Goal: Task Accomplishment & Management: Manage account settings

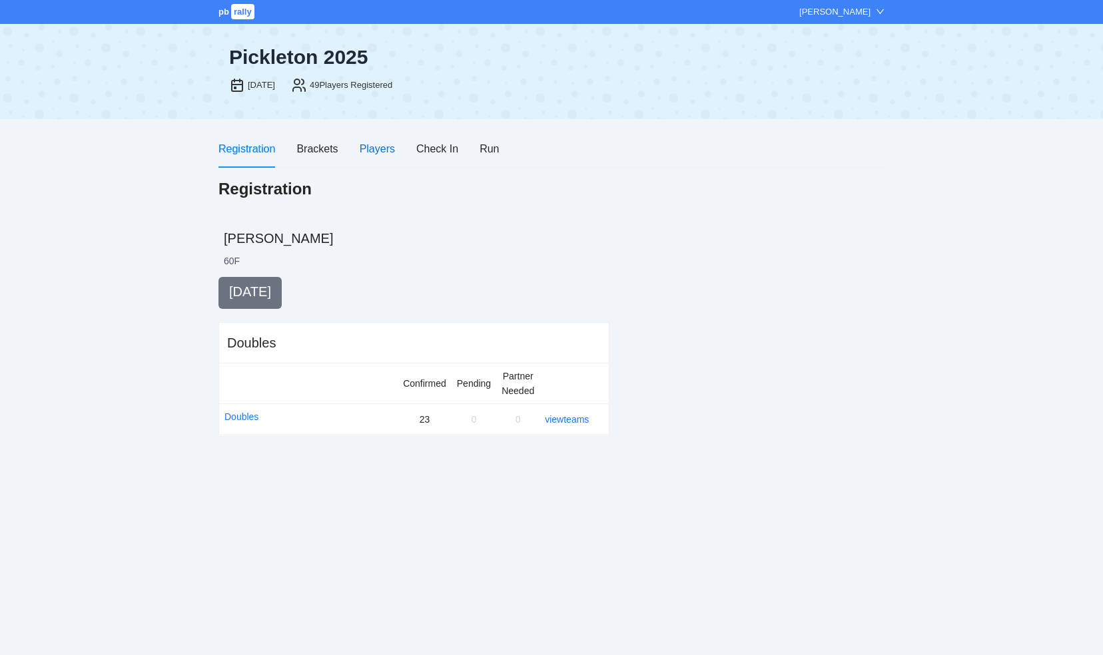
click at [372, 143] on div "Players" at bounding box center [377, 149] width 35 height 17
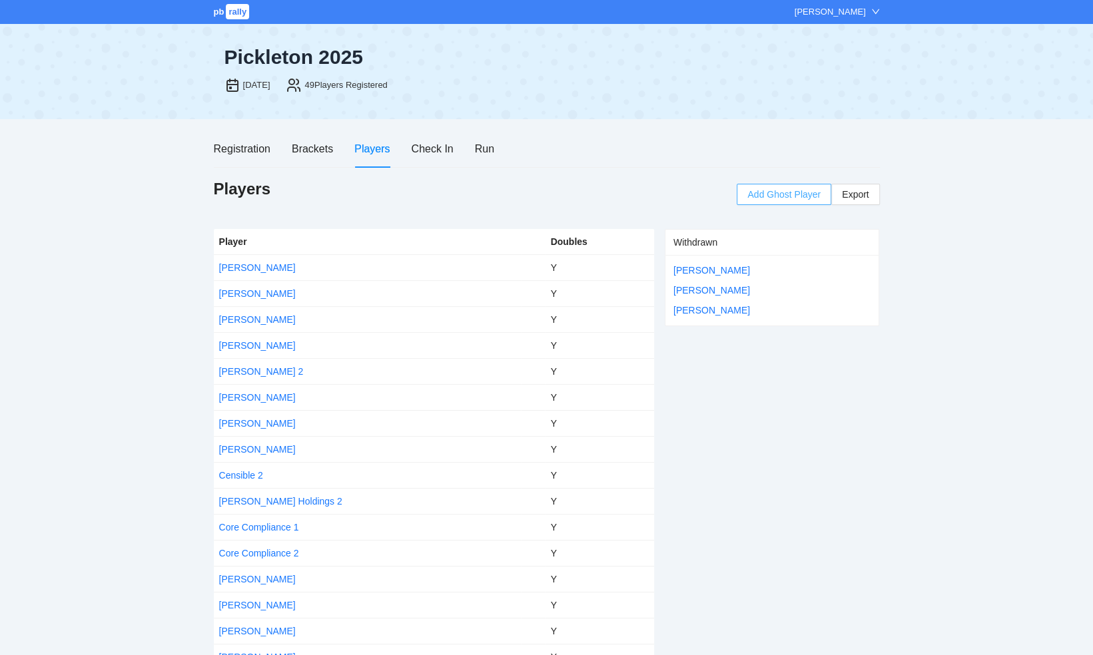
click at [762, 194] on span "Add Ghost Player" at bounding box center [783, 194] width 73 height 15
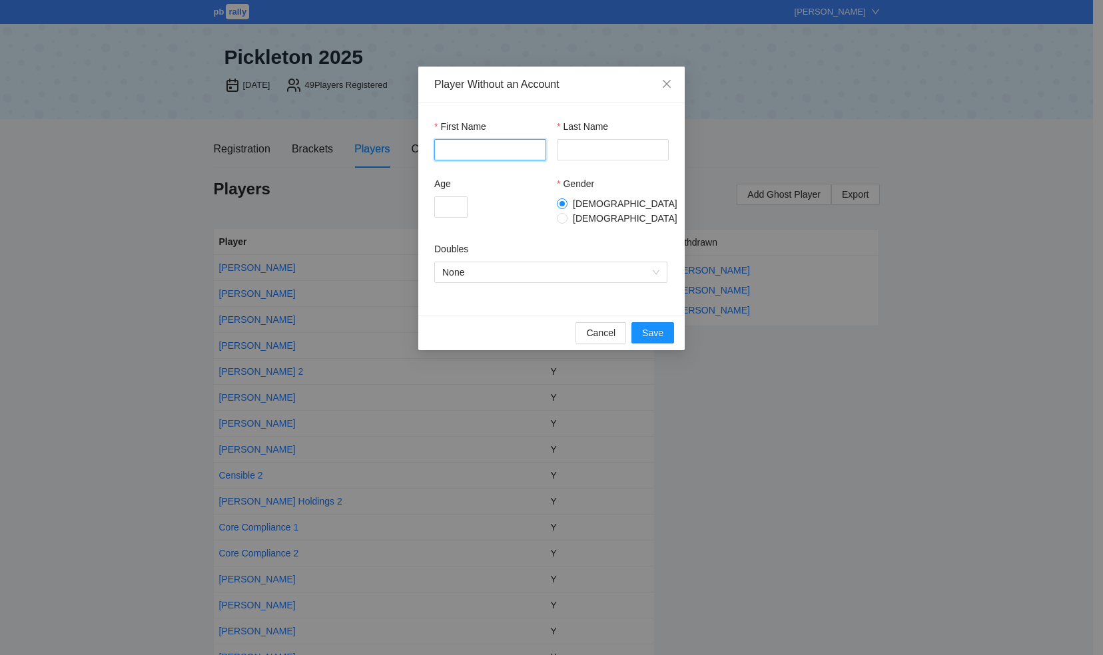
click at [494, 147] on input "First Name" at bounding box center [490, 149] width 112 height 21
type input "*****"
click at [570, 156] on input "Last Name" at bounding box center [613, 149] width 112 height 21
type input "*****"
click at [449, 212] on input "Age" at bounding box center [450, 206] width 33 height 21
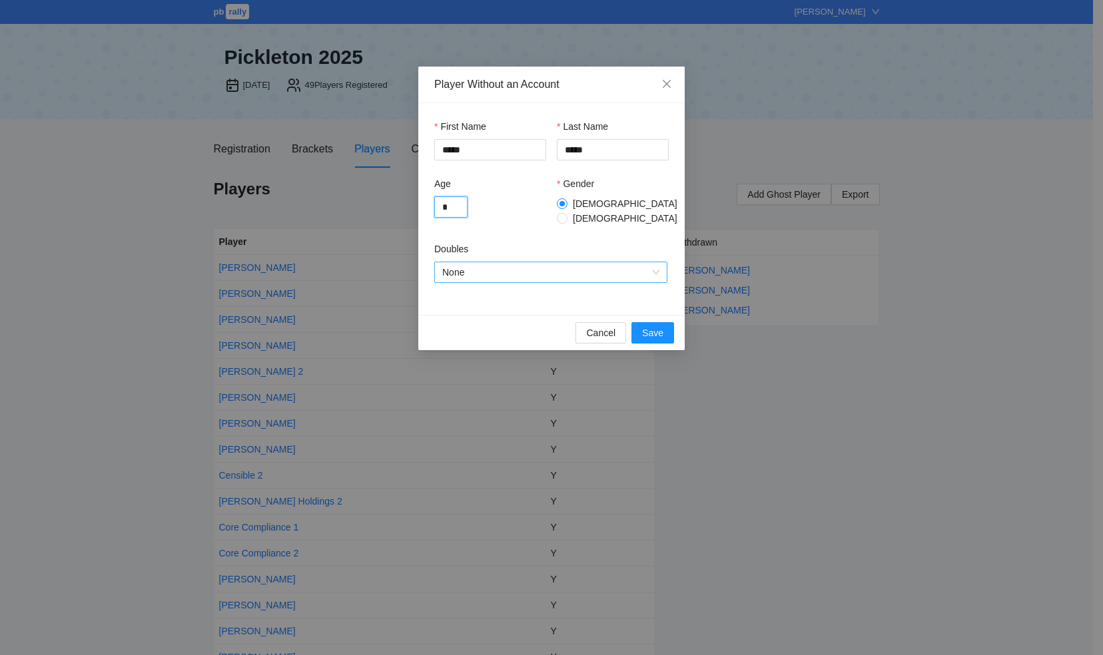
click at [645, 266] on span "None" at bounding box center [550, 272] width 217 height 20
type input "*"
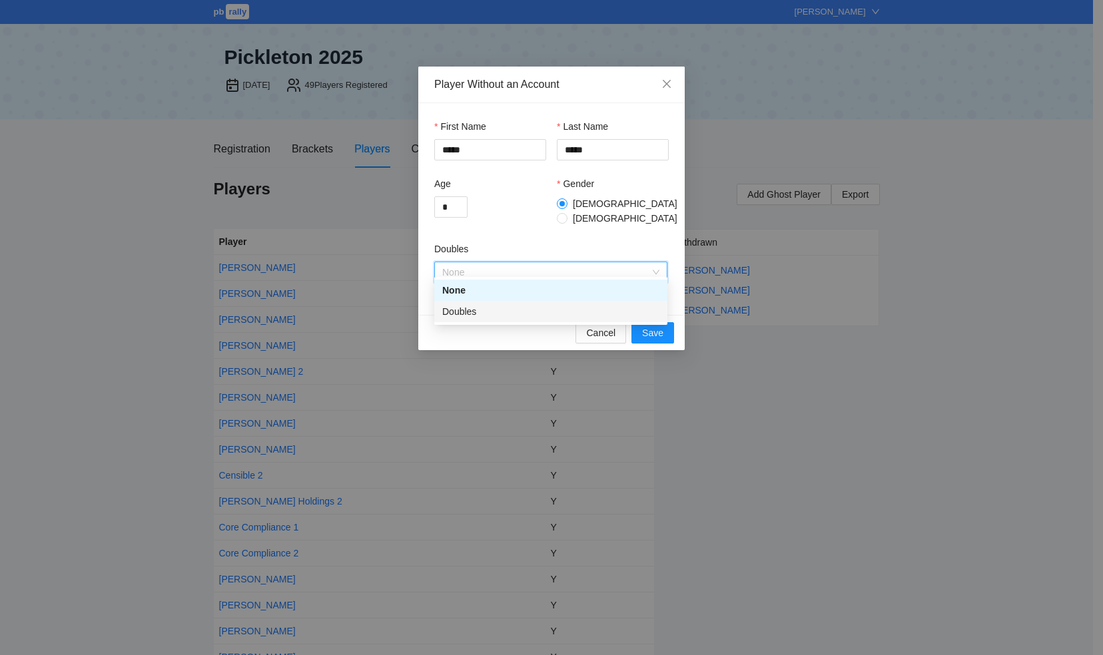
click at [521, 310] on div "Doubles" at bounding box center [550, 311] width 217 height 15
click at [657, 327] on span "Save" at bounding box center [652, 333] width 21 height 15
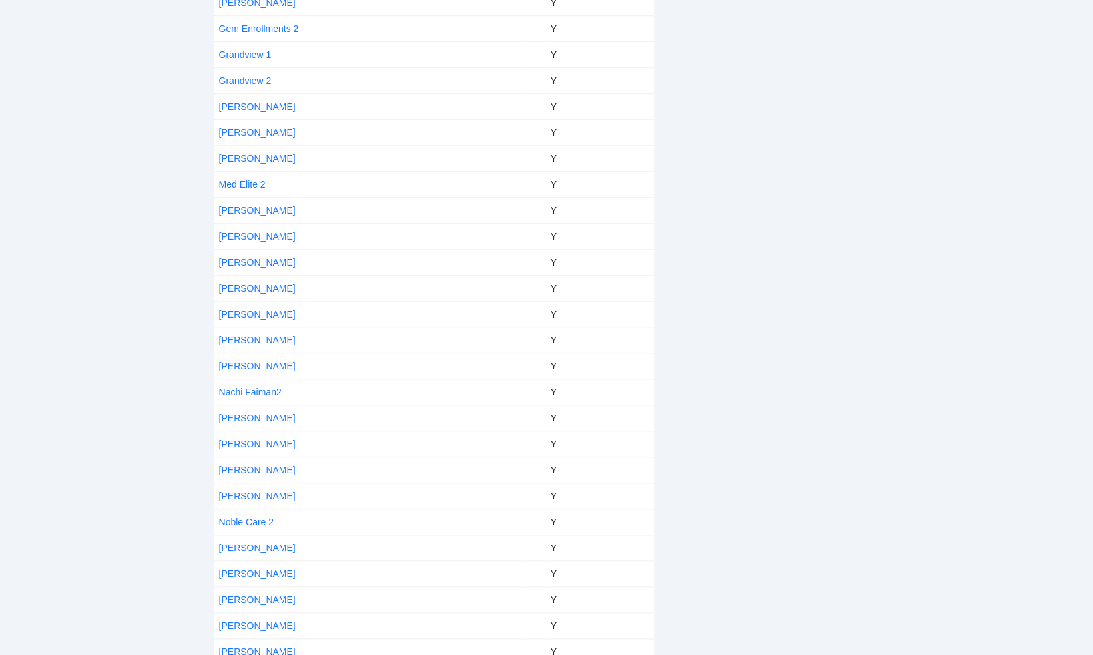
scroll to position [799, 0]
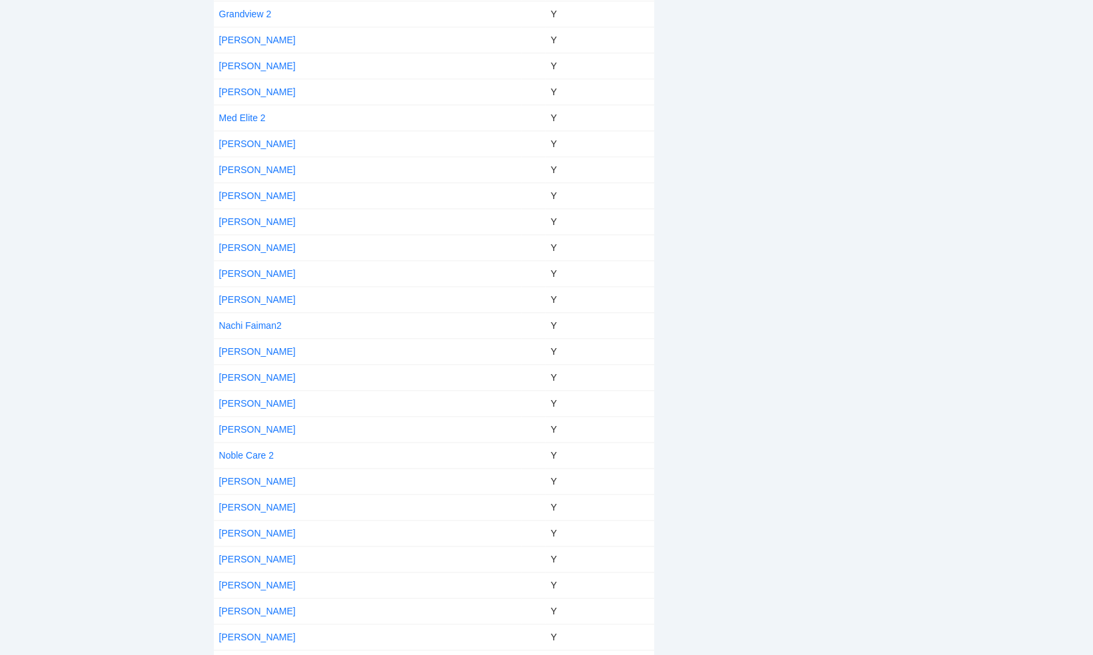
click at [837, 261] on div "Withdrawn [PERSON_NAME] [PERSON_NAME] [PERSON_NAME]" at bounding box center [772, 92] width 215 height 1325
click at [826, 31] on div "Withdrawn [PERSON_NAME] [PERSON_NAME] [PERSON_NAME]" at bounding box center [772, 92] width 215 height 1325
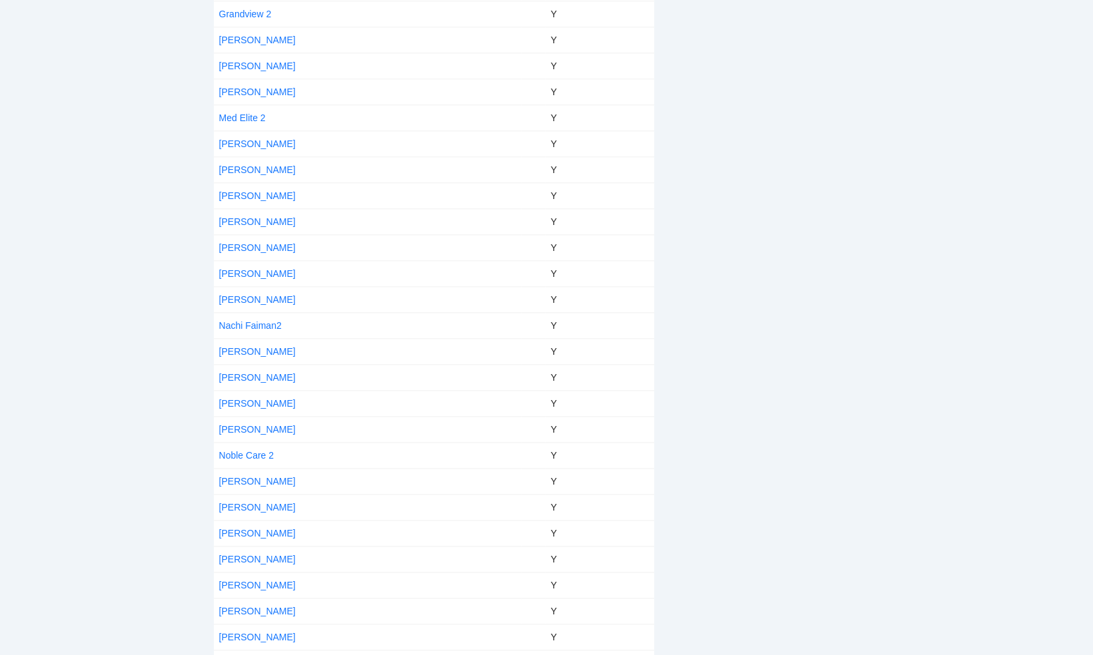
click at [833, 31] on div "Withdrawn [PERSON_NAME] [PERSON_NAME] [PERSON_NAME]" at bounding box center [772, 92] width 215 height 1325
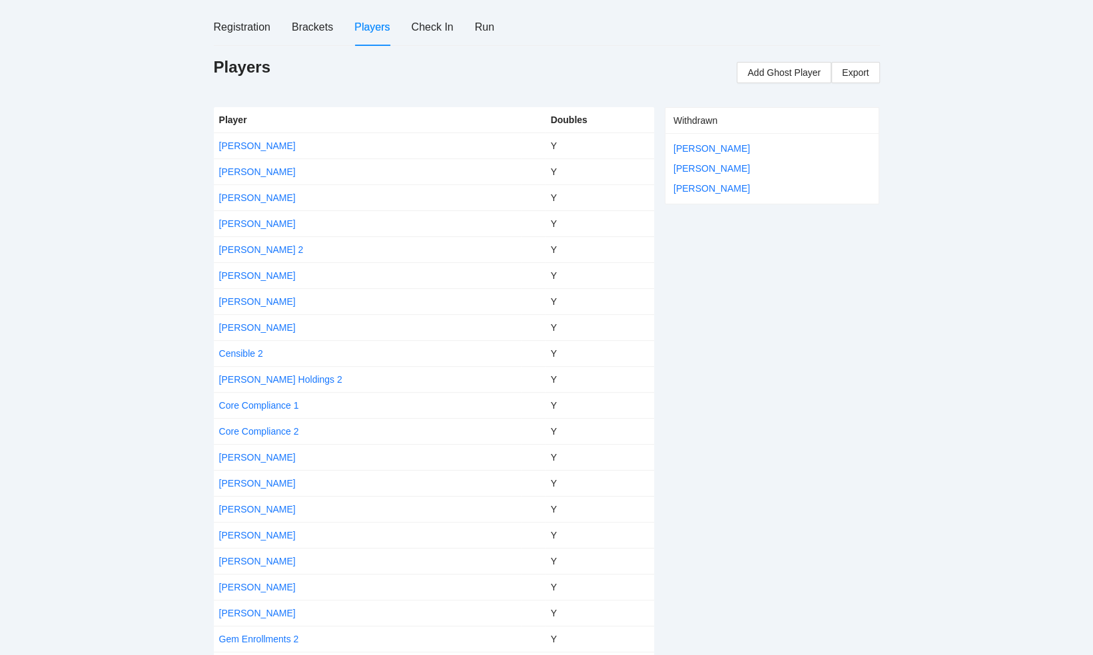
scroll to position [0, 0]
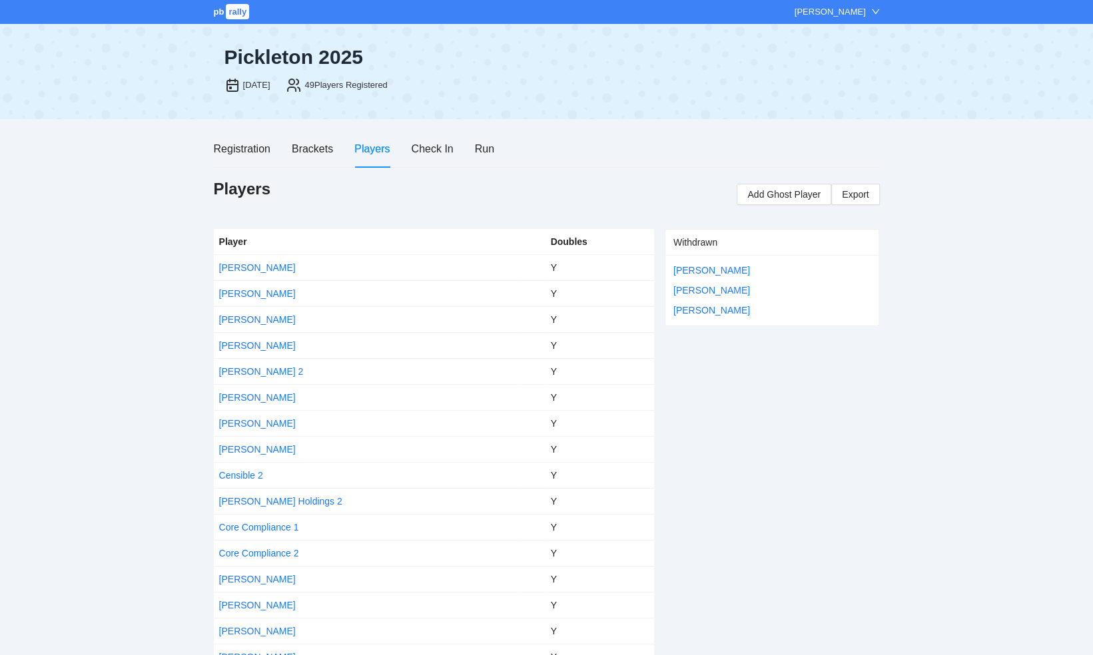
click at [250, 262] on link "[PERSON_NAME]" at bounding box center [257, 267] width 77 height 11
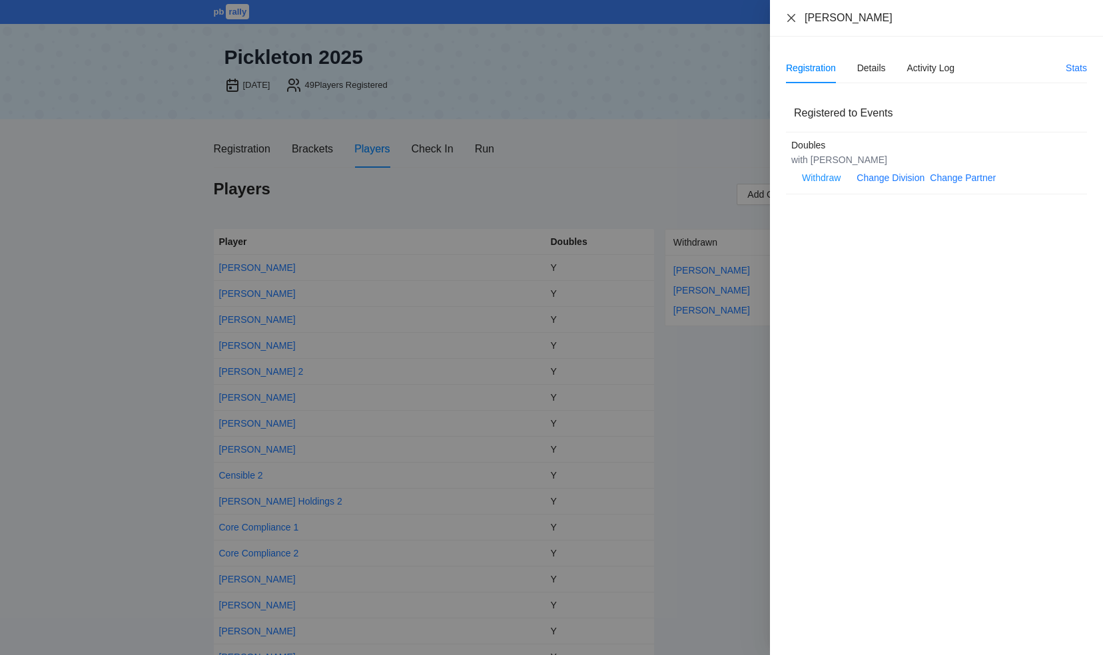
click at [790, 16] on icon "close" at bounding box center [791, 18] width 11 height 11
click at [790, 15] on div "[PERSON_NAME] Registration Details Activity Log Stats Registered to Events Doub…" at bounding box center [551, 327] width 1103 height 655
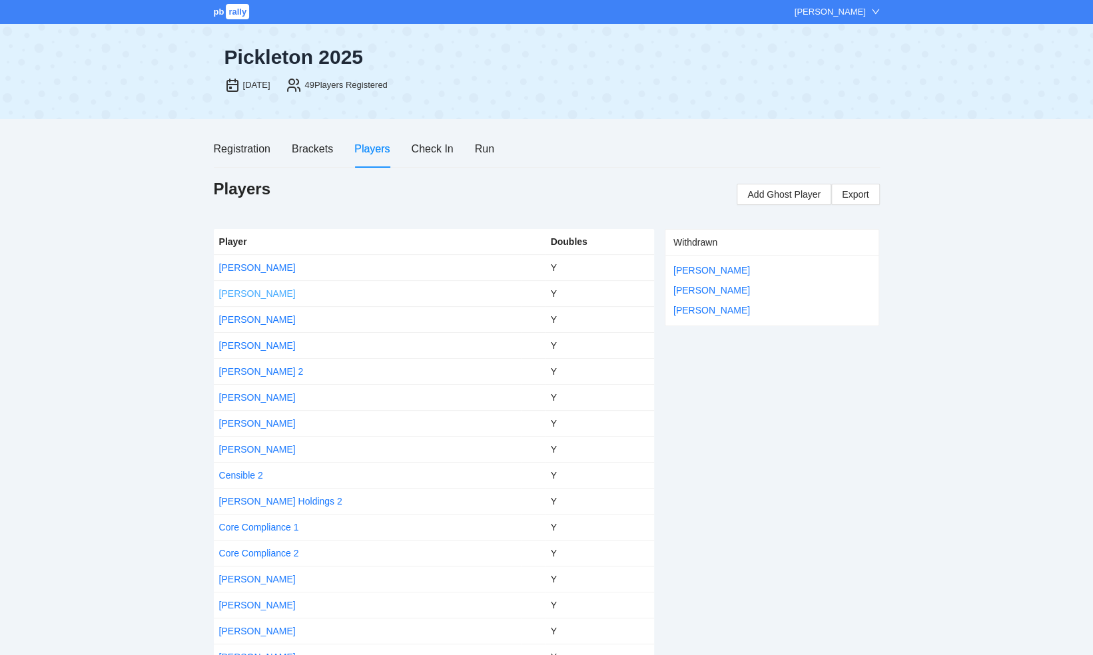
click at [241, 294] on link "[PERSON_NAME]" at bounding box center [257, 293] width 77 height 11
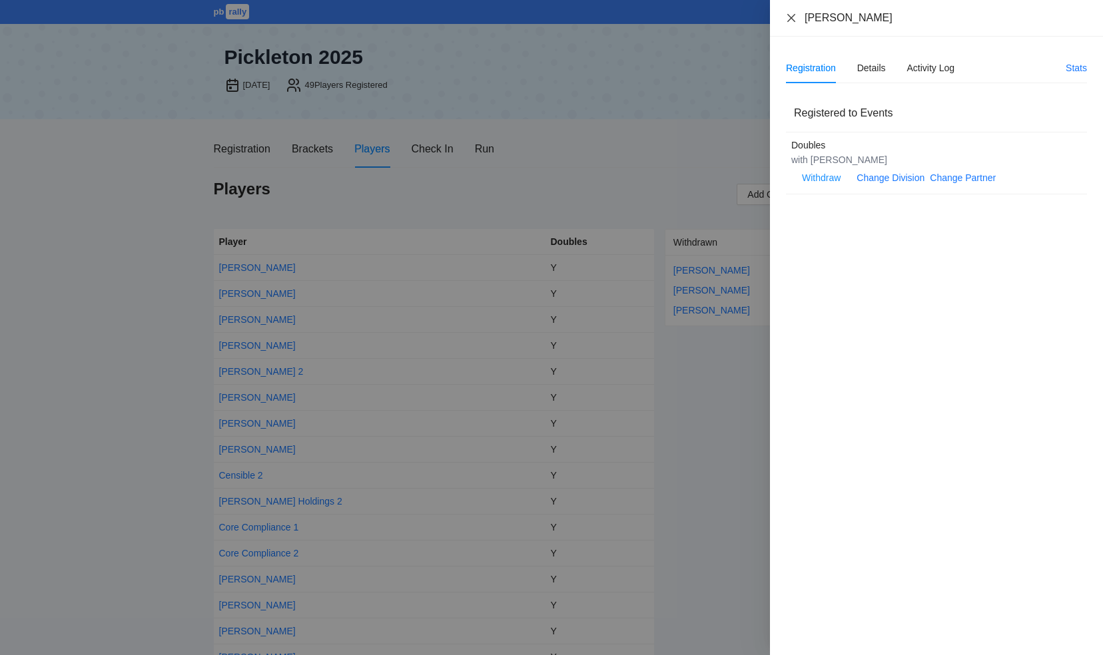
click at [792, 15] on icon "close" at bounding box center [791, 18] width 11 height 11
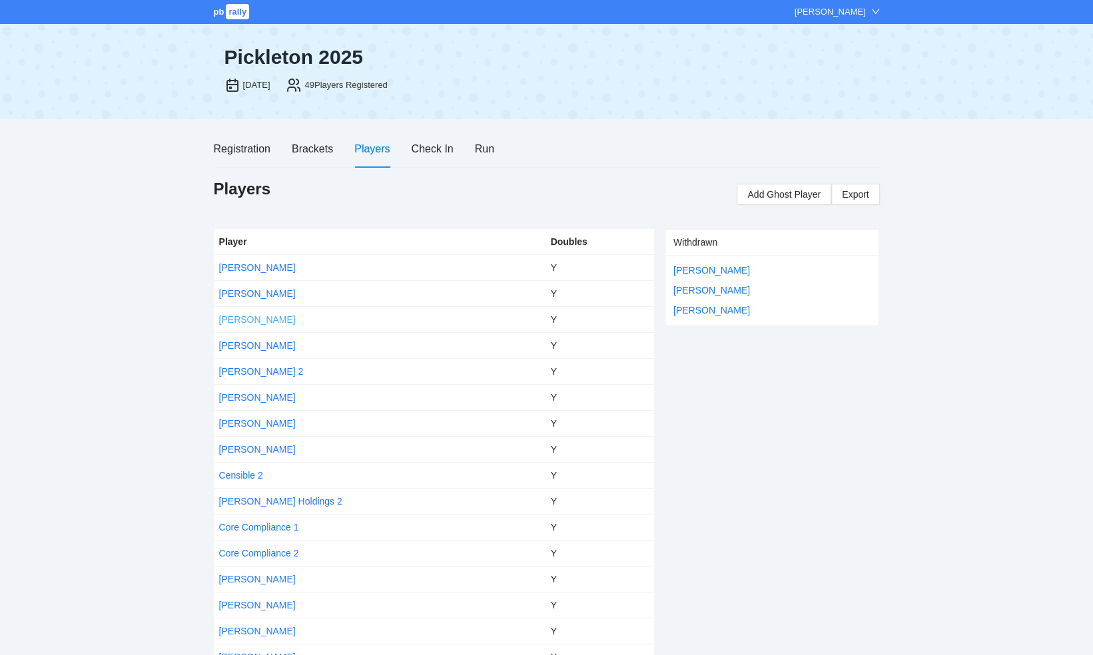
click at [242, 318] on link "[PERSON_NAME]" at bounding box center [257, 319] width 77 height 11
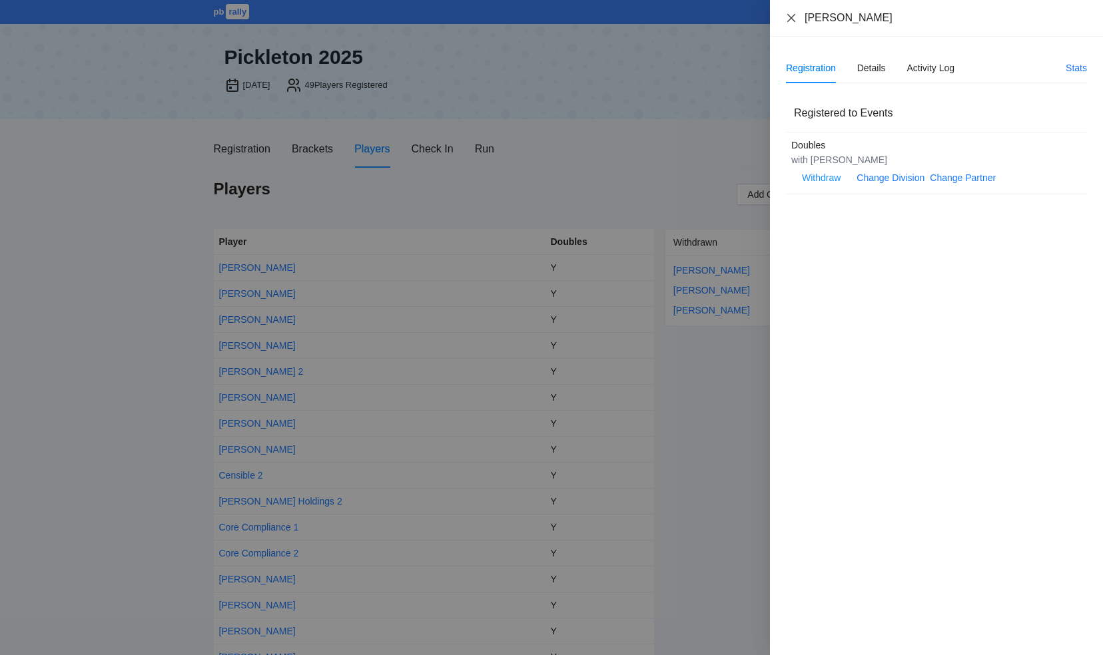
click at [794, 15] on icon "close" at bounding box center [791, 18] width 11 height 11
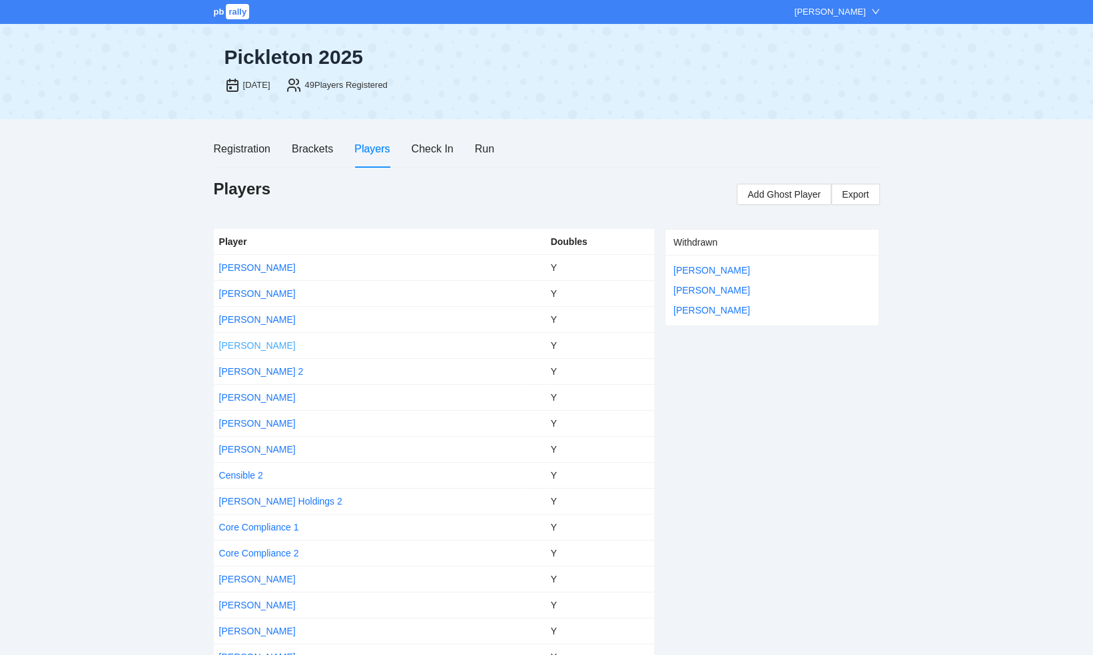
click at [245, 344] on link "[PERSON_NAME]" at bounding box center [257, 345] width 77 height 11
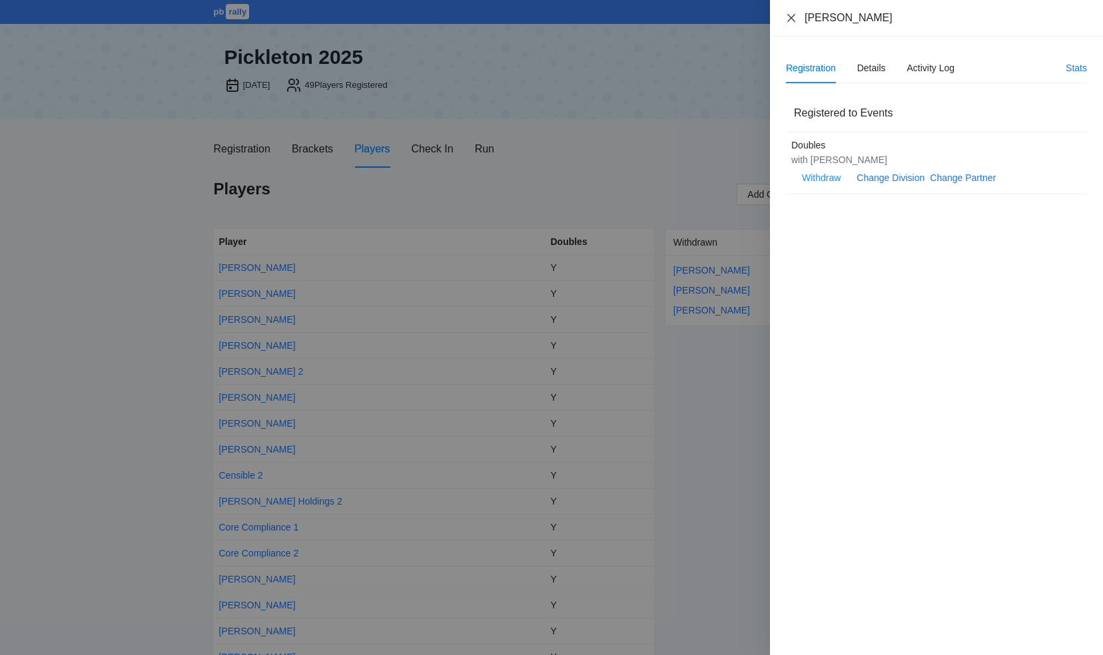
click at [788, 13] on icon "close" at bounding box center [791, 18] width 11 height 11
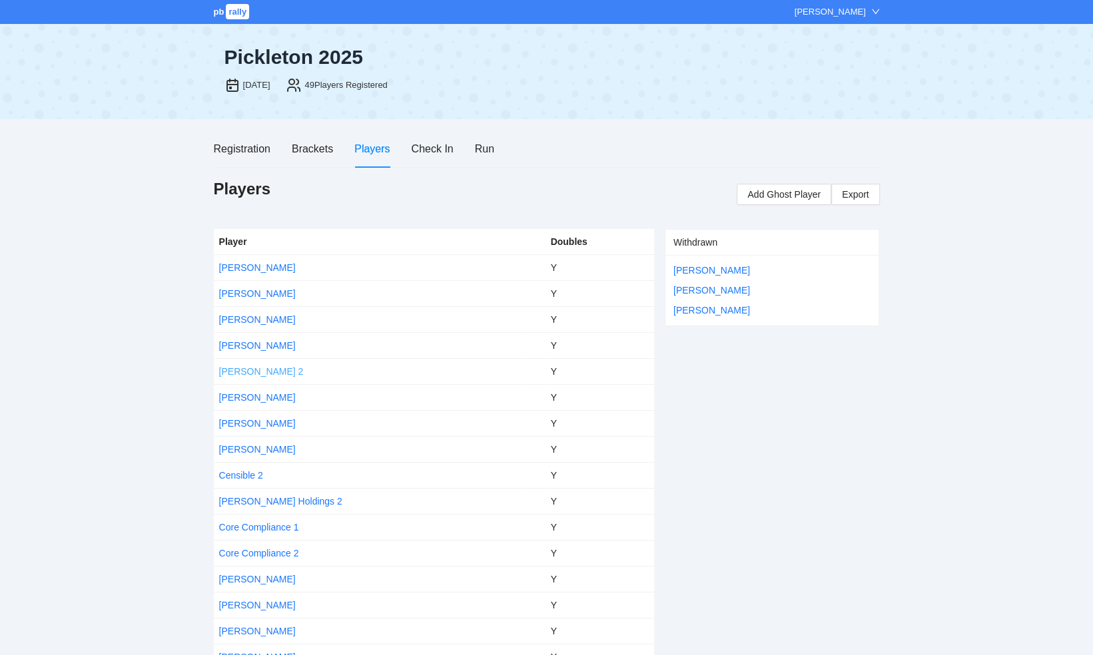
click at [229, 370] on link "[PERSON_NAME] 2" at bounding box center [261, 371] width 85 height 11
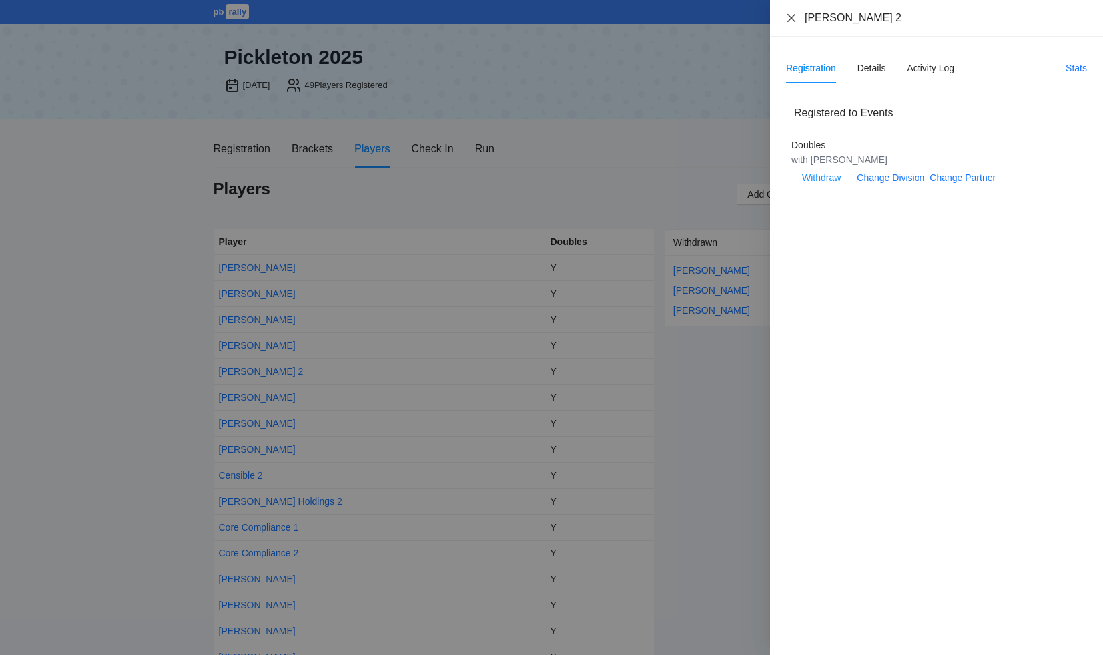
click at [791, 15] on icon "close" at bounding box center [791, 18] width 11 height 11
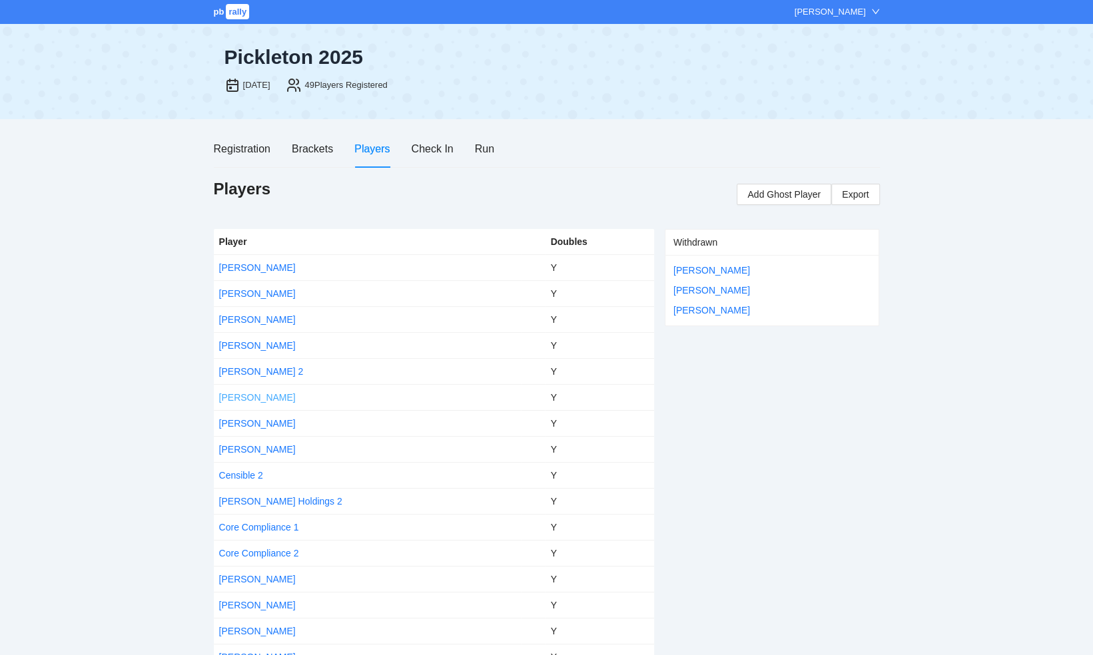
click at [256, 394] on link "[PERSON_NAME]" at bounding box center [257, 397] width 77 height 11
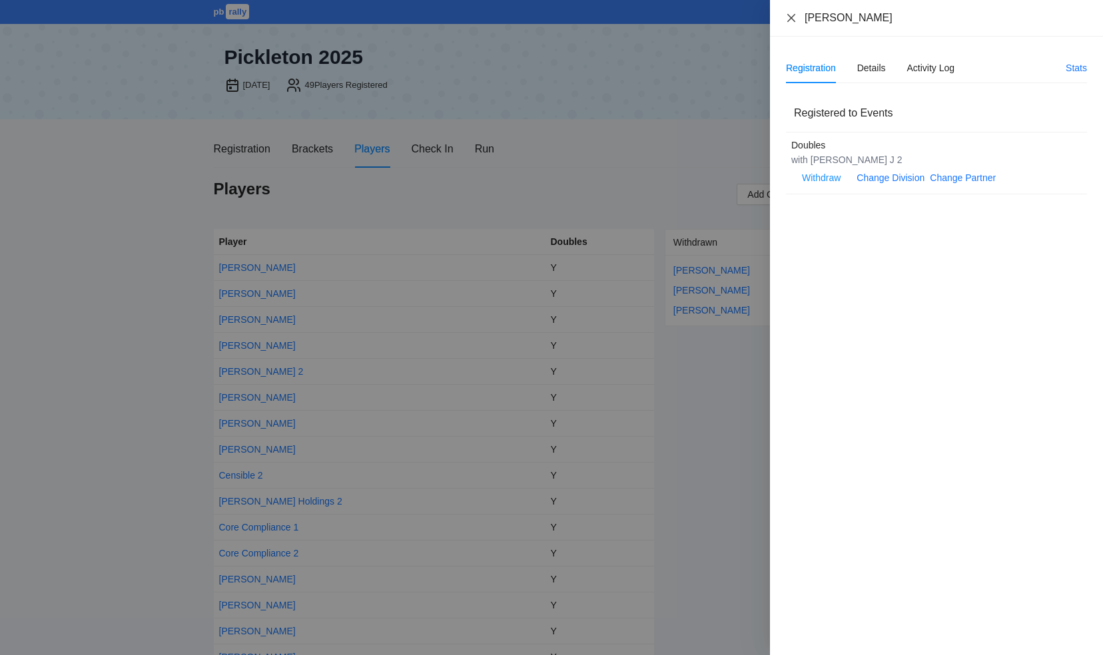
click at [790, 17] on icon "close" at bounding box center [791, 18] width 11 height 11
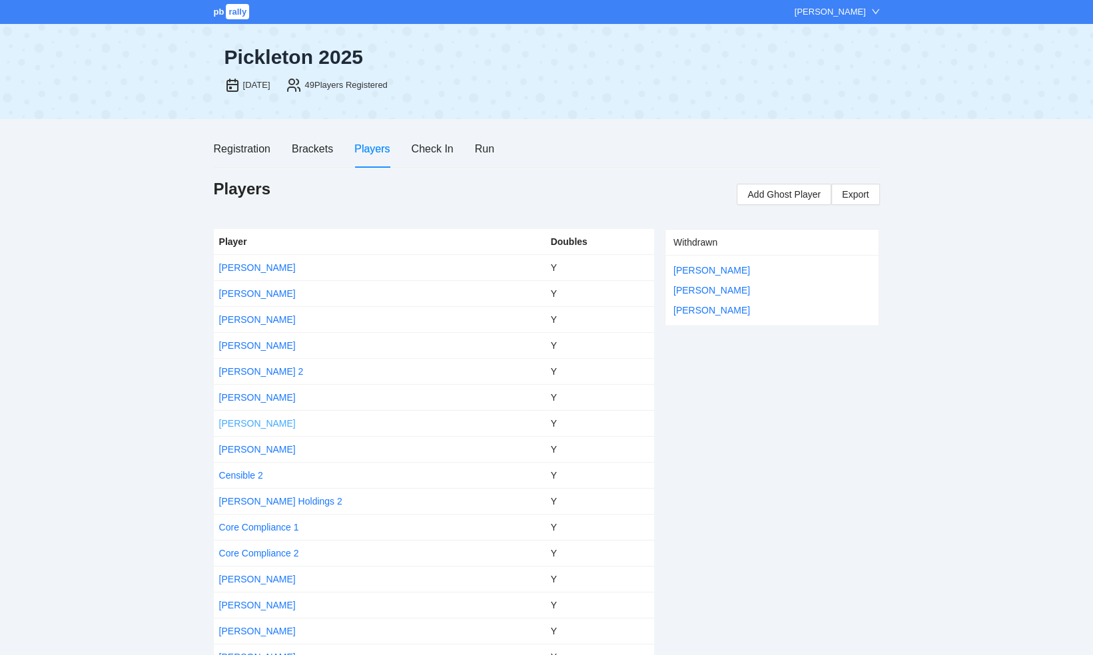
click at [253, 424] on link "[PERSON_NAME]" at bounding box center [257, 423] width 77 height 11
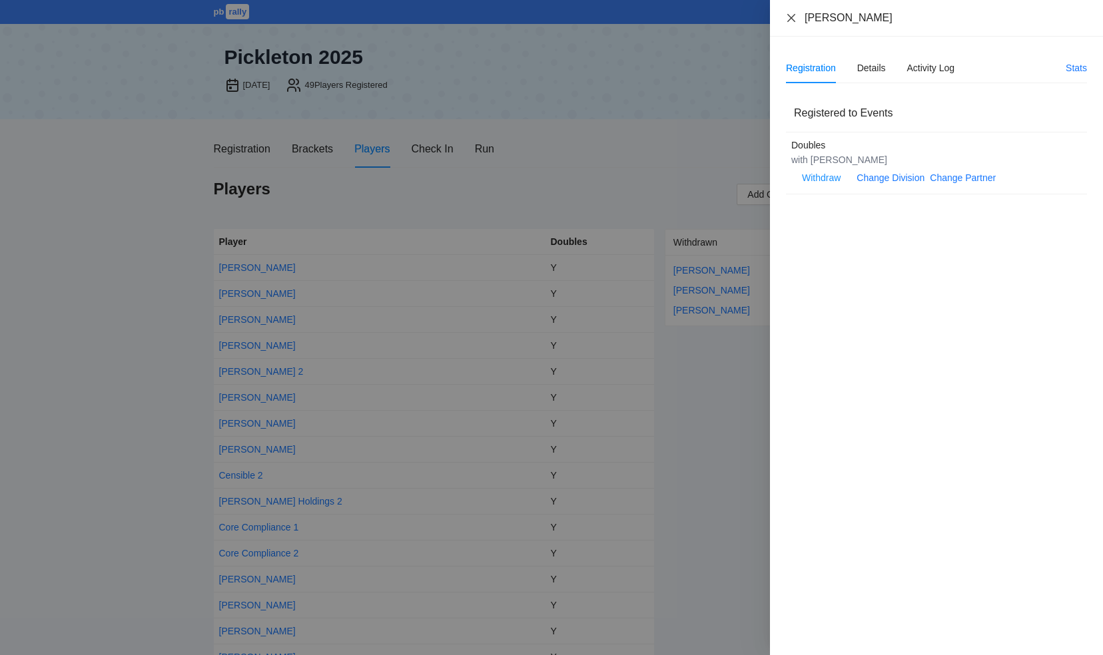
click at [787, 17] on icon "close" at bounding box center [791, 18] width 11 height 11
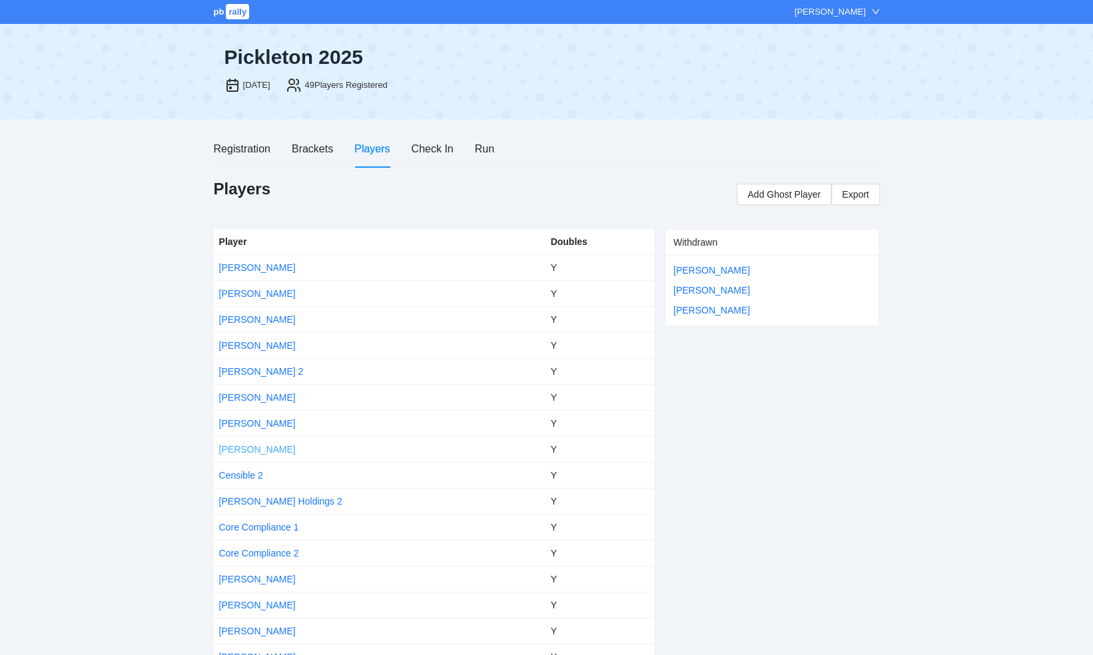
click at [242, 449] on link "[PERSON_NAME]" at bounding box center [257, 449] width 77 height 11
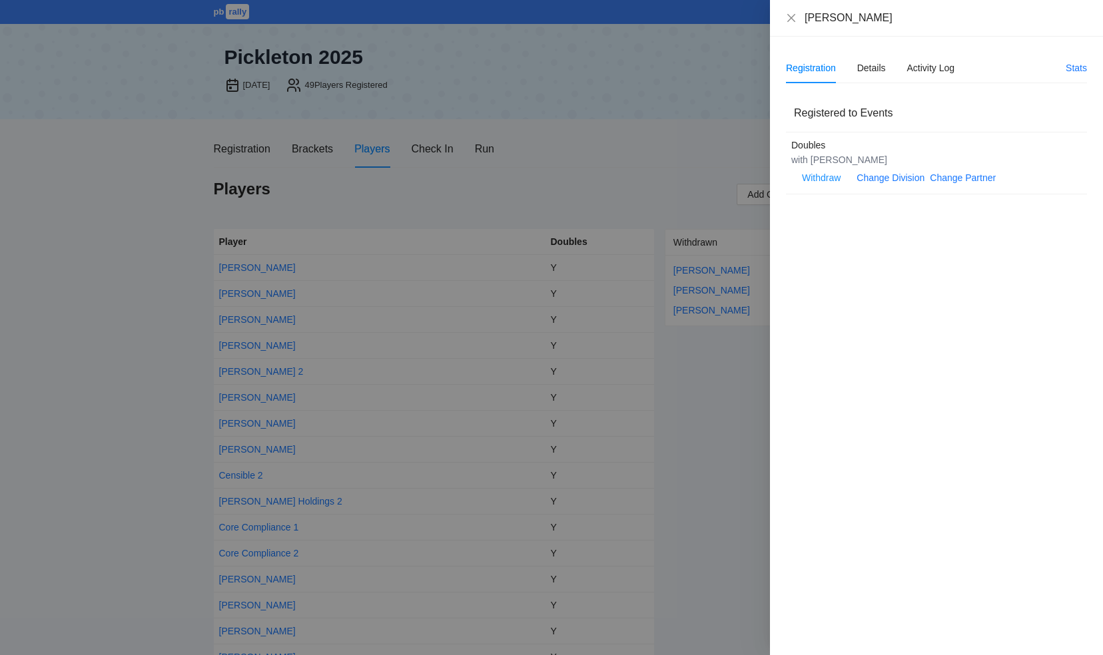
click at [788, 11] on div "[PERSON_NAME]" at bounding box center [936, 18] width 301 height 15
click at [793, 17] on icon "close" at bounding box center [791, 18] width 11 height 11
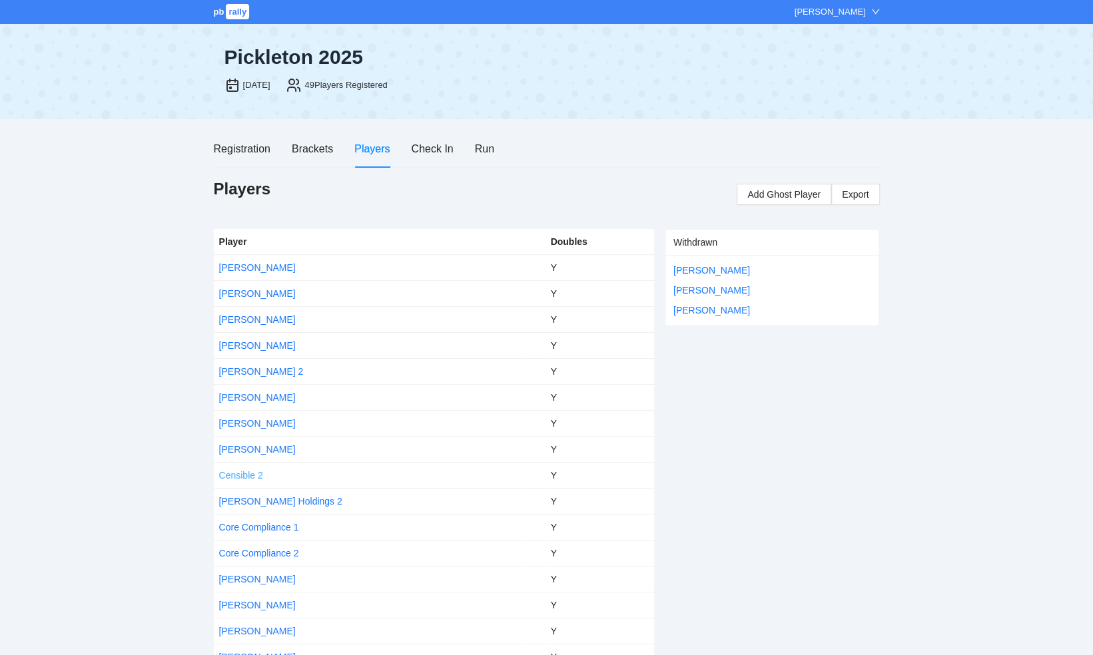
click at [244, 475] on link "Censible 2" at bounding box center [241, 475] width 44 height 11
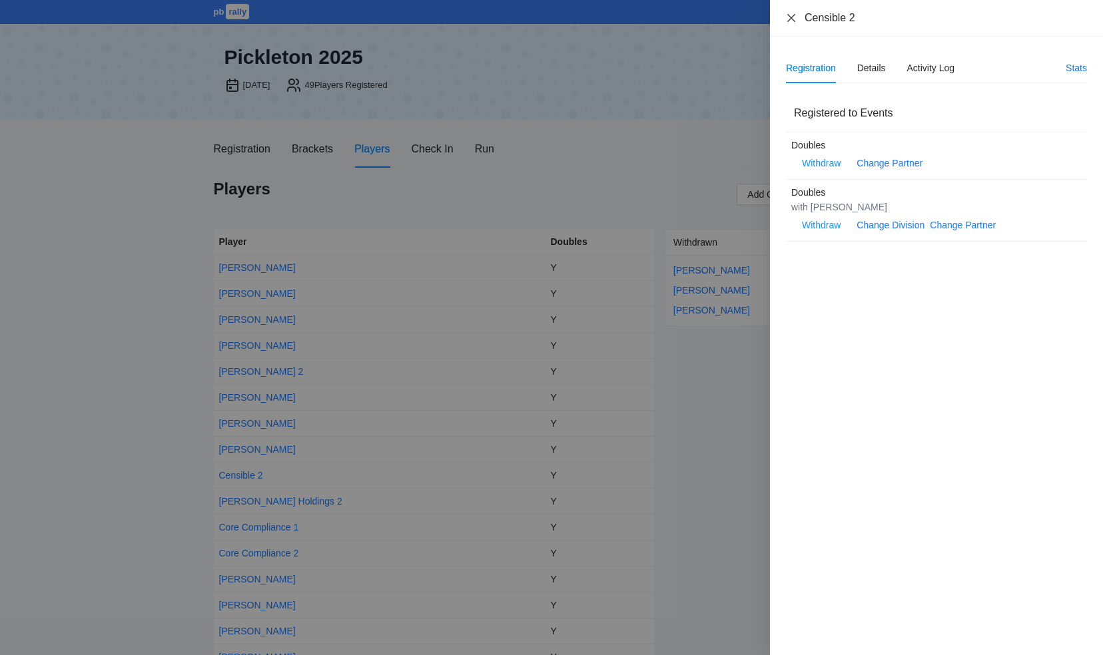
click at [793, 19] on icon "close" at bounding box center [791, 17] width 8 height 8
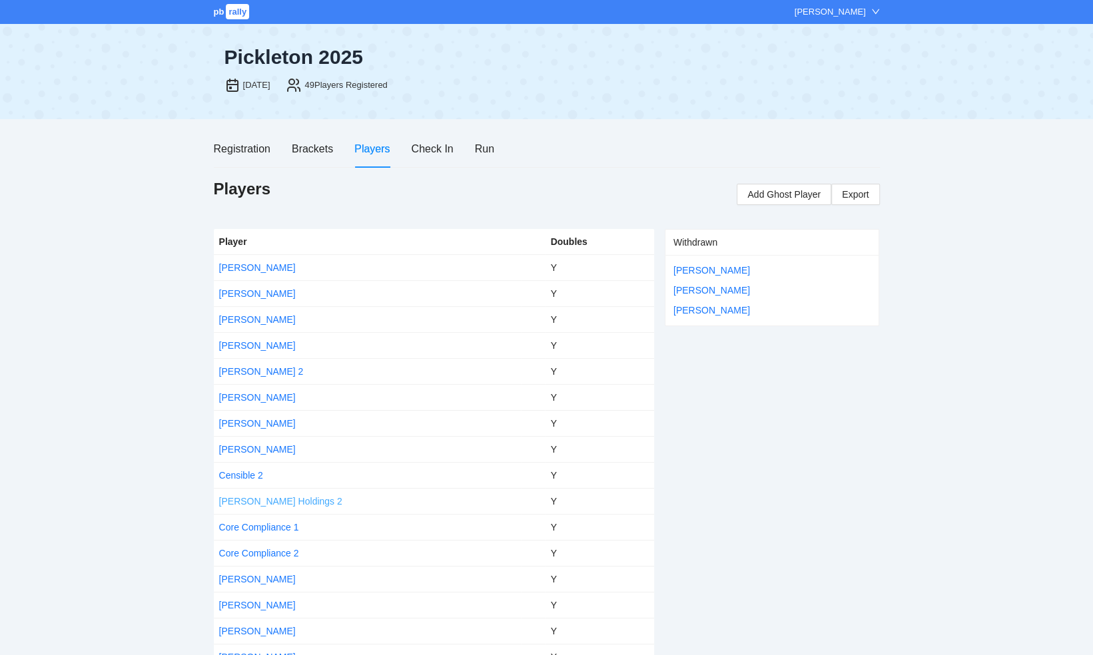
click at [246, 499] on link "[PERSON_NAME] Holdings 2" at bounding box center [280, 501] width 123 height 11
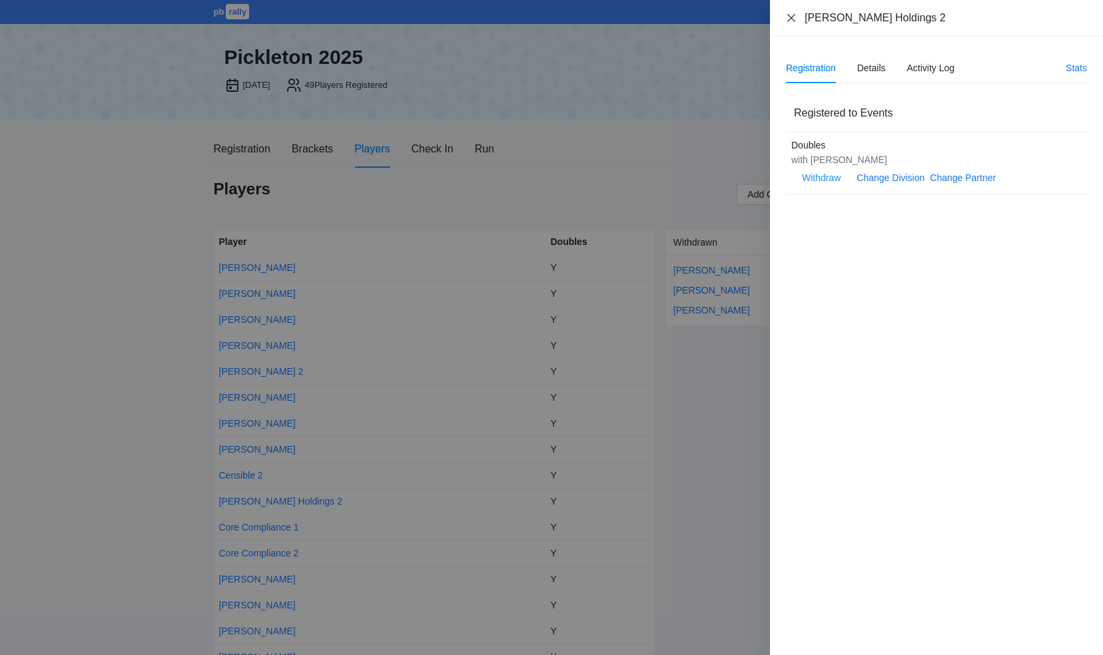
click at [790, 19] on icon "close" at bounding box center [791, 17] width 8 height 8
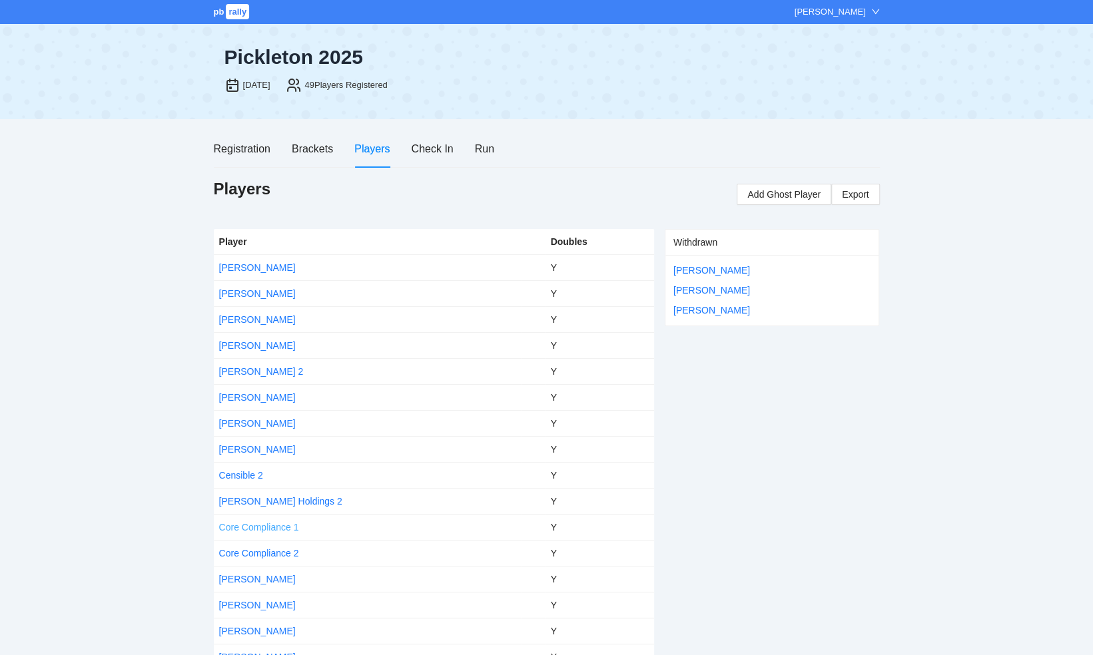
click at [276, 529] on link "Core Compliance 1" at bounding box center [259, 527] width 80 height 11
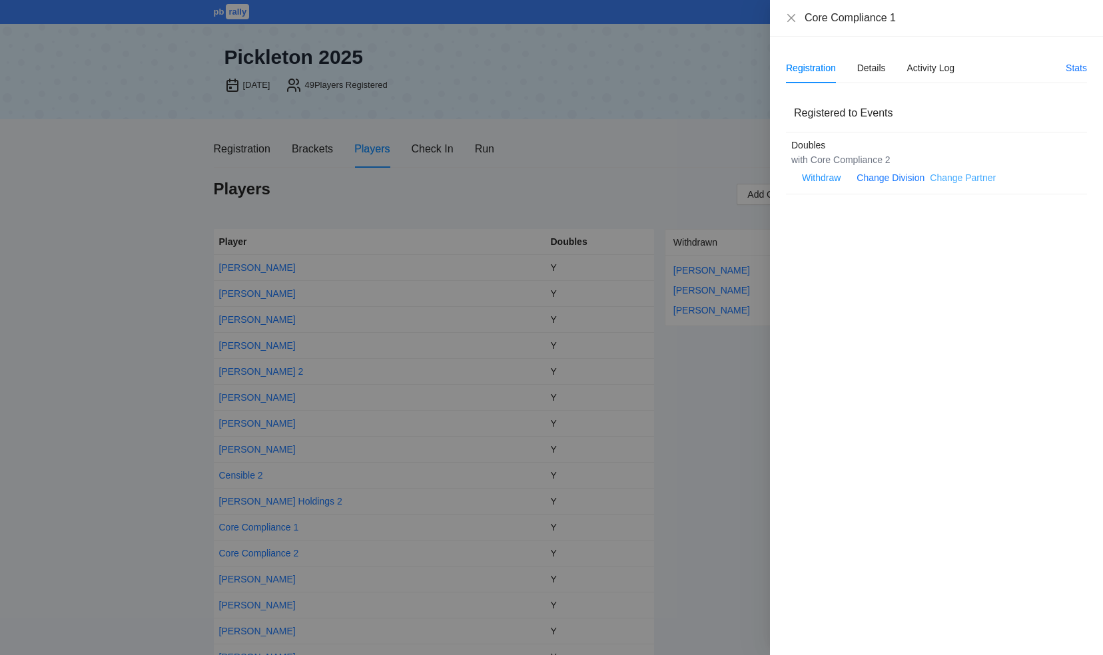
click at [946, 178] on link "Change Partner" at bounding box center [963, 177] width 66 height 11
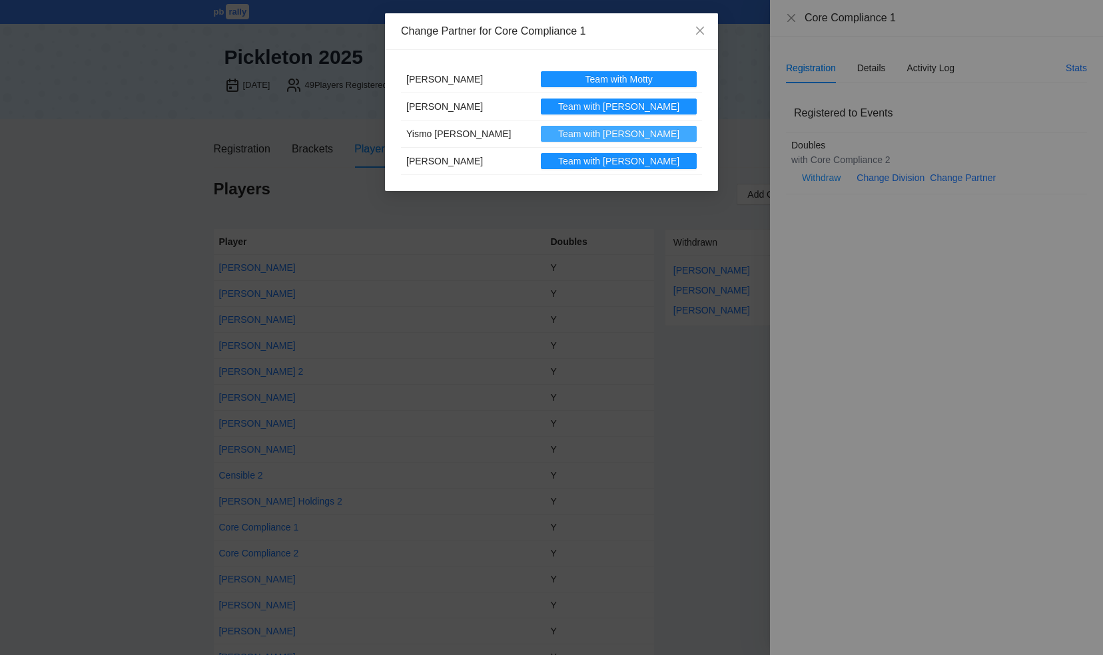
click at [625, 131] on span "Team with [PERSON_NAME]" at bounding box center [618, 134] width 121 height 15
click at [699, 33] on icon "close" at bounding box center [700, 30] width 11 height 11
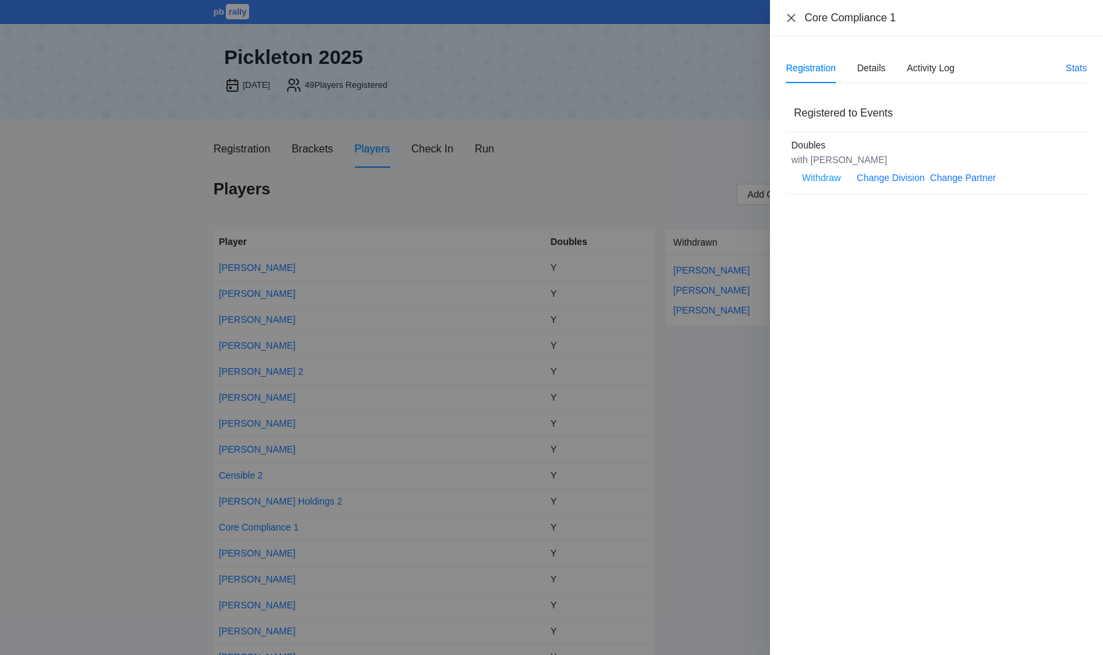
click at [791, 18] on icon "close" at bounding box center [791, 17] width 8 height 8
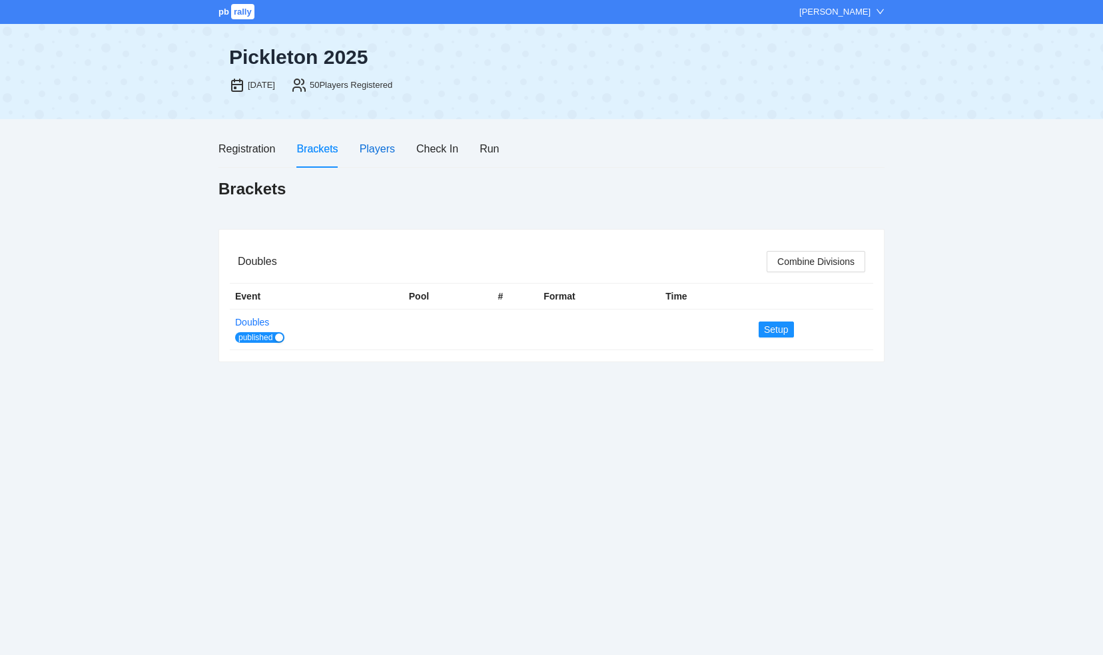
click at [377, 149] on div "Players" at bounding box center [377, 149] width 35 height 17
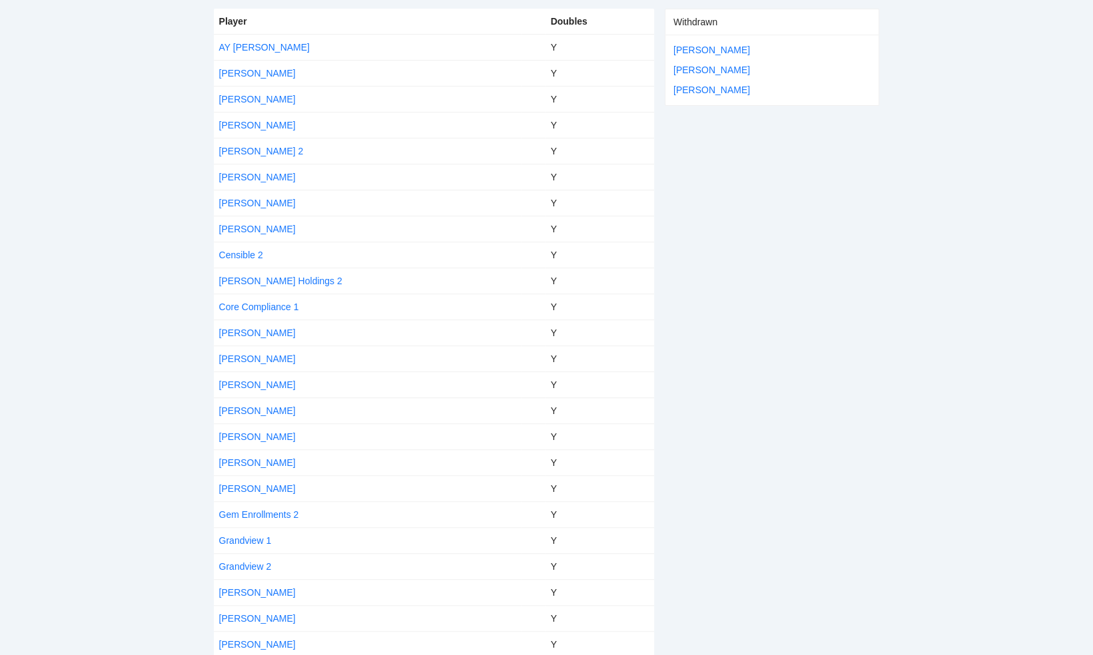
scroll to position [200, 0]
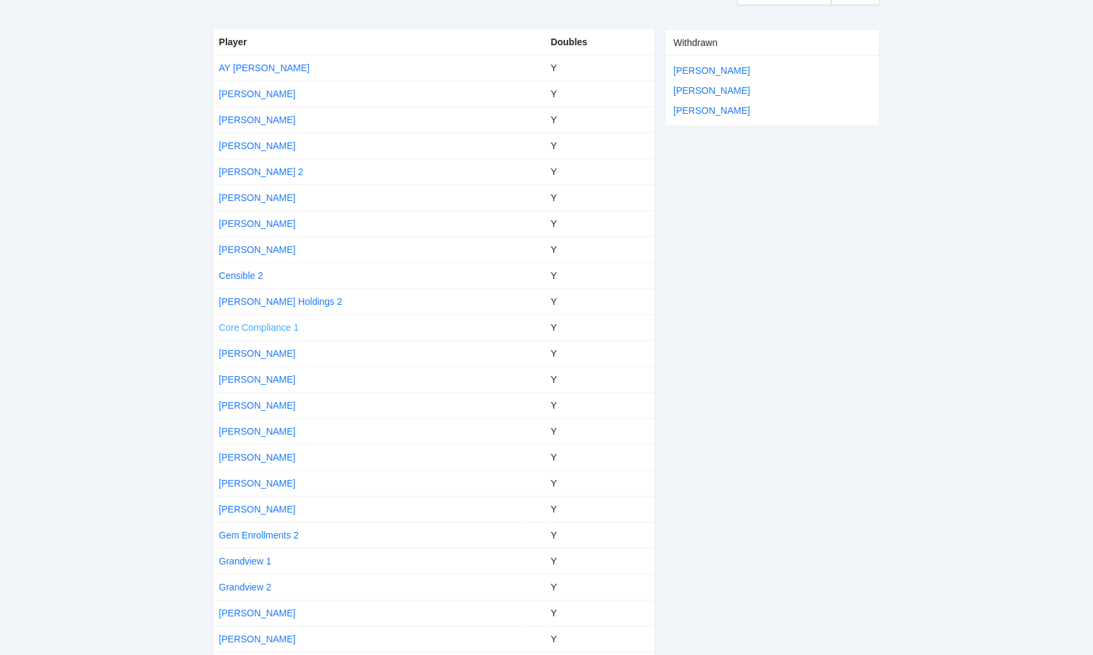
click at [258, 324] on link "Core Compliance 1" at bounding box center [259, 327] width 80 height 11
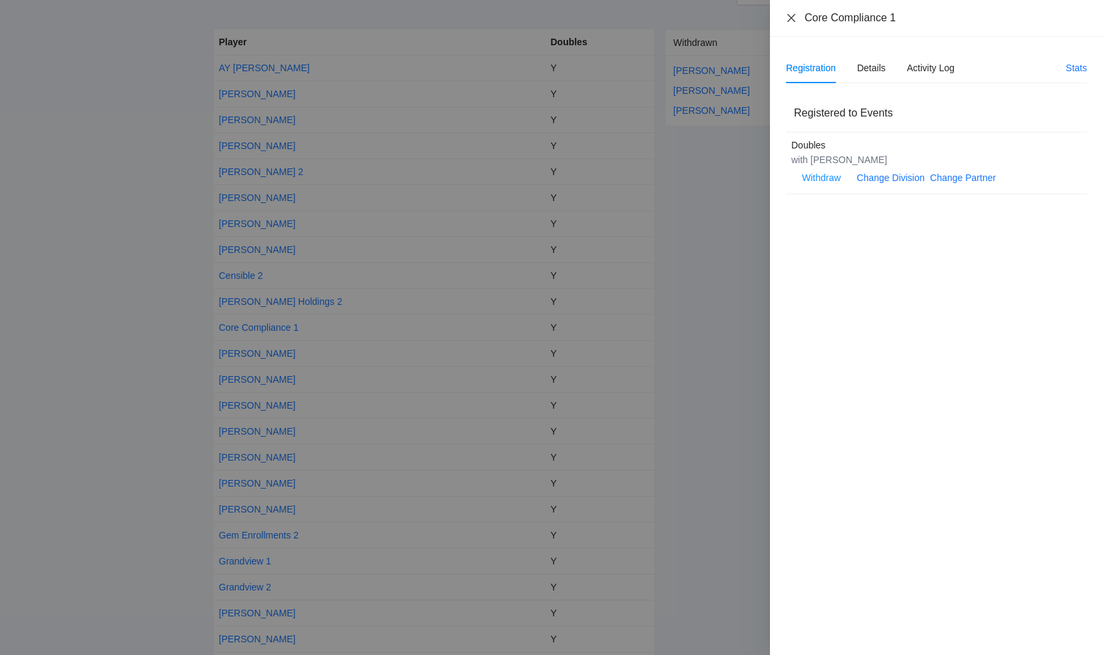
click at [790, 19] on icon "close" at bounding box center [791, 17] width 8 height 8
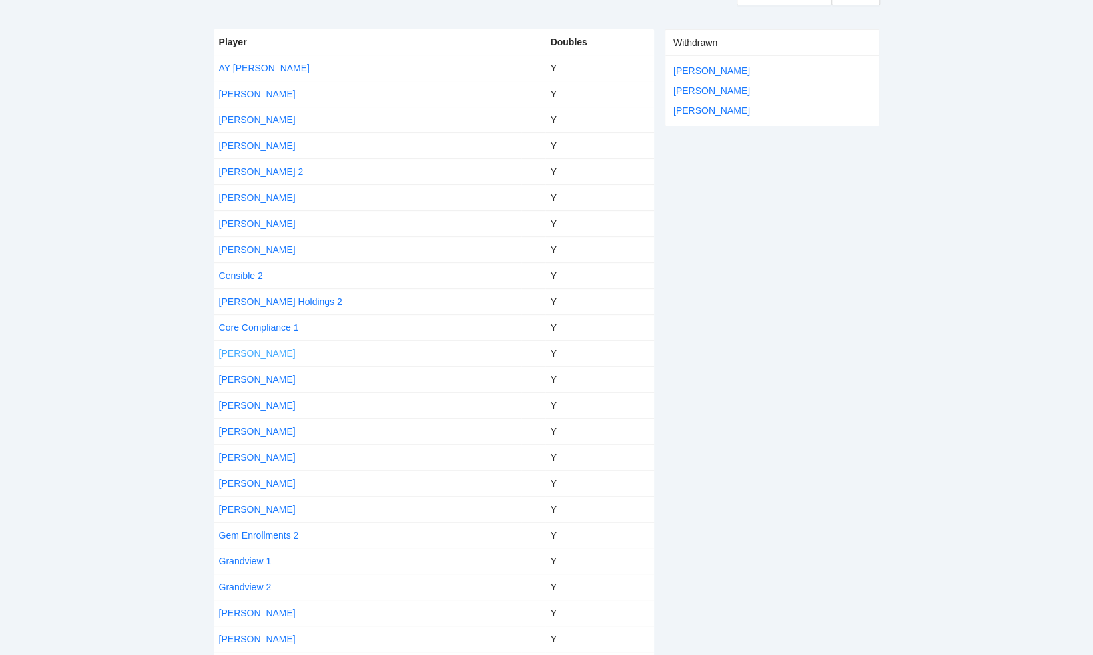
click at [262, 354] on link "[PERSON_NAME]" at bounding box center [257, 353] width 77 height 11
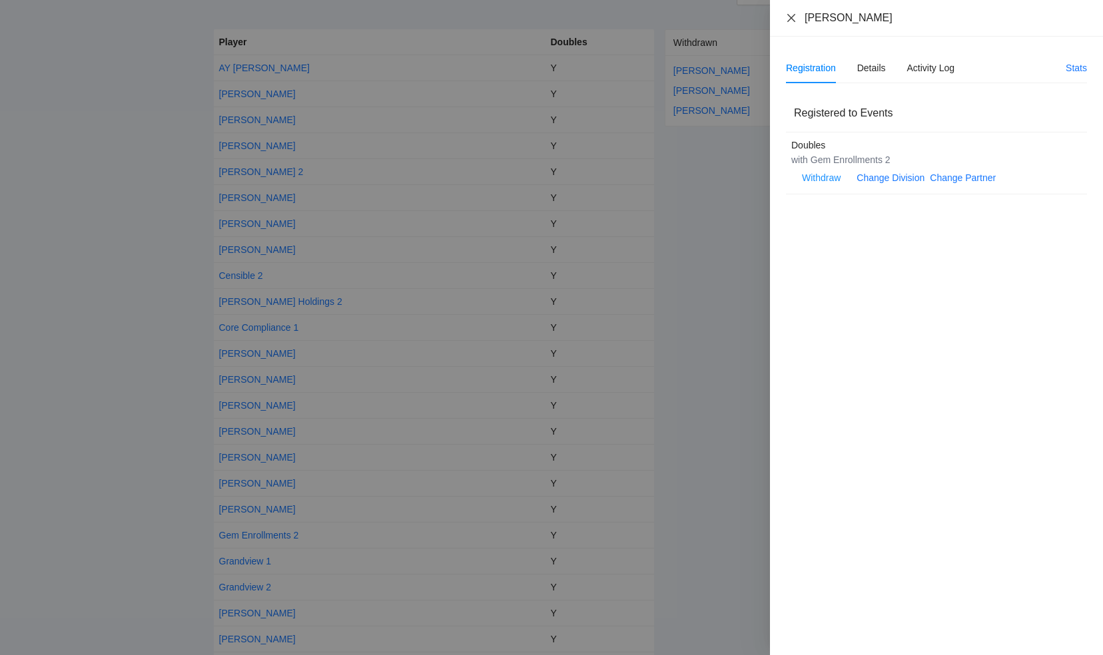
click at [792, 18] on icon "close" at bounding box center [791, 17] width 8 height 8
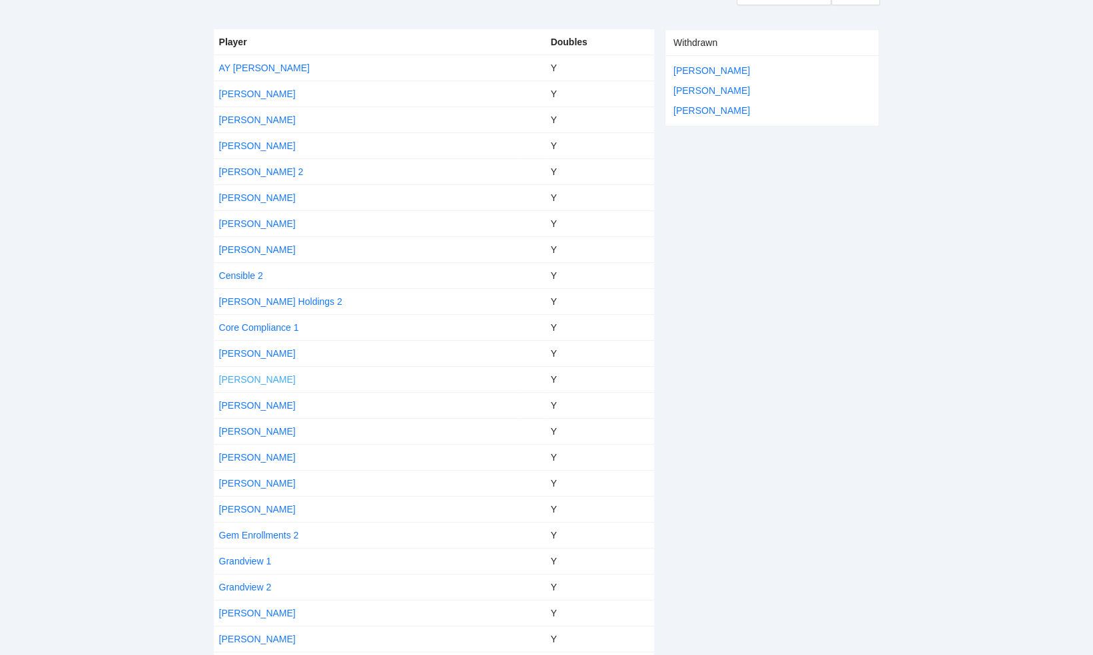
click at [256, 374] on link "[PERSON_NAME]" at bounding box center [257, 379] width 77 height 11
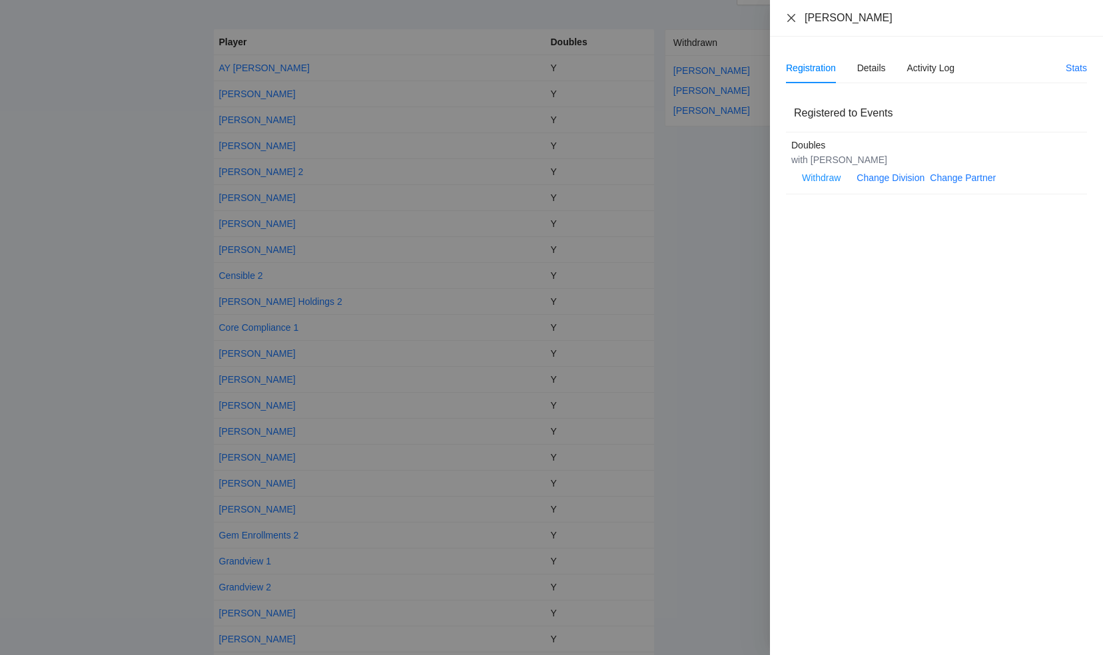
click at [796, 15] on icon "close" at bounding box center [791, 18] width 11 height 11
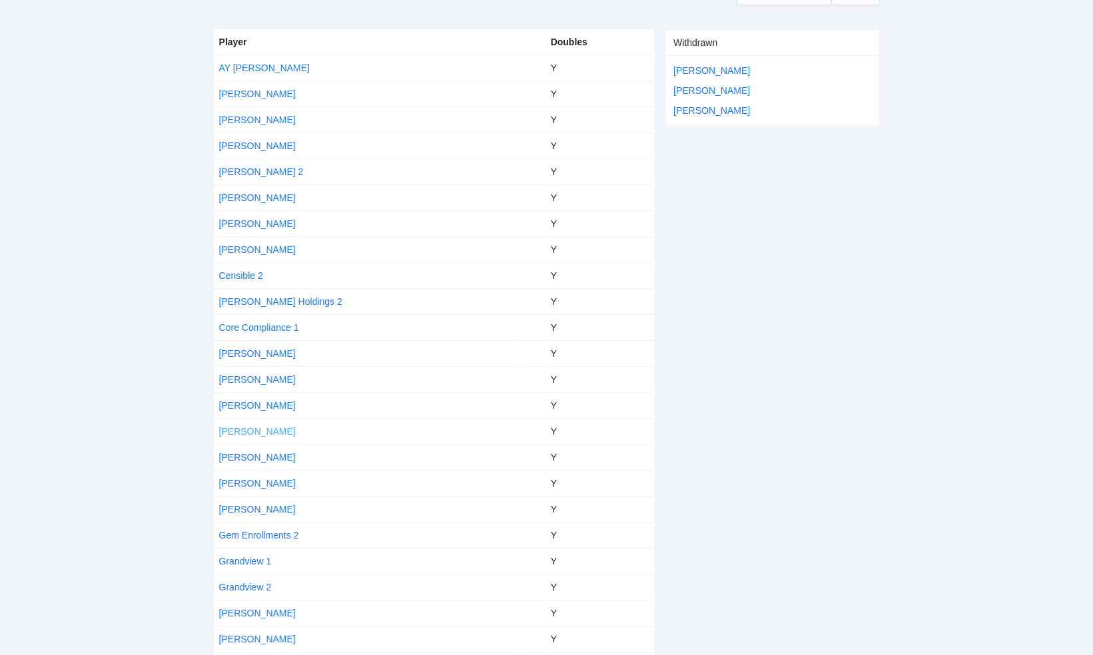
click at [238, 429] on link "[PERSON_NAME]" at bounding box center [257, 431] width 77 height 11
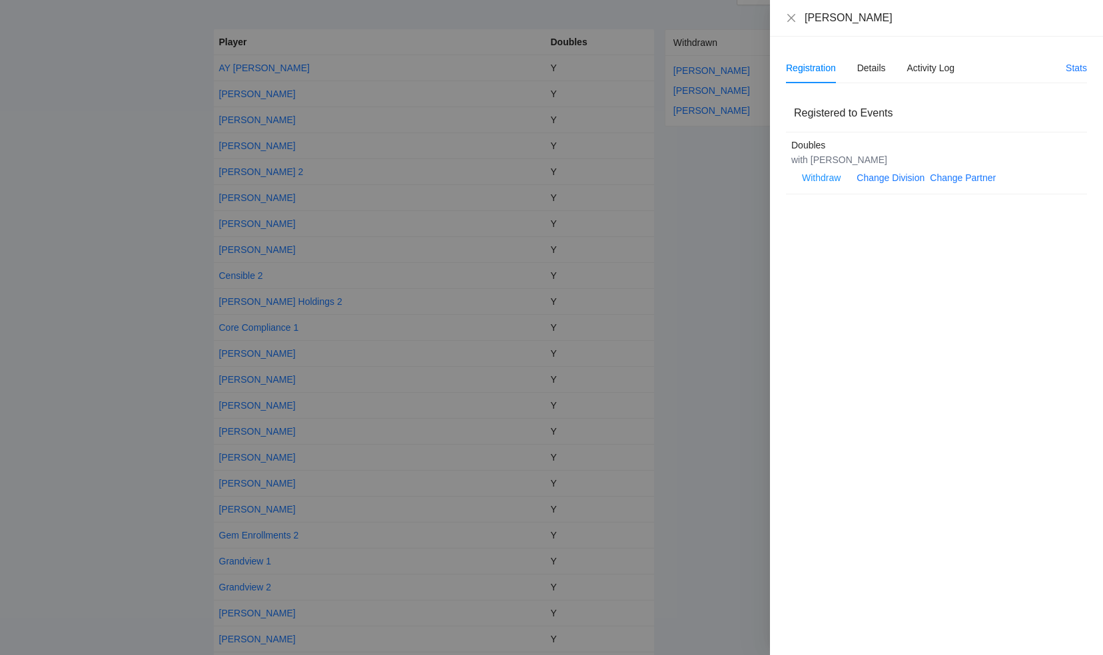
click at [248, 402] on div at bounding box center [551, 327] width 1103 height 655
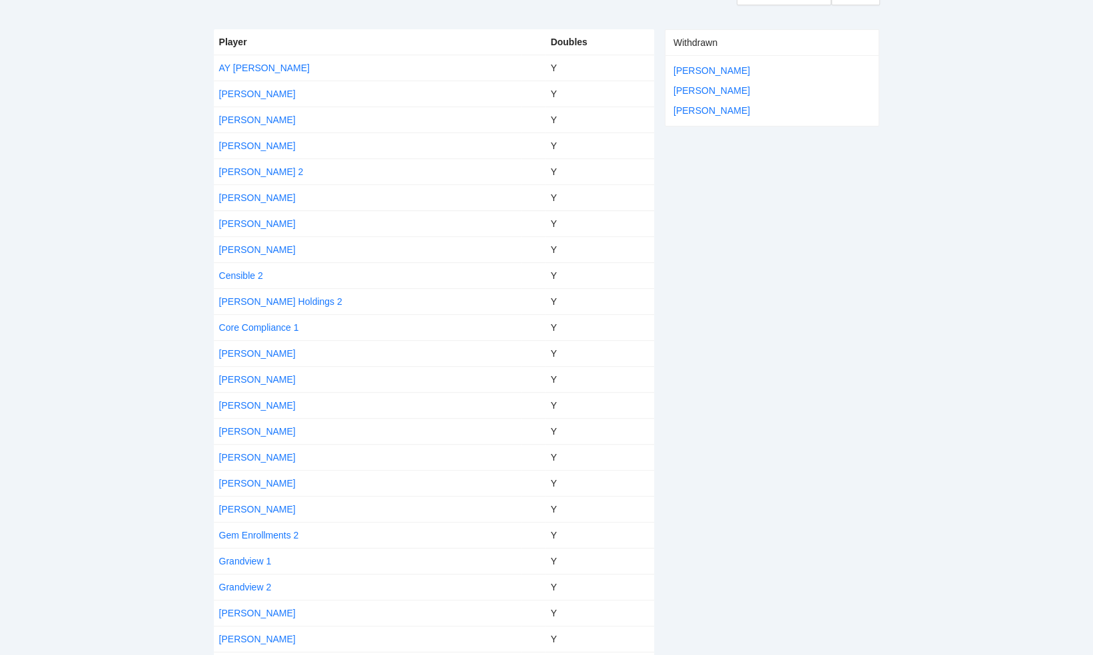
click at [248, 402] on link "[PERSON_NAME]" at bounding box center [257, 405] width 77 height 11
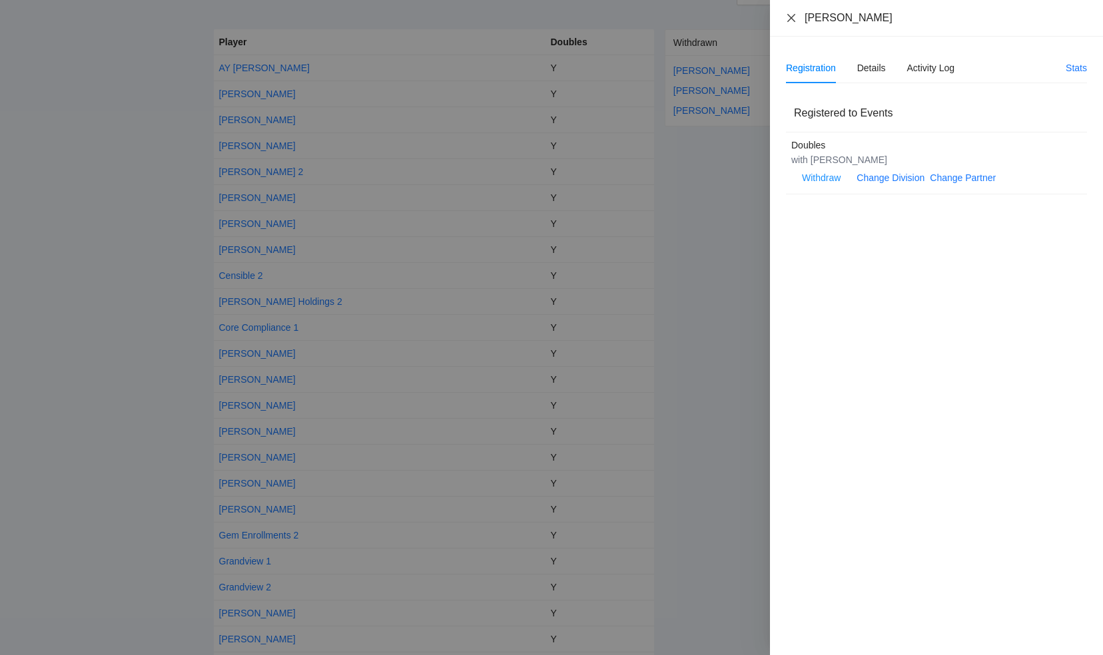
click at [795, 17] on icon "close" at bounding box center [791, 18] width 11 height 11
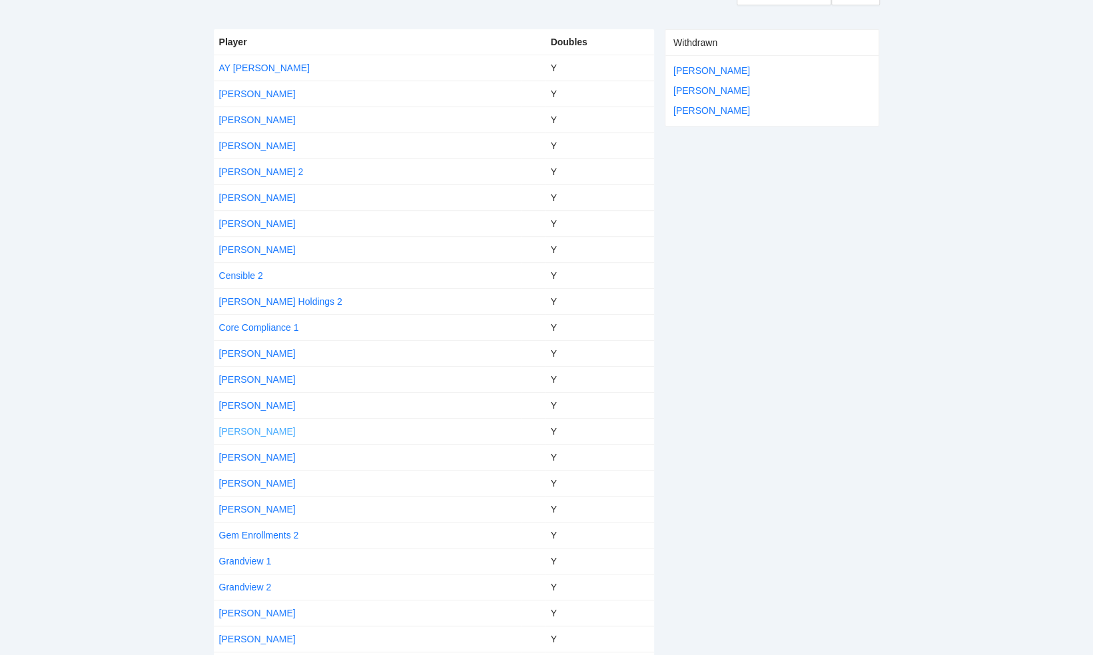
click at [231, 428] on link "[PERSON_NAME]" at bounding box center [257, 431] width 77 height 11
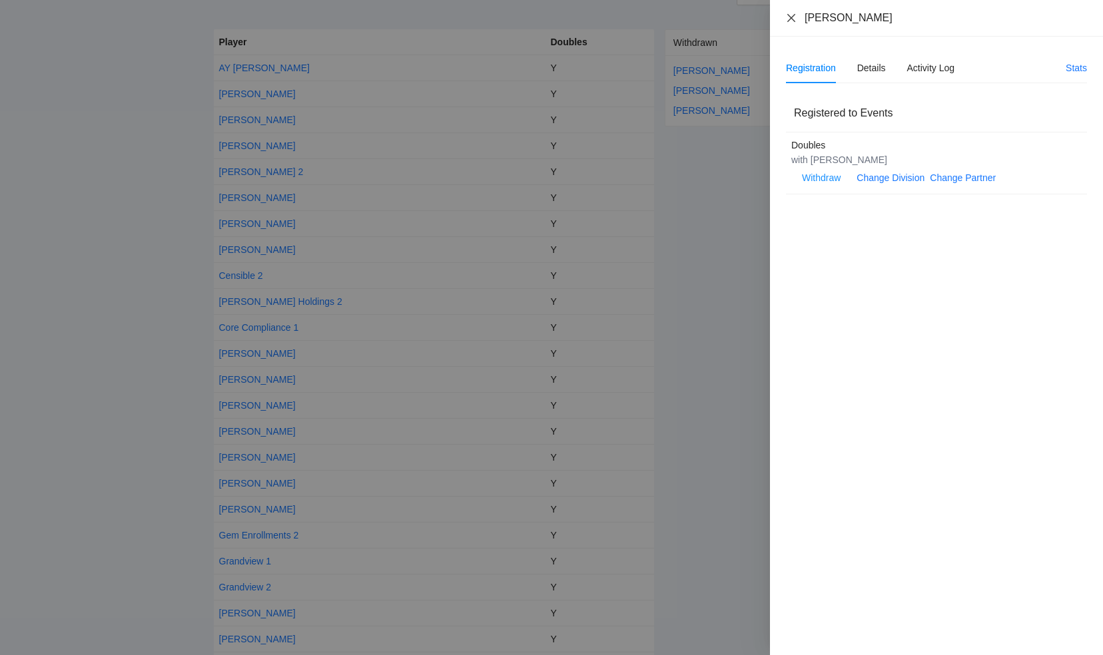
click at [792, 15] on icon "close" at bounding box center [791, 18] width 11 height 11
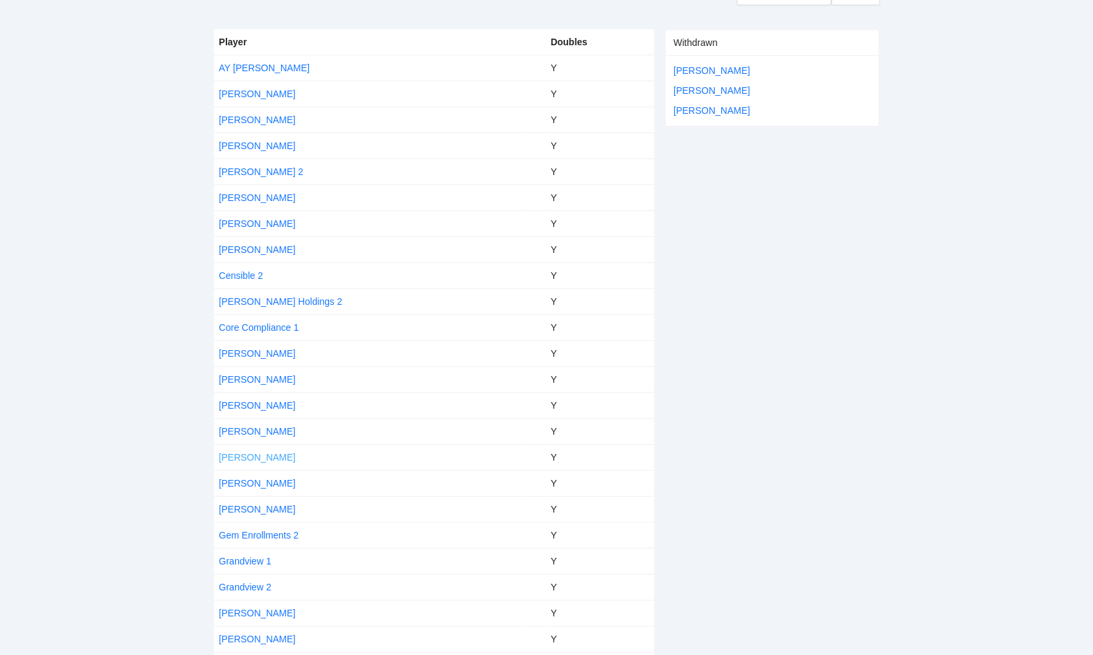
click at [234, 452] on link "[PERSON_NAME]" at bounding box center [257, 457] width 77 height 11
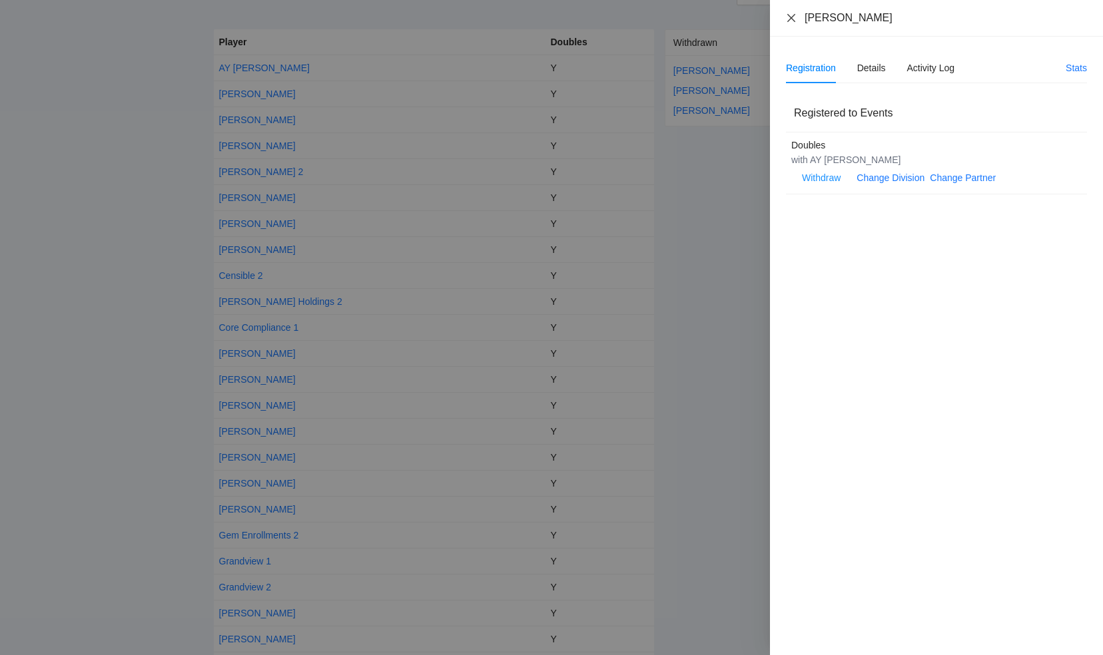
click at [790, 17] on icon "close" at bounding box center [791, 17] width 8 height 8
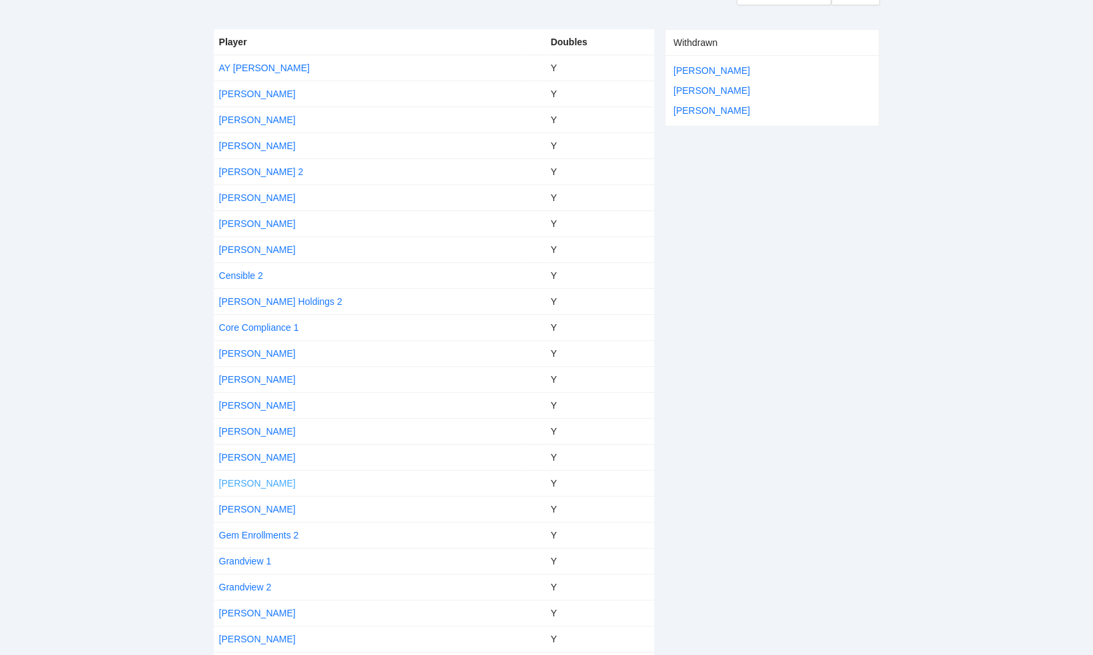
click at [242, 478] on link "[PERSON_NAME]" at bounding box center [257, 483] width 77 height 11
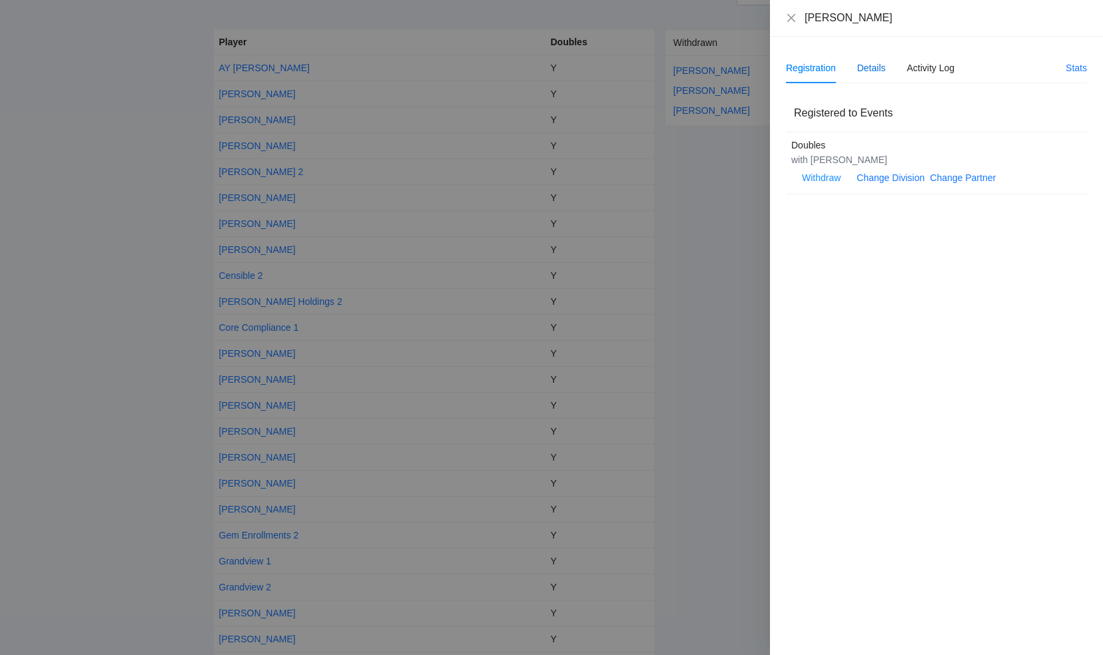
click at [872, 71] on div "Details" at bounding box center [871, 68] width 29 height 15
click at [796, 65] on div "Registration" at bounding box center [811, 68] width 50 height 15
click at [787, 17] on icon "close" at bounding box center [791, 18] width 11 height 11
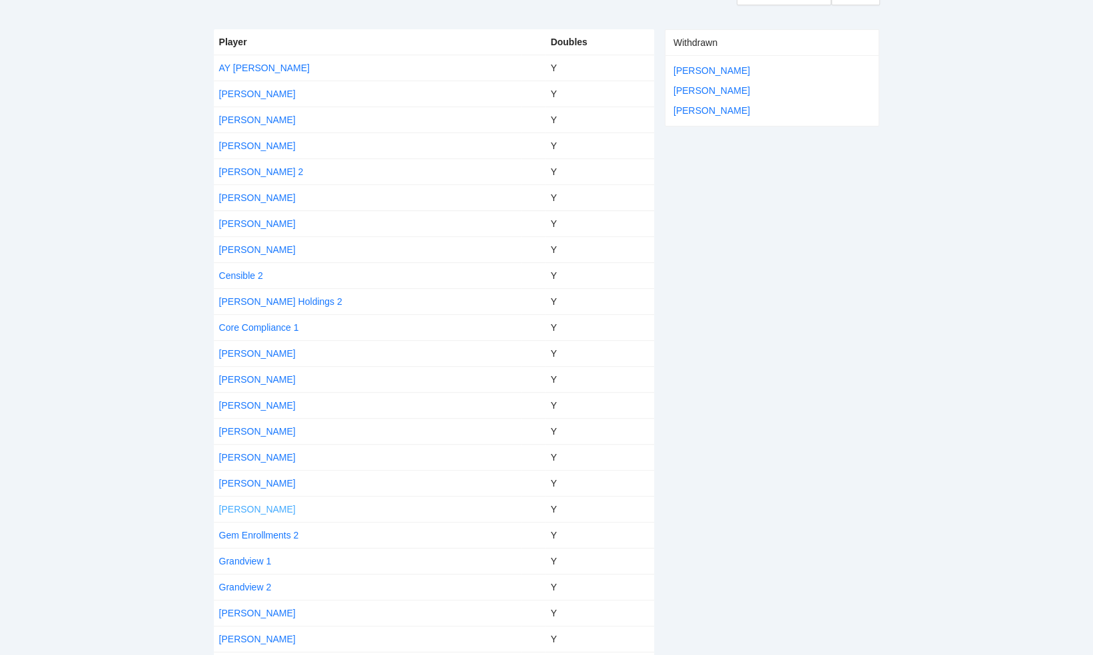
click at [252, 506] on link "[PERSON_NAME]" at bounding box center [257, 509] width 77 height 11
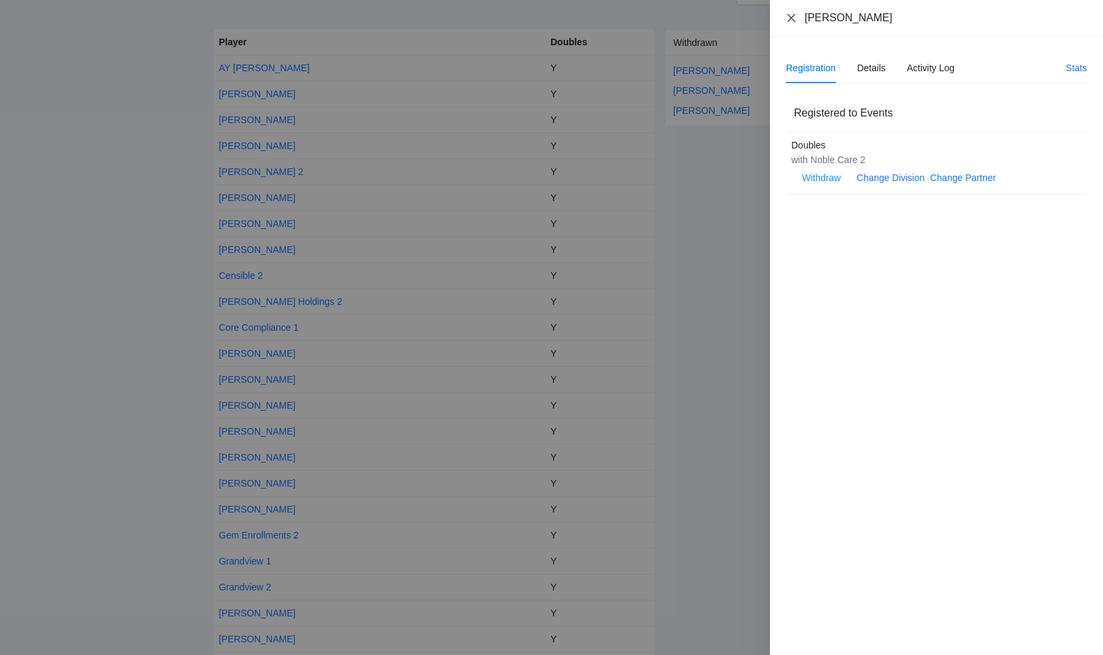
click at [787, 14] on icon "close" at bounding box center [791, 18] width 11 height 11
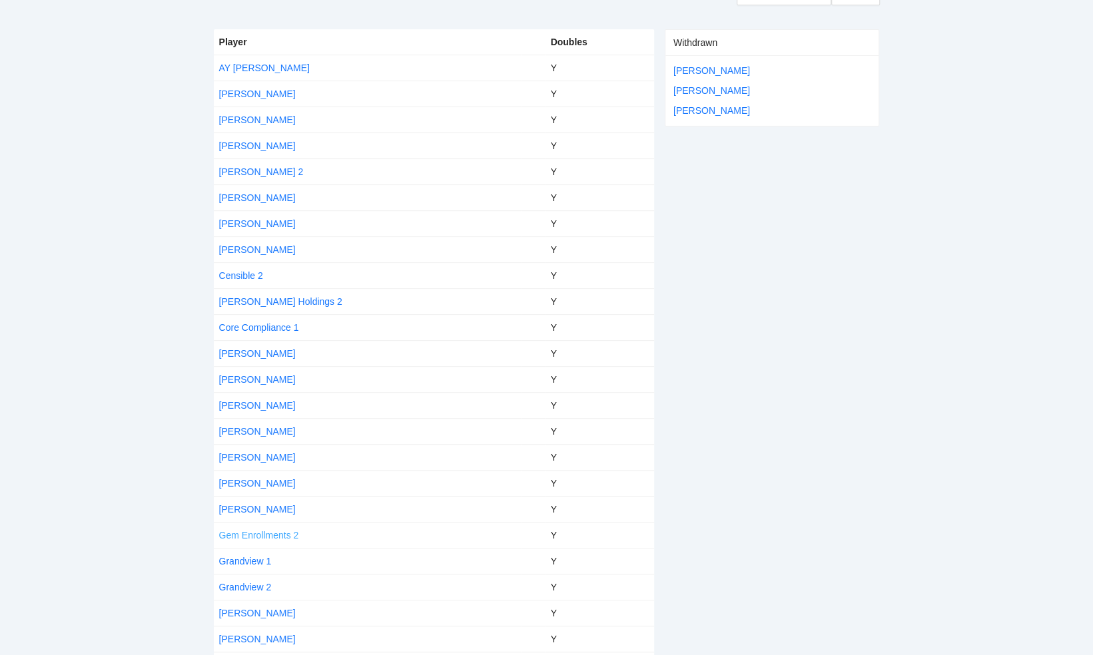
click at [243, 532] on link "Gem Enrollments 2" at bounding box center [259, 535] width 80 height 11
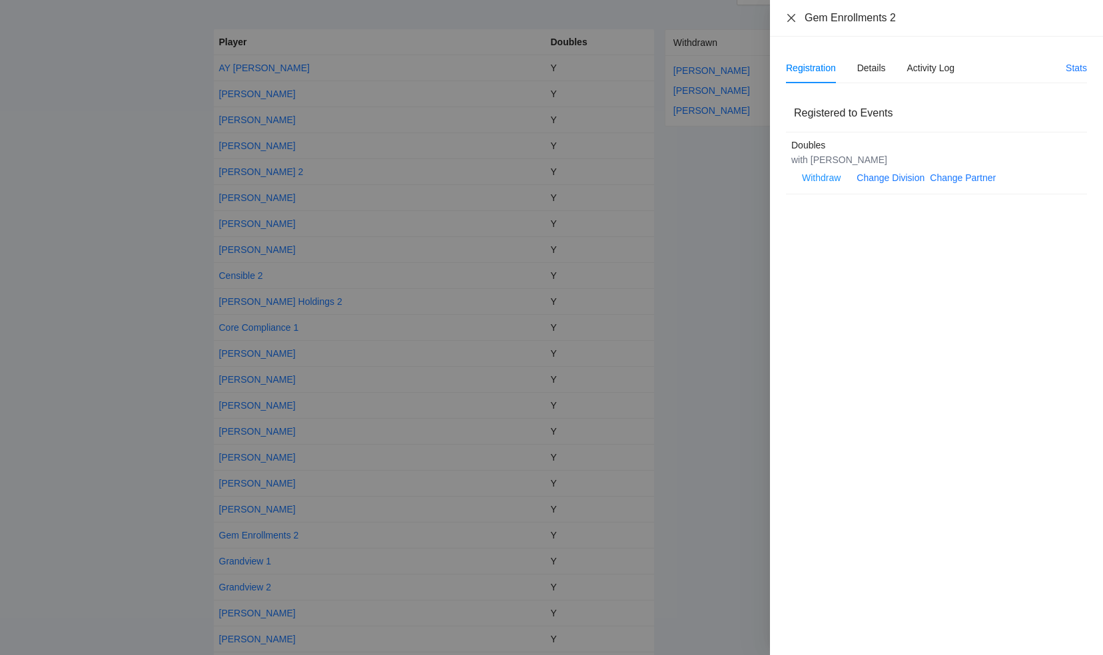
click at [790, 19] on icon "close" at bounding box center [791, 17] width 8 height 8
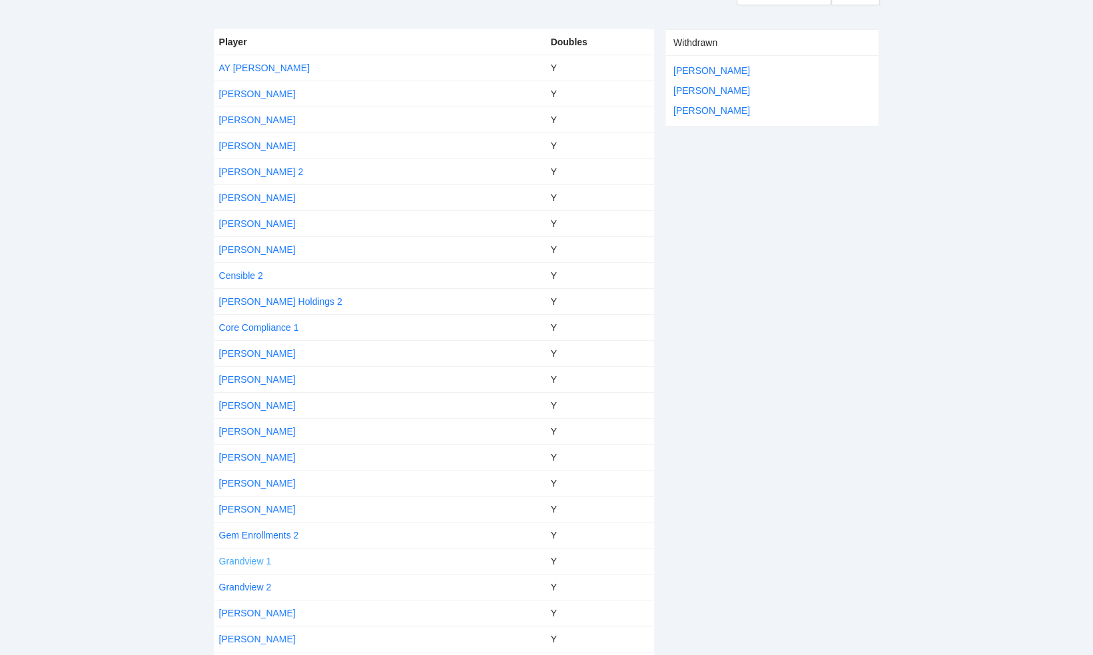
click at [240, 556] on link "Grandview 1" at bounding box center [245, 561] width 53 height 11
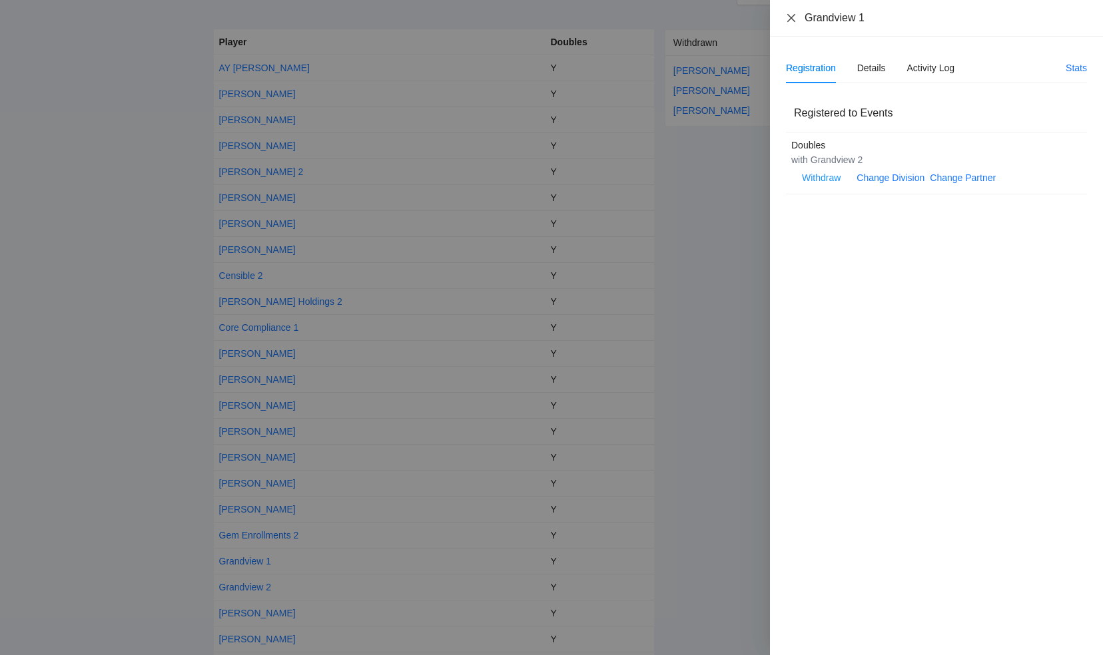
click at [792, 20] on icon "close" at bounding box center [791, 18] width 11 height 11
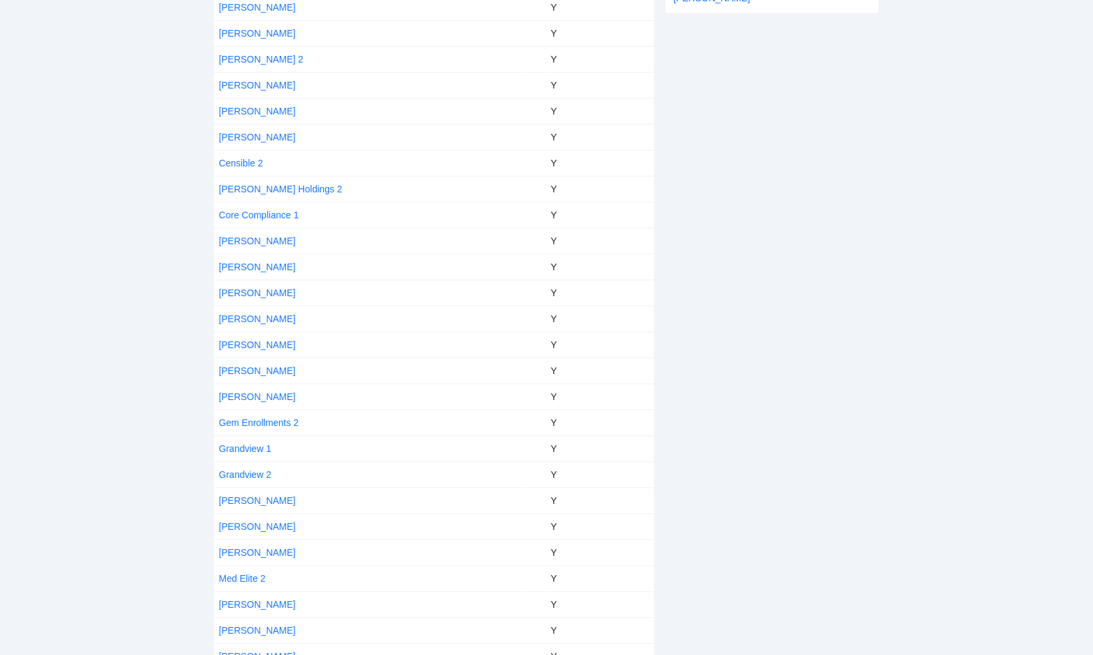
scroll to position [333, 0]
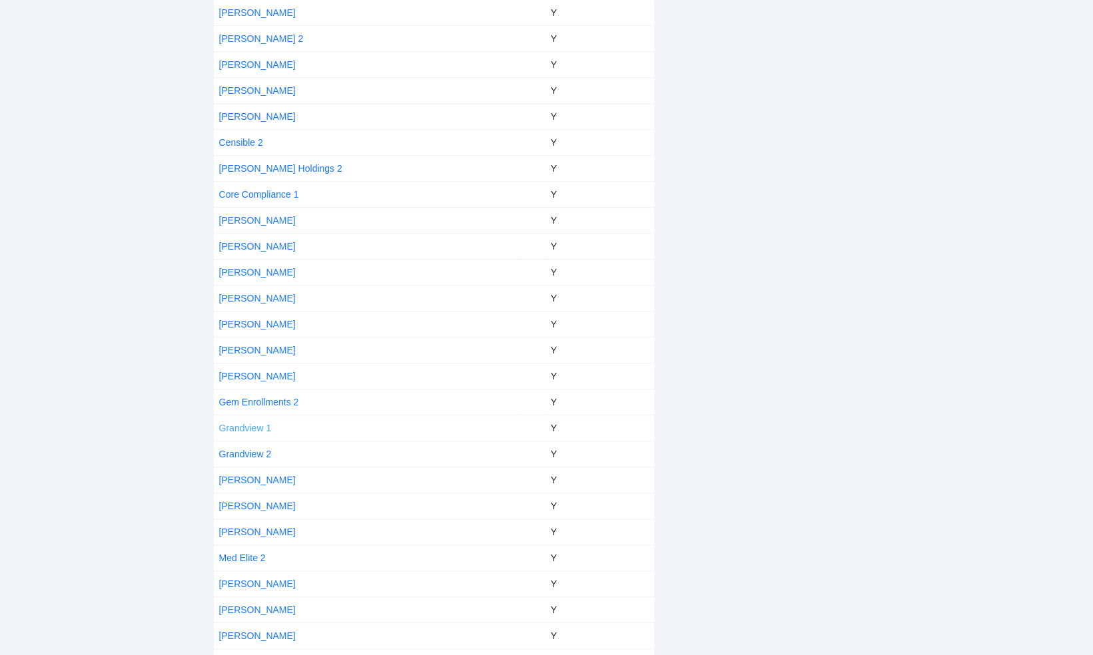
click at [245, 426] on link "Grandview 1" at bounding box center [245, 428] width 53 height 11
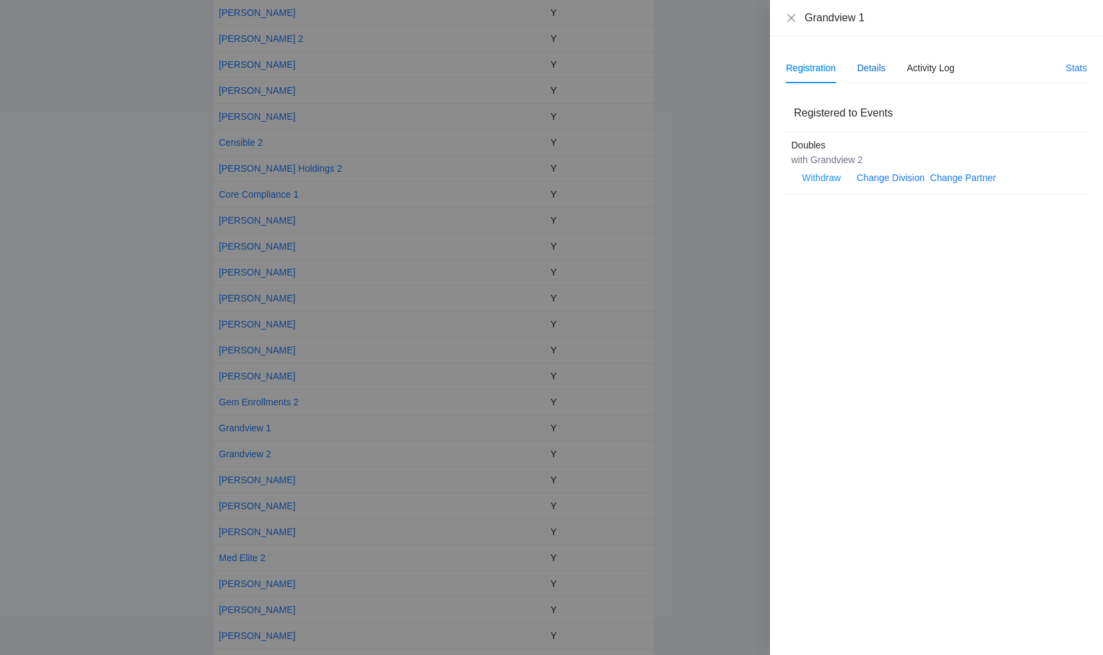
click at [872, 69] on div "Details" at bounding box center [871, 68] width 29 height 15
click at [805, 105] on span "Edit" at bounding box center [804, 104] width 16 height 15
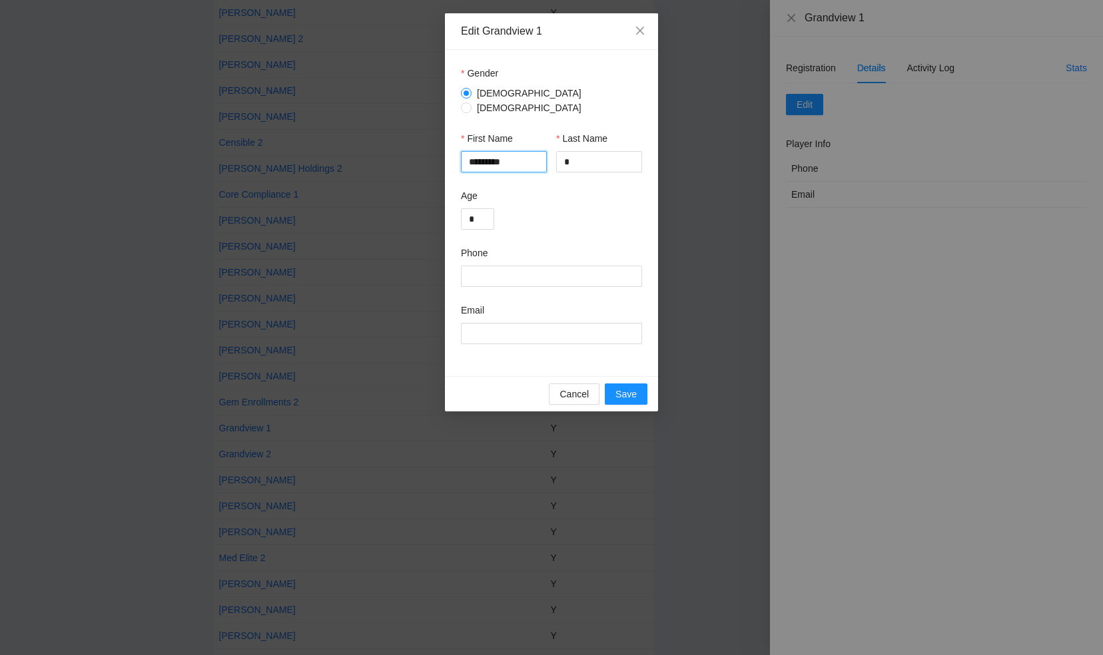
drag, startPoint x: 517, startPoint y: 156, endPoint x: 461, endPoint y: 153, distance: 56.0
click at [461, 153] on input "*********" at bounding box center [504, 161] width 86 height 21
type input "********"
drag, startPoint x: 578, startPoint y: 150, endPoint x: 552, endPoint y: 149, distance: 26.0
click at [556, 151] on input "*" at bounding box center [599, 161] width 86 height 21
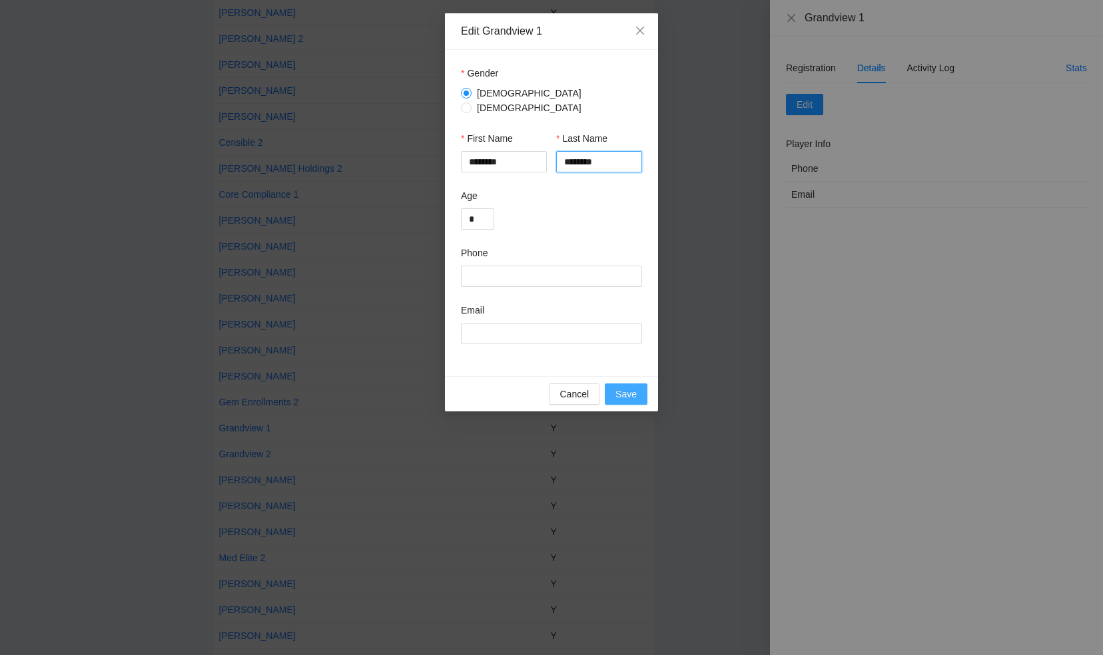
type input "********"
click at [627, 387] on span "Save" at bounding box center [625, 394] width 21 height 15
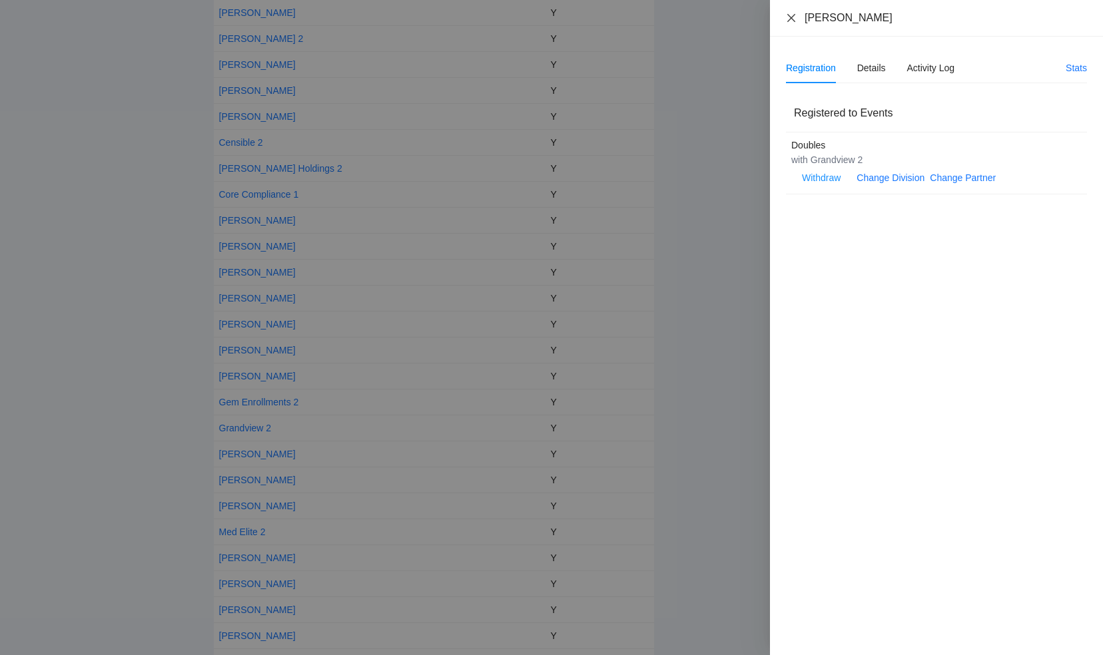
click at [788, 15] on icon "close" at bounding box center [791, 17] width 8 height 8
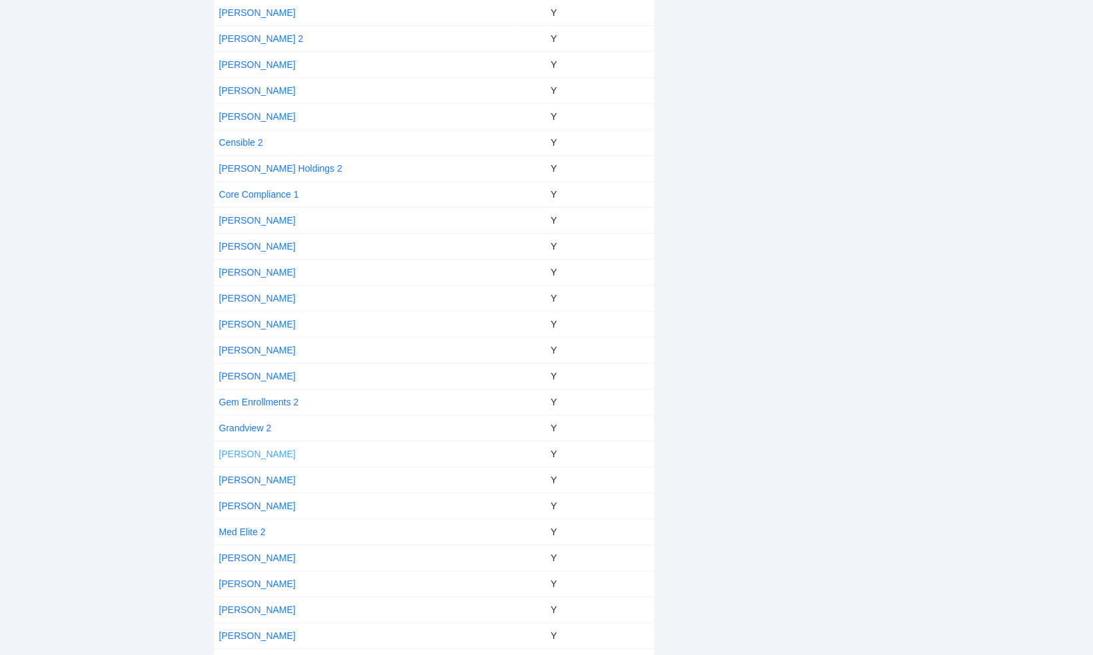
click at [250, 449] on link "[PERSON_NAME]" at bounding box center [257, 454] width 77 height 11
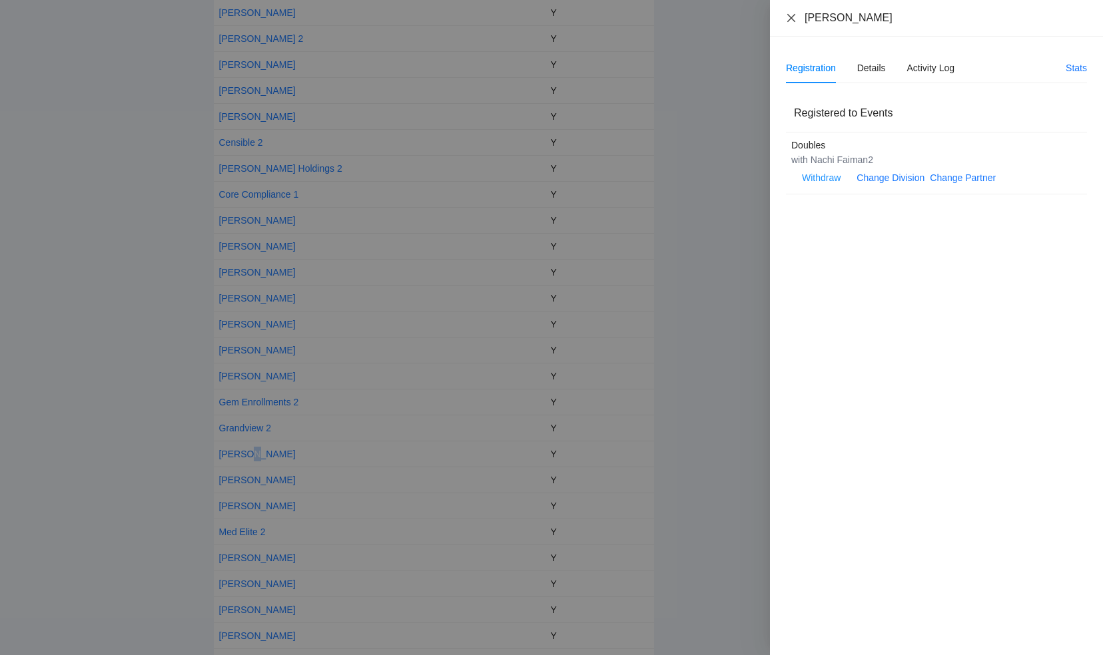
click at [794, 13] on icon "close" at bounding box center [791, 18] width 11 height 11
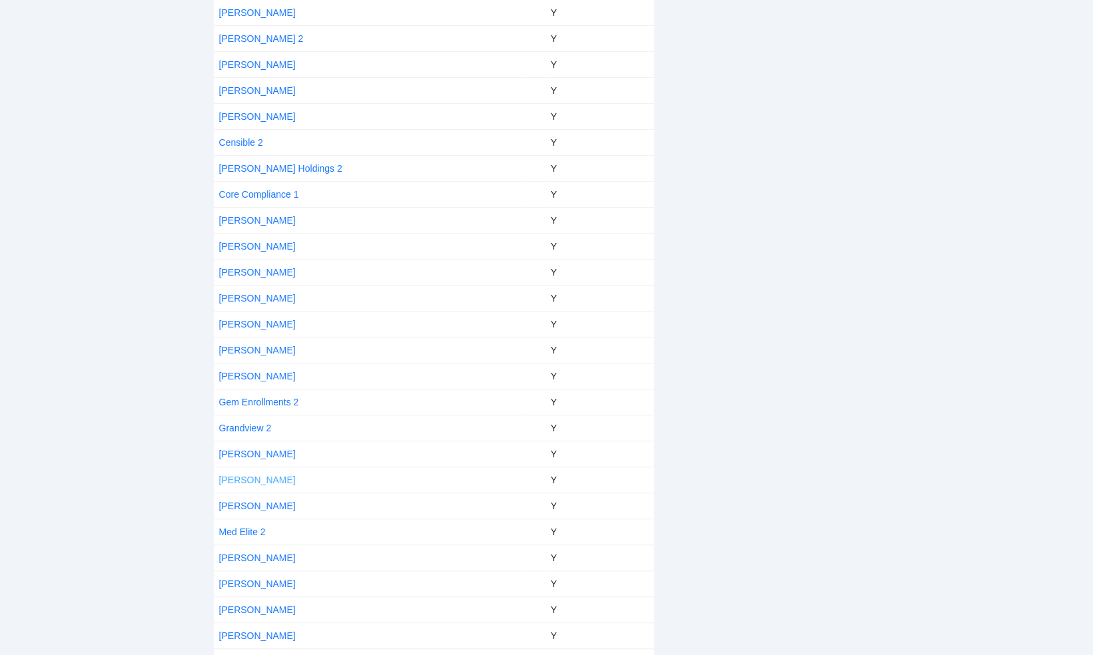
click at [267, 475] on link "[PERSON_NAME]" at bounding box center [257, 480] width 77 height 11
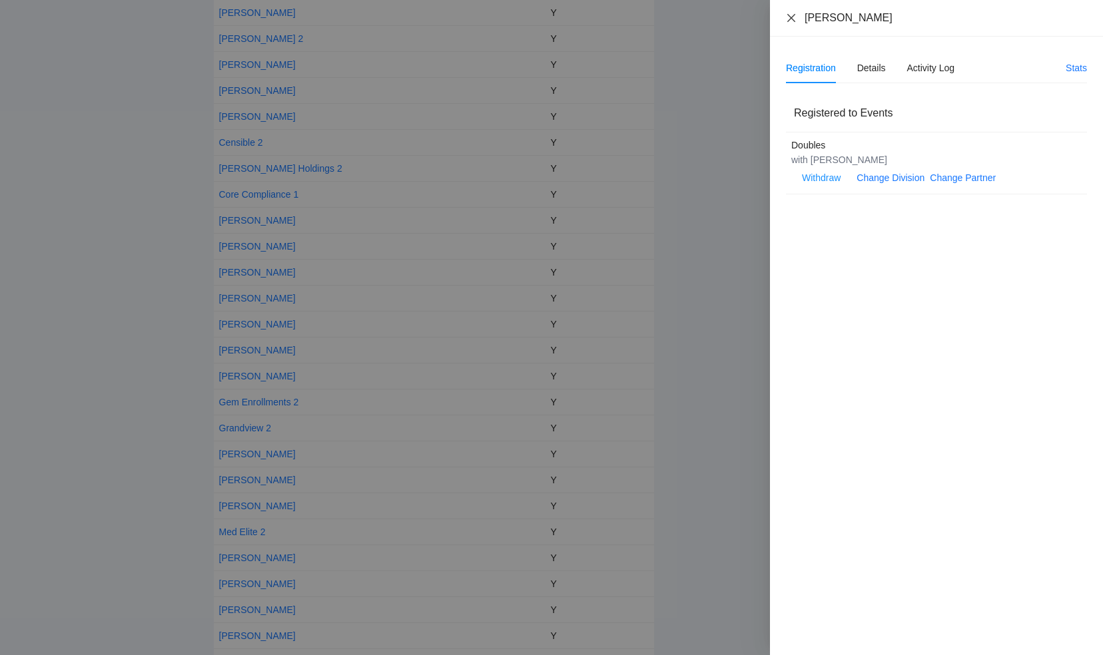
click at [790, 17] on icon "close" at bounding box center [791, 17] width 8 height 8
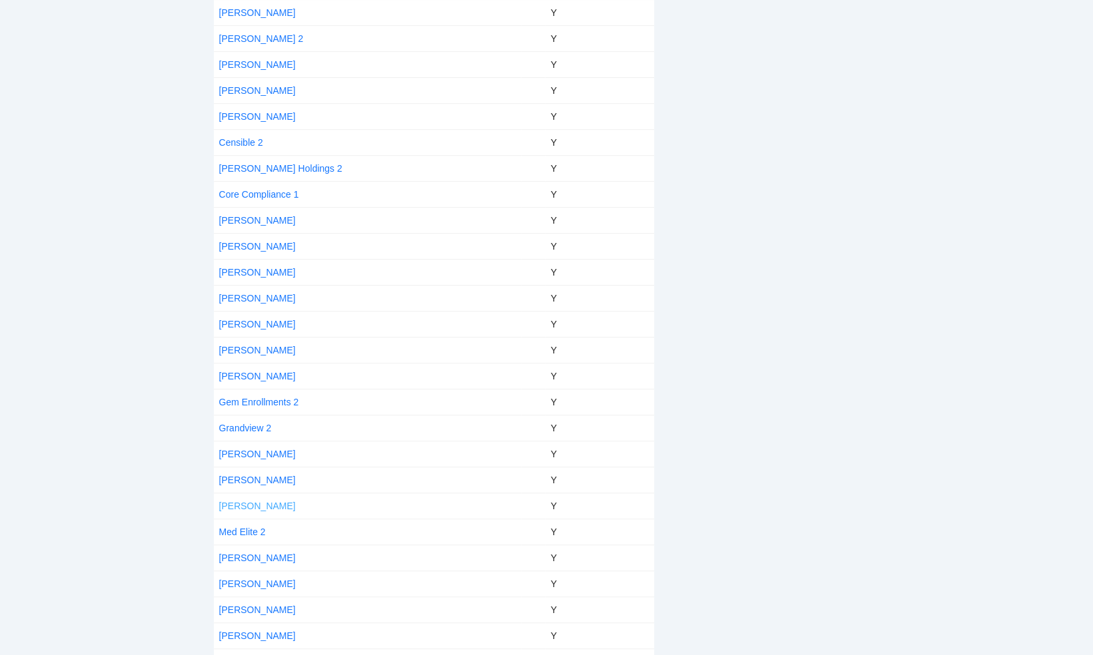
click at [256, 502] on link "[PERSON_NAME]" at bounding box center [257, 506] width 77 height 11
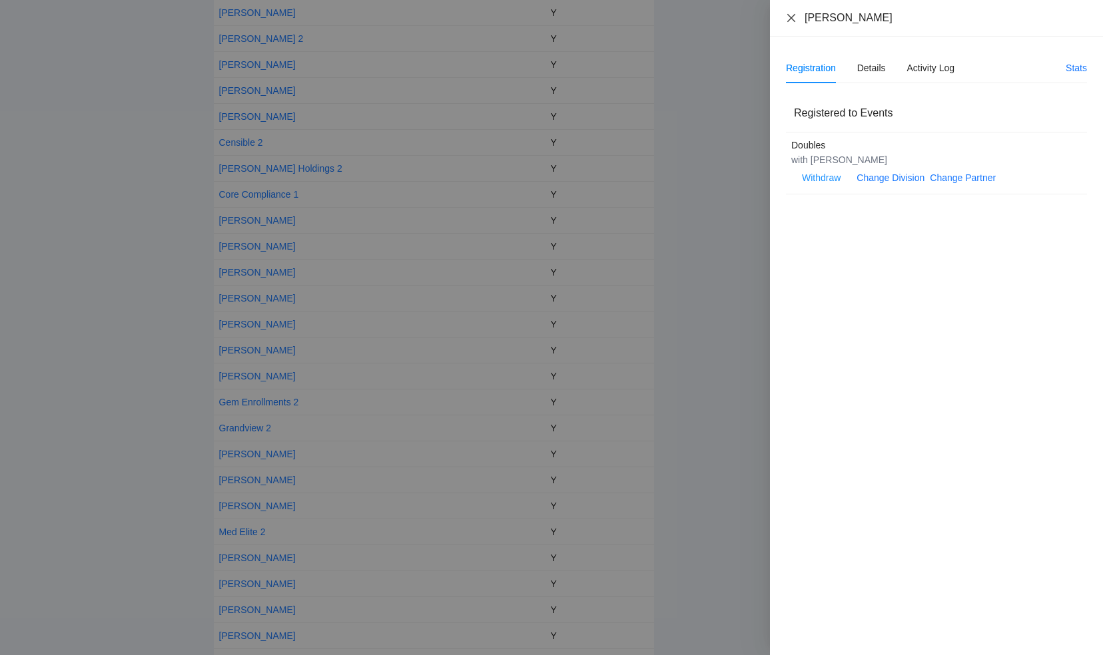
click at [791, 16] on icon "close" at bounding box center [791, 18] width 11 height 11
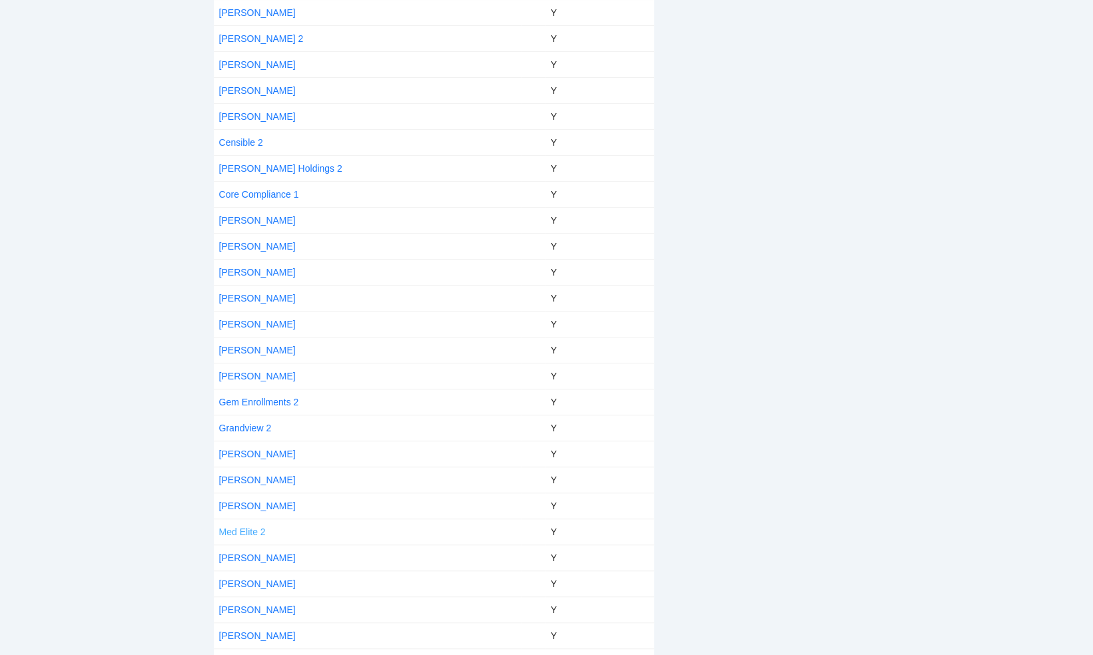
click at [240, 527] on link "Med Elite 2" at bounding box center [242, 532] width 47 height 11
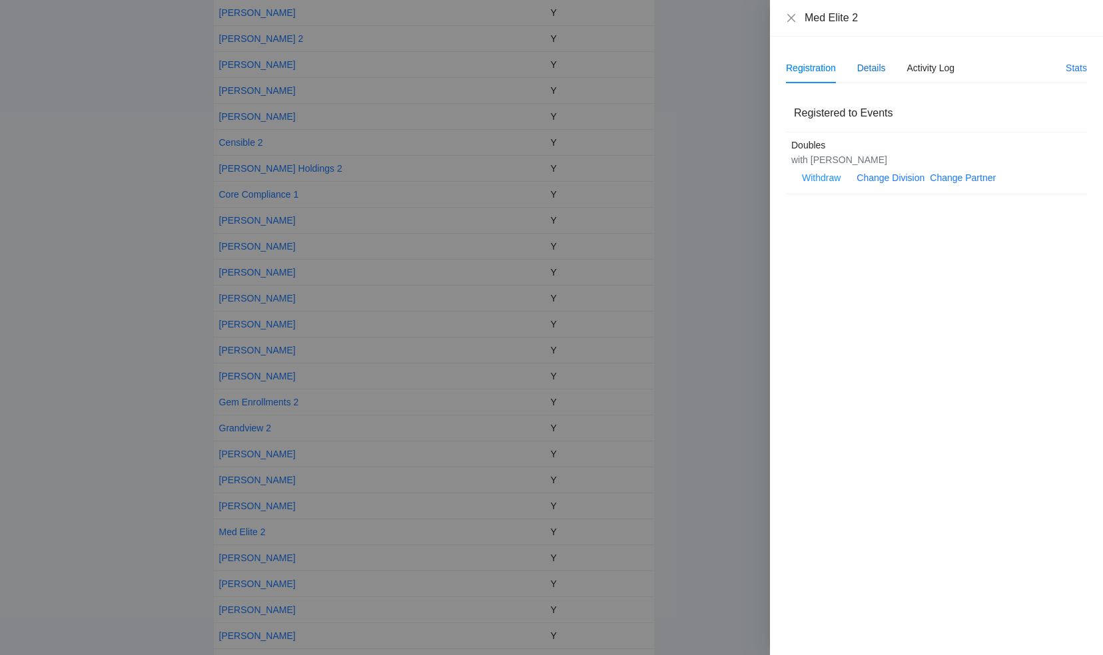
click at [874, 65] on div "Details" at bounding box center [871, 68] width 29 height 15
click at [802, 108] on span "Edit" at bounding box center [804, 104] width 16 height 15
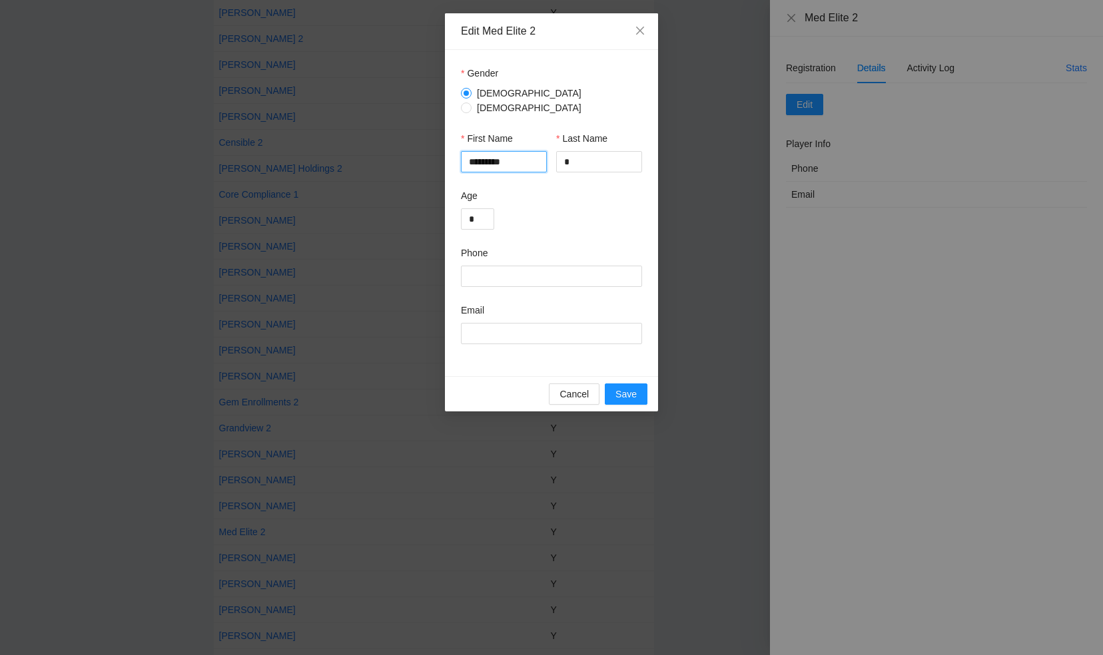
drag, startPoint x: 517, startPoint y: 153, endPoint x: 465, endPoint y: 154, distance: 52.0
click at [465, 154] on input "*********" at bounding box center [504, 161] width 86 height 21
type input "******"
click at [561, 152] on input "*" at bounding box center [599, 161] width 86 height 21
type input "**********"
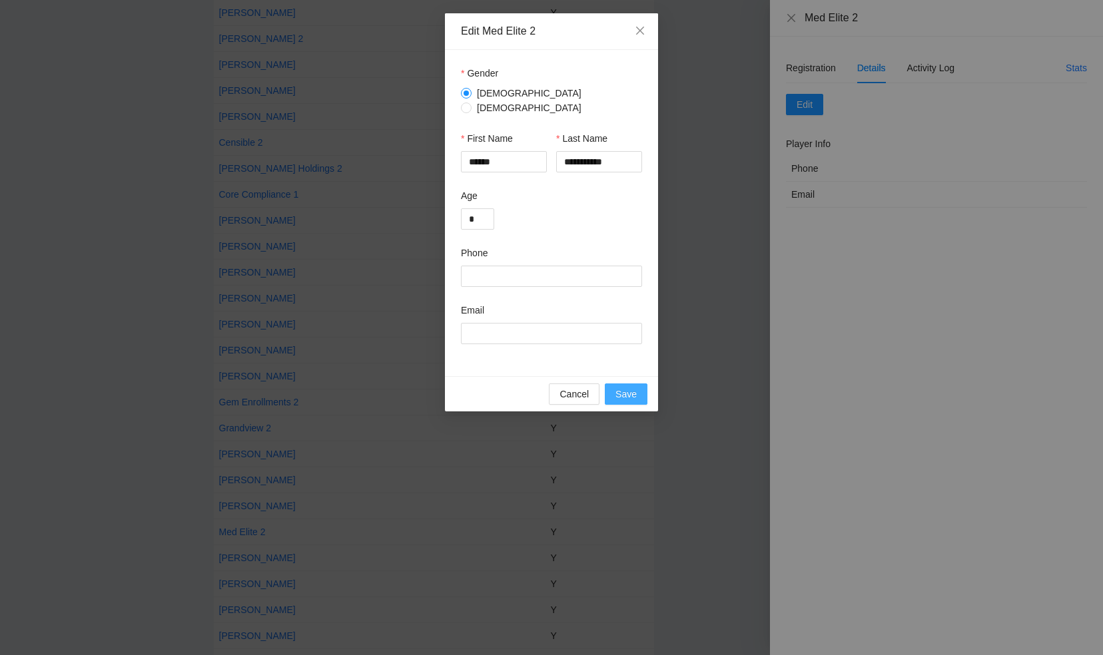
click at [627, 387] on span "Save" at bounding box center [625, 394] width 21 height 15
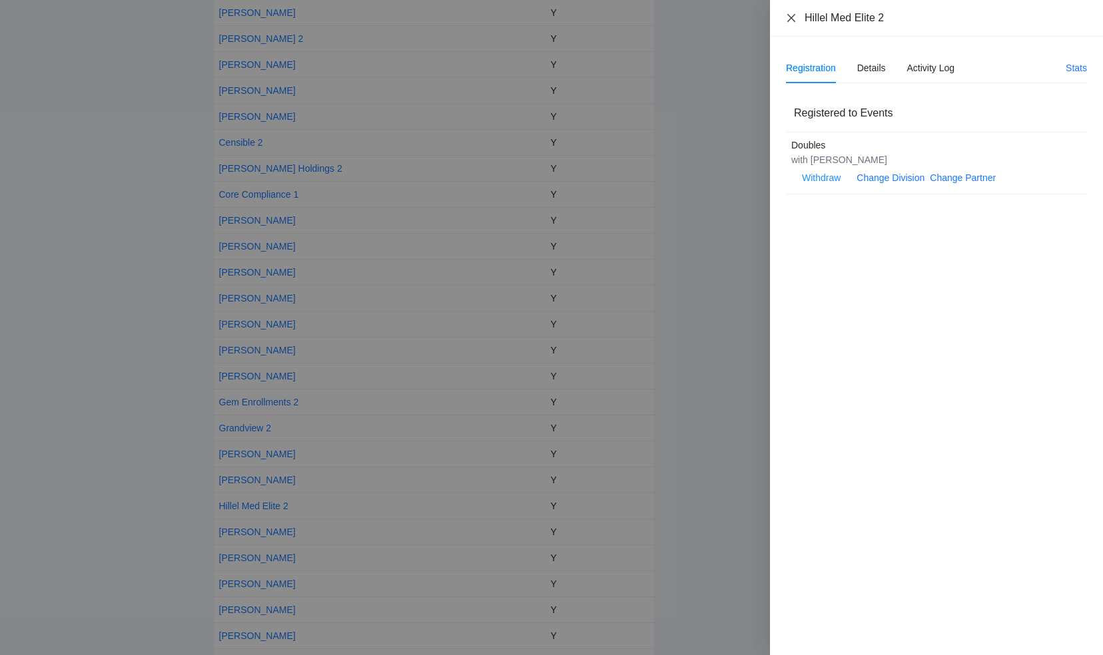
click at [788, 15] on icon "close" at bounding box center [791, 17] width 8 height 8
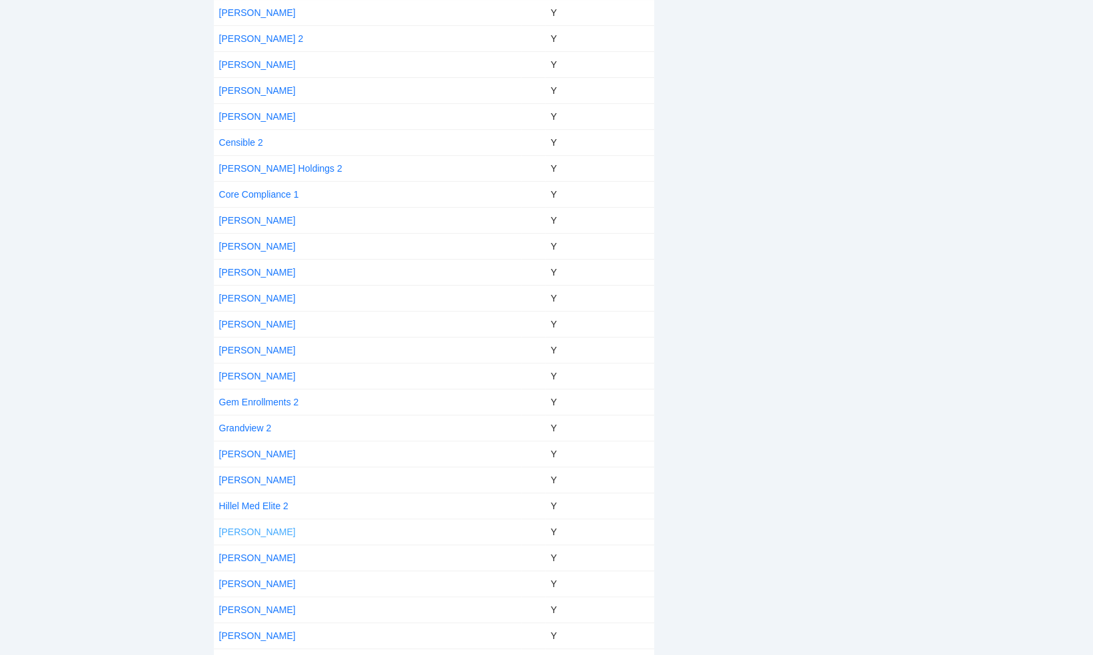
click at [246, 527] on link "[PERSON_NAME]" at bounding box center [257, 532] width 77 height 11
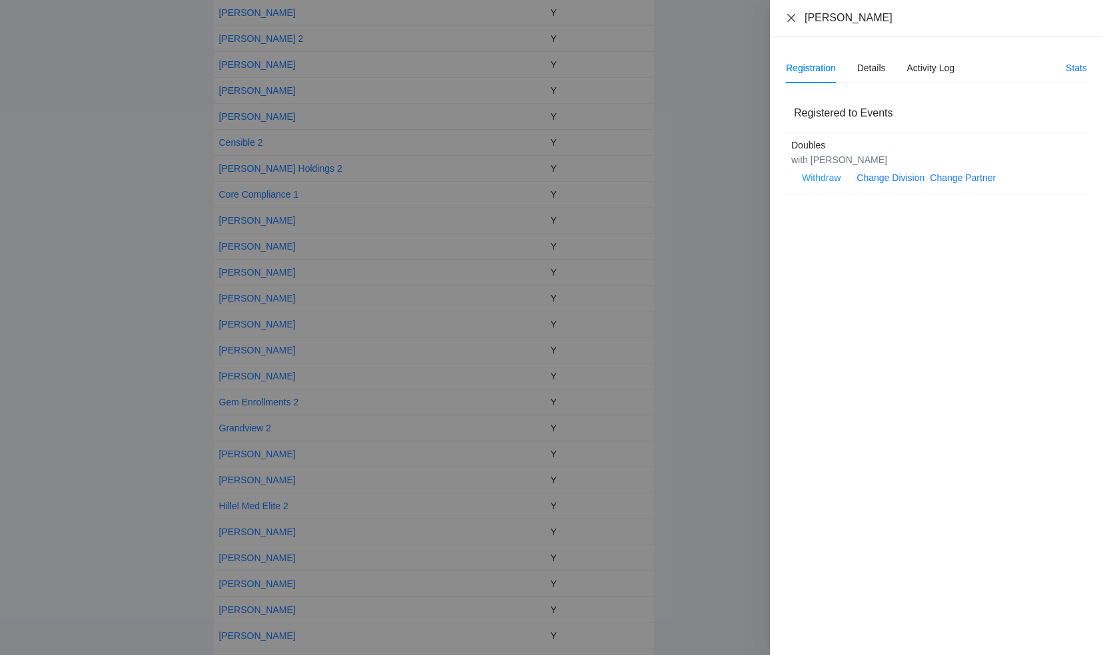
click at [790, 13] on icon "close" at bounding box center [791, 18] width 11 height 11
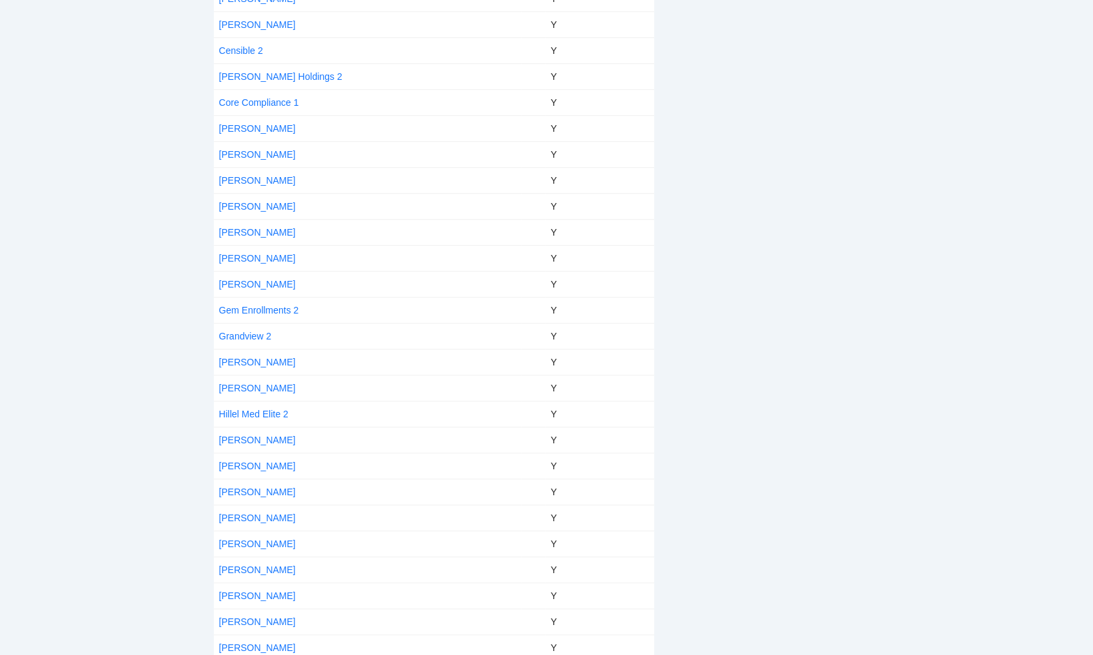
scroll to position [466, 0]
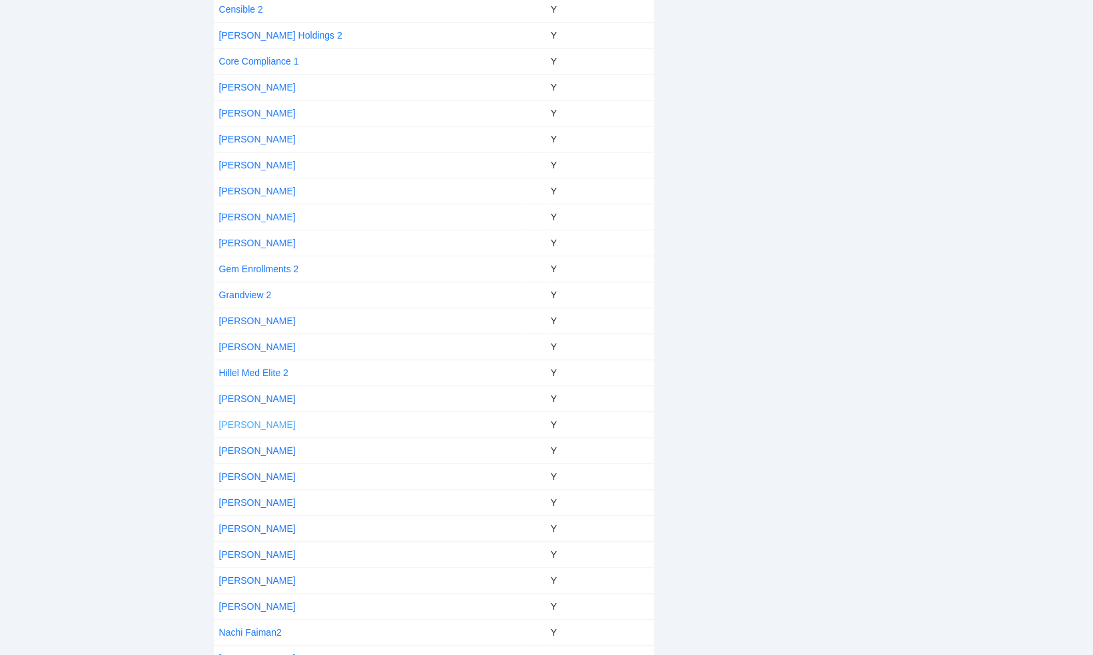
click at [236, 422] on link "Menachem Liberman" at bounding box center [257, 425] width 77 height 11
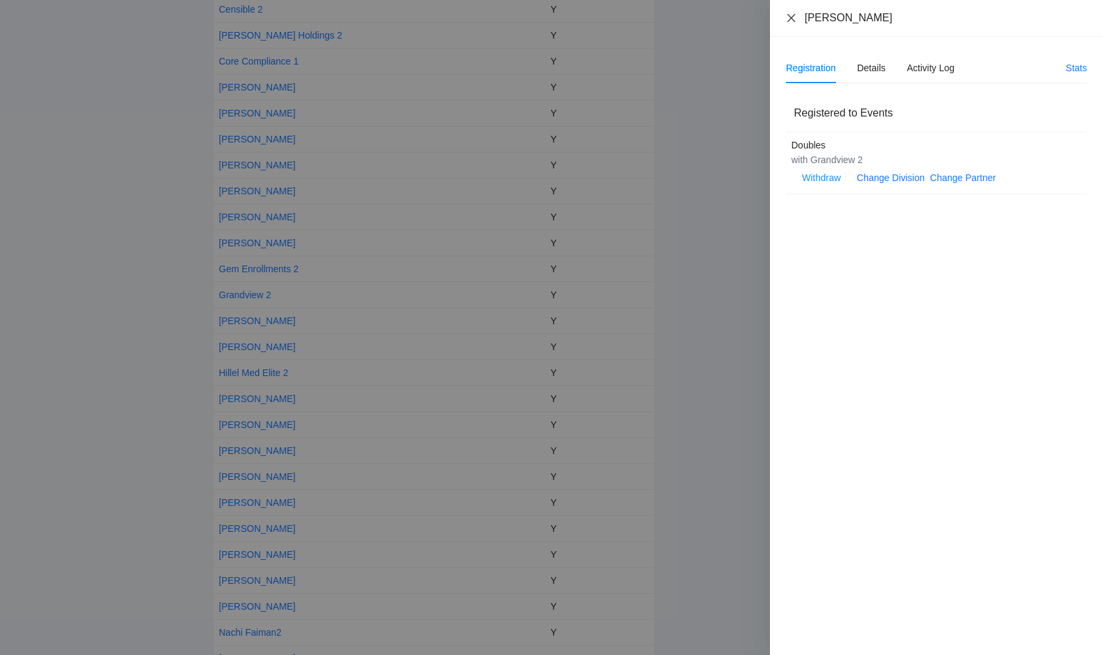
click at [791, 19] on icon "close" at bounding box center [791, 18] width 11 height 11
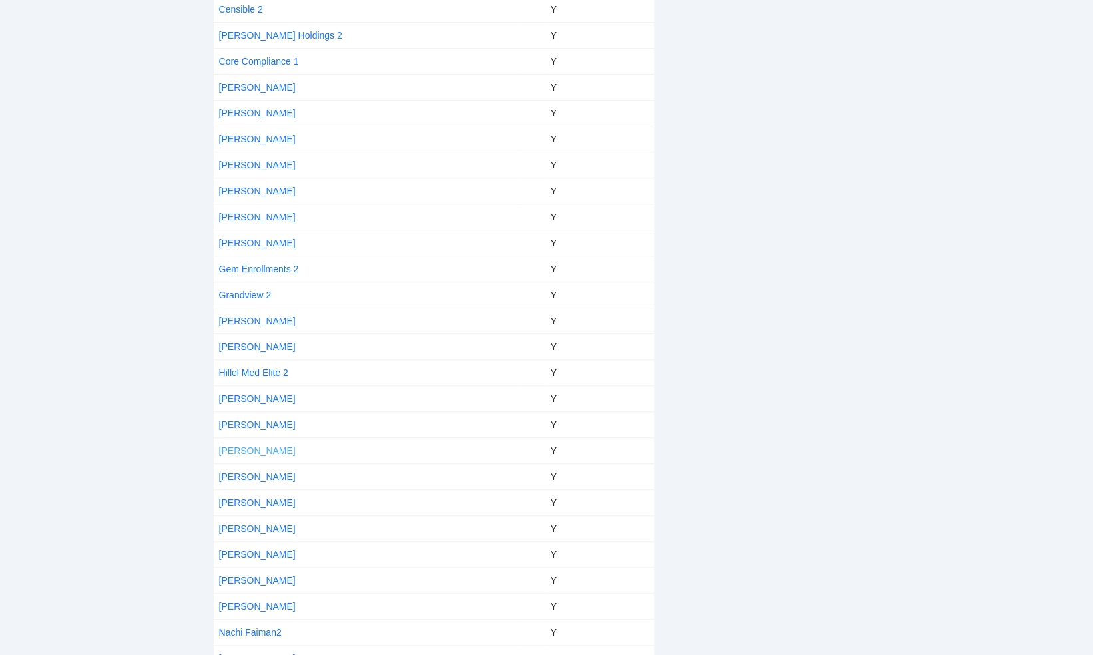
click at [250, 449] on link "[PERSON_NAME]" at bounding box center [257, 451] width 77 height 11
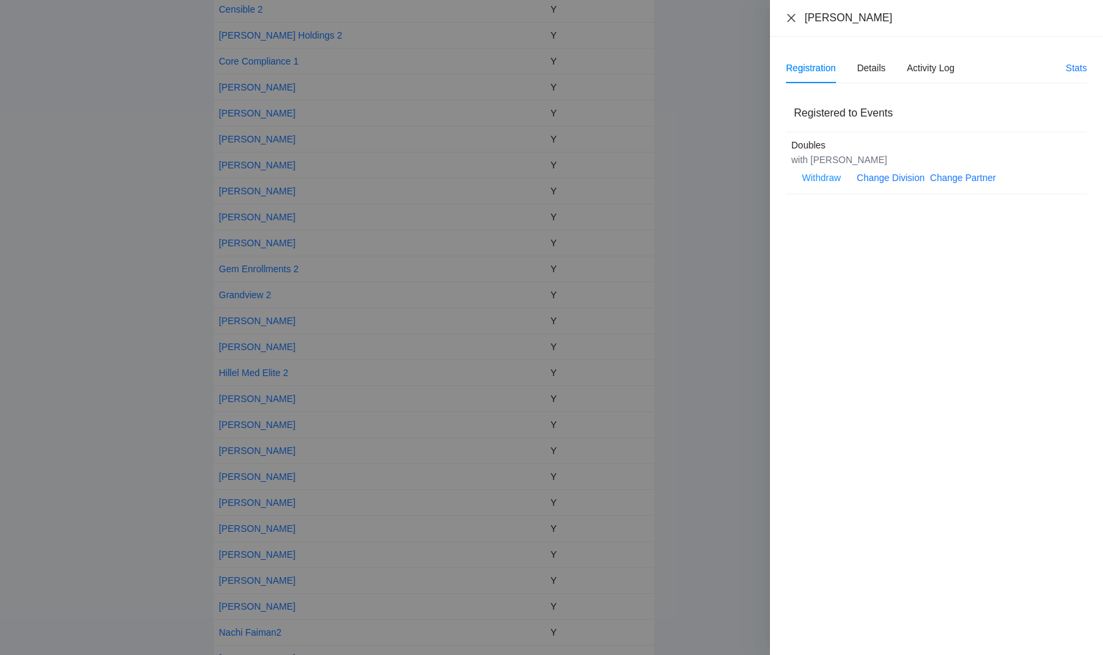
click at [792, 18] on icon "close" at bounding box center [791, 18] width 11 height 11
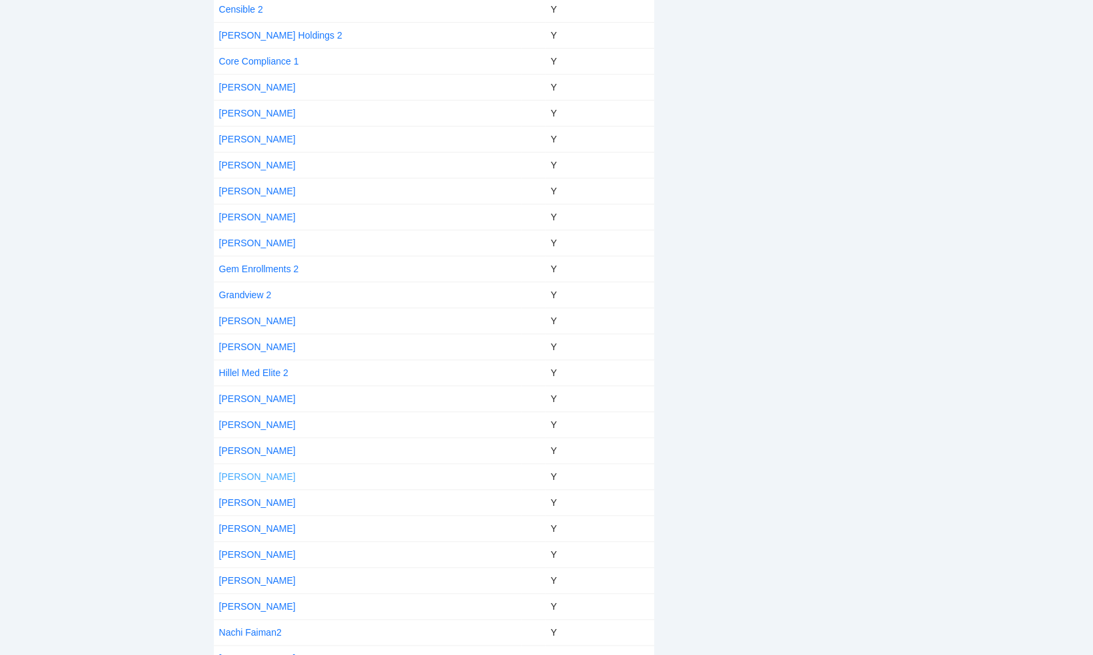
click at [255, 474] on link "[PERSON_NAME]" at bounding box center [257, 476] width 77 height 11
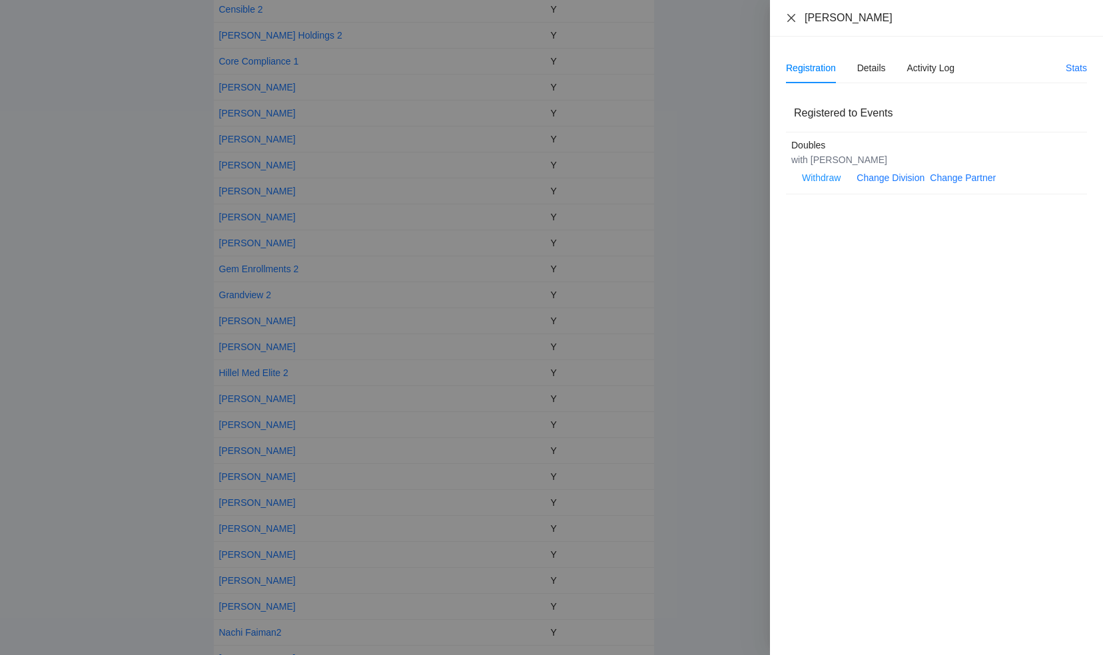
click at [790, 17] on icon "close" at bounding box center [791, 17] width 8 height 8
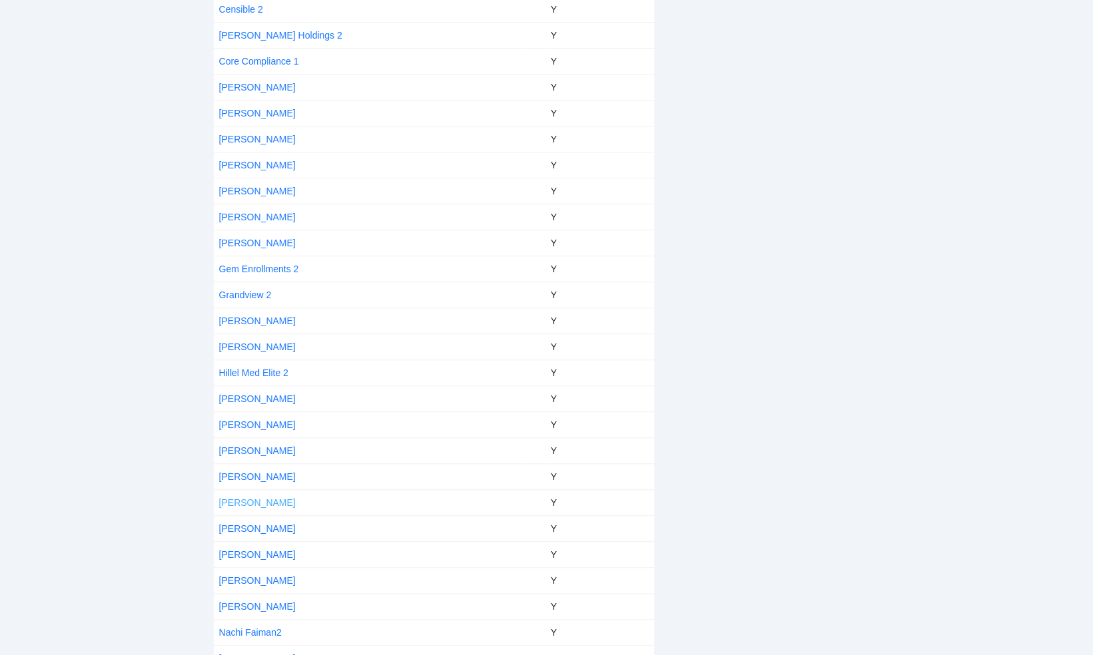
click at [254, 497] on link "[PERSON_NAME]" at bounding box center [257, 502] width 77 height 11
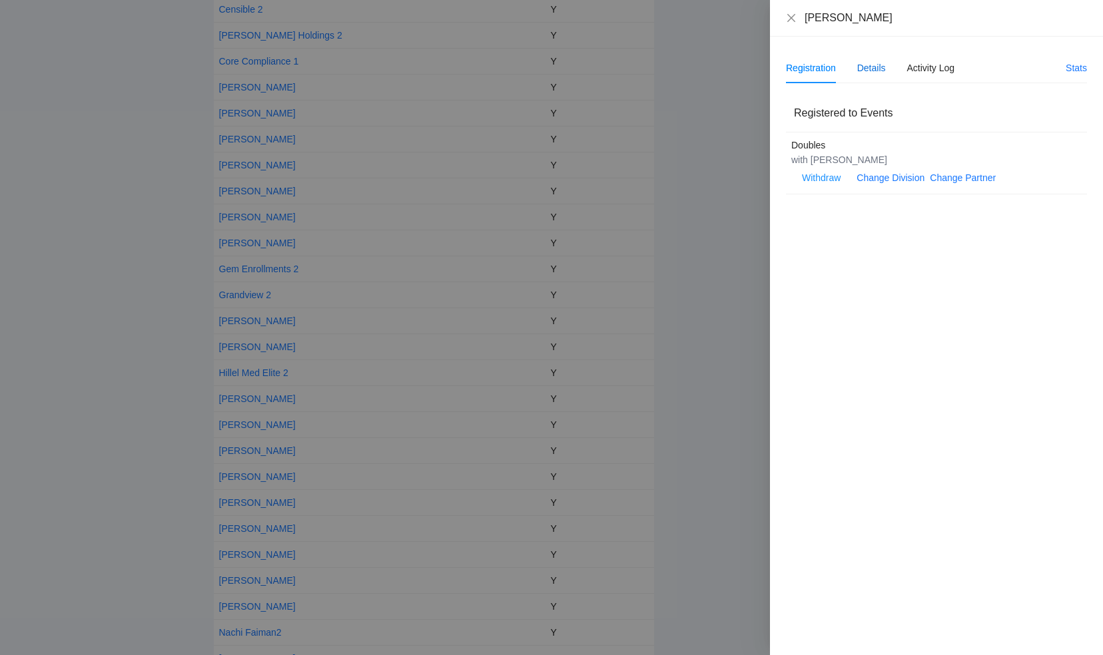
click at [873, 71] on div "Details" at bounding box center [871, 68] width 29 height 15
click at [802, 109] on span "Edit" at bounding box center [804, 104] width 16 height 15
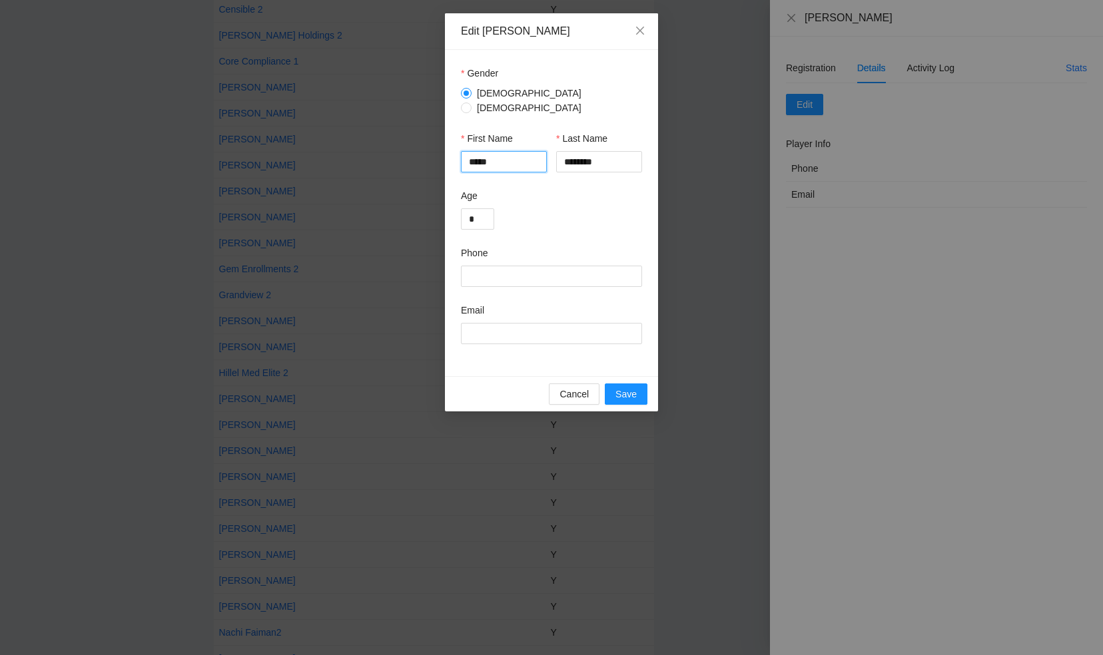
click at [503, 151] on input "*****" at bounding box center [504, 161] width 86 height 21
drag, startPoint x: 503, startPoint y: 151, endPoint x: 487, endPoint y: 153, distance: 16.1
click at [487, 153] on input "*****" at bounding box center [504, 161] width 86 height 21
type input "*****"
drag, startPoint x: 605, startPoint y: 158, endPoint x: 545, endPoint y: 156, distance: 60.6
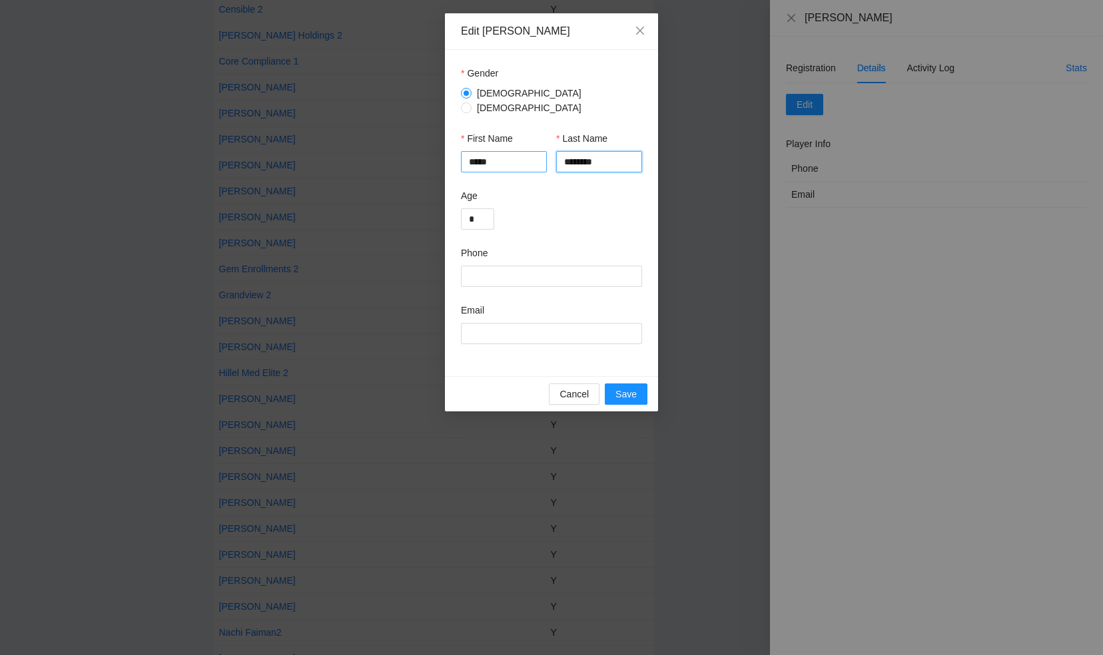
click at [547, 156] on div "First Name ***** Last Name ********" at bounding box center [551, 159] width 181 height 57
type input "*****"
click at [499, 154] on input "*****" at bounding box center [504, 161] width 86 height 21
type input "*****"
click at [625, 387] on span "Save" at bounding box center [625, 394] width 21 height 15
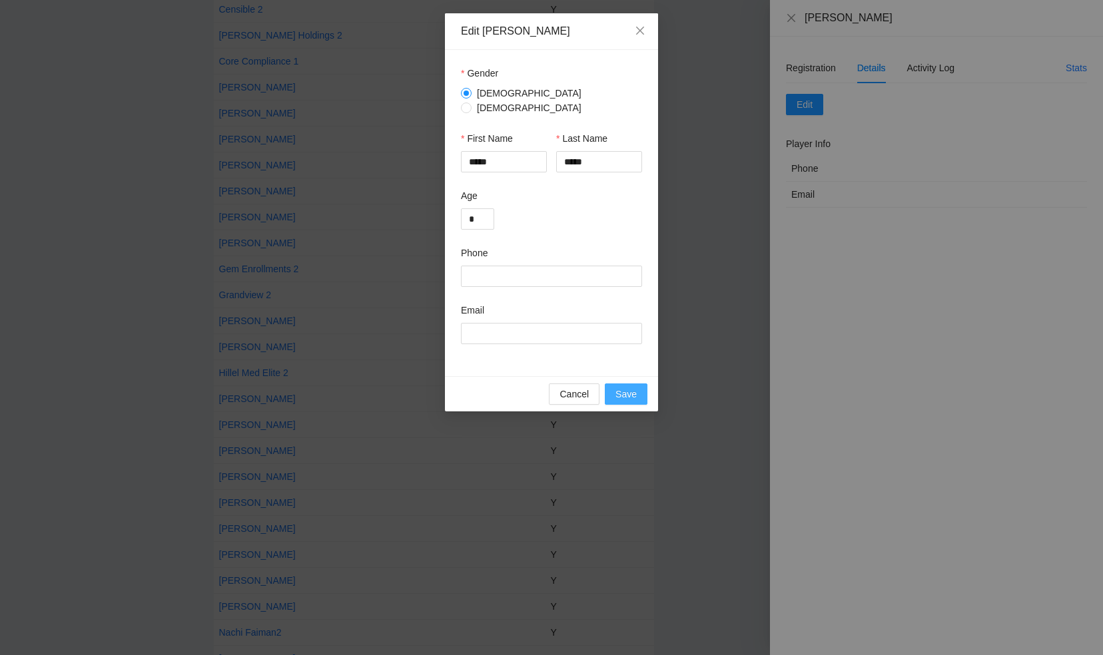
click at [625, 387] on span "Save" at bounding box center [625, 394] width 21 height 15
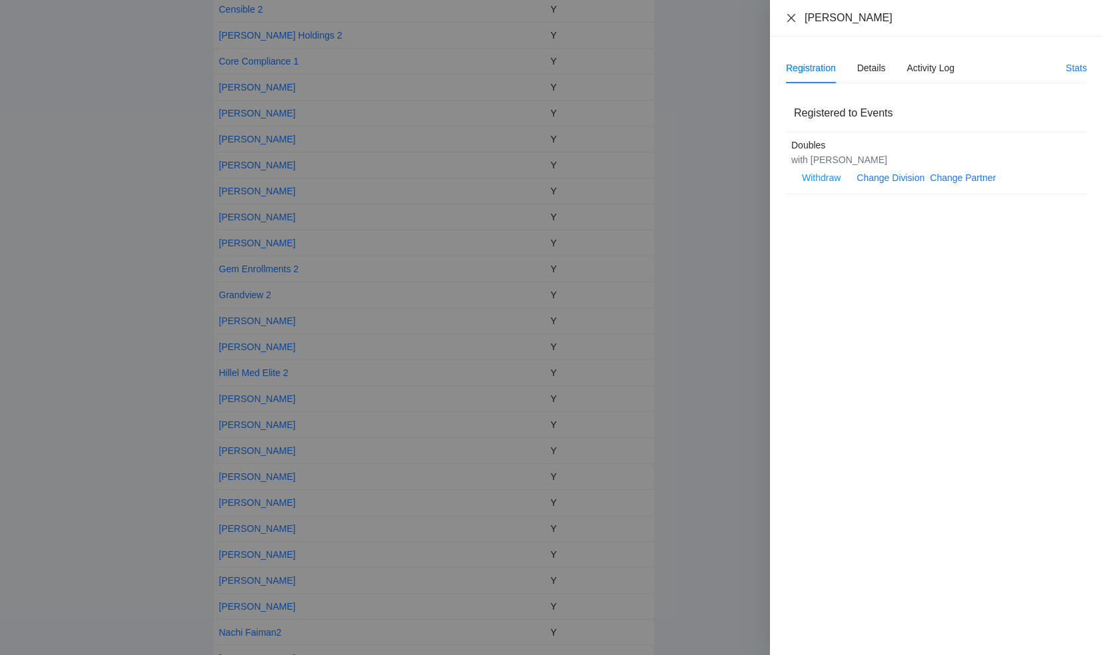
click at [790, 17] on icon "close" at bounding box center [791, 18] width 11 height 11
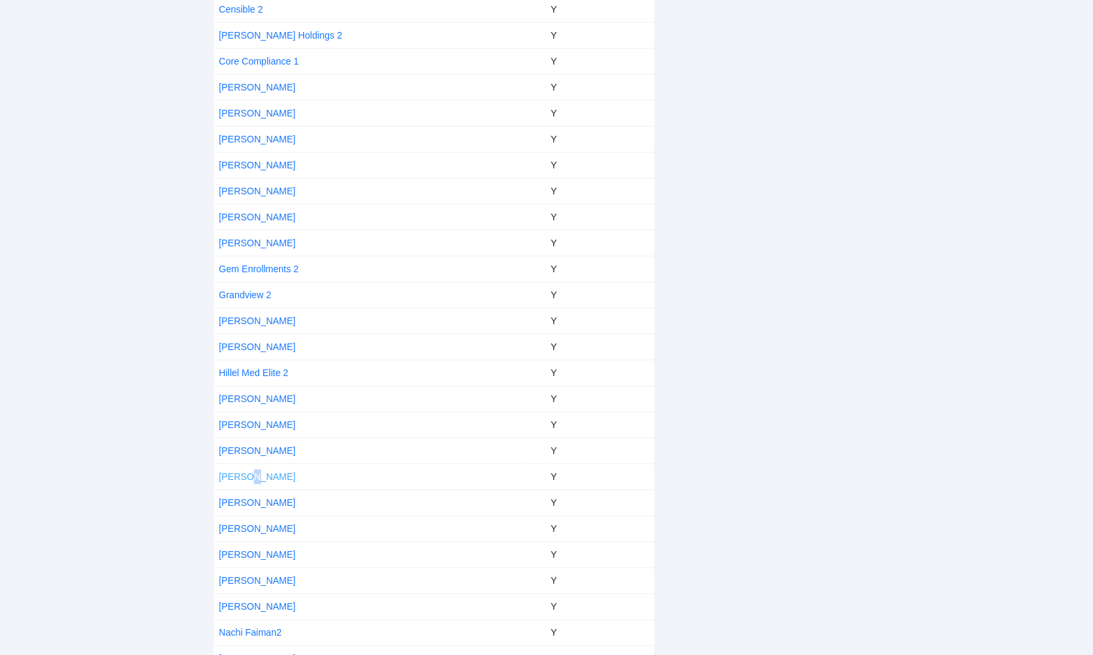
click at [252, 471] on link "[PERSON_NAME]" at bounding box center [257, 476] width 77 height 11
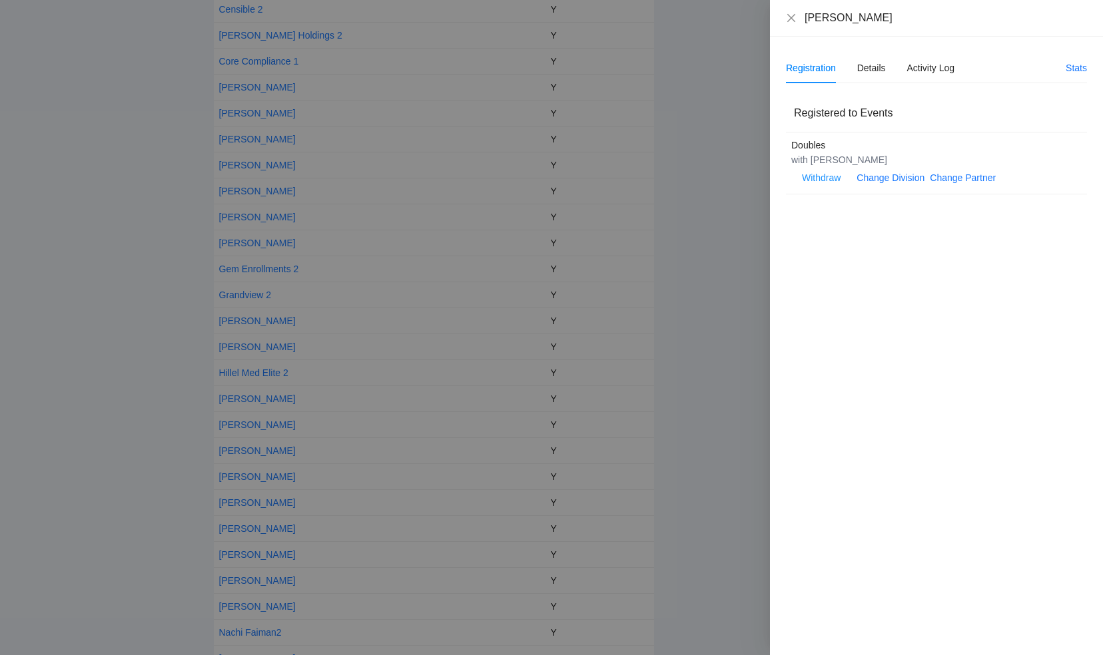
click at [784, 20] on div "[PERSON_NAME]" at bounding box center [936, 18] width 333 height 37
click at [362, 493] on div at bounding box center [551, 327] width 1103 height 655
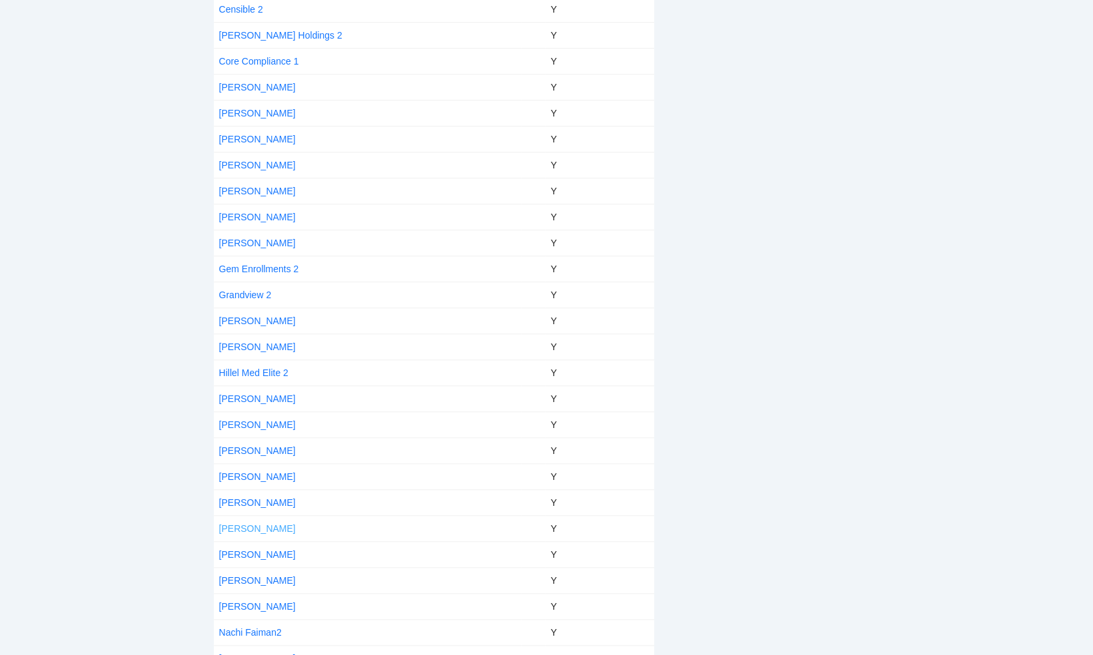
click at [252, 523] on link "[PERSON_NAME]" at bounding box center [257, 528] width 77 height 11
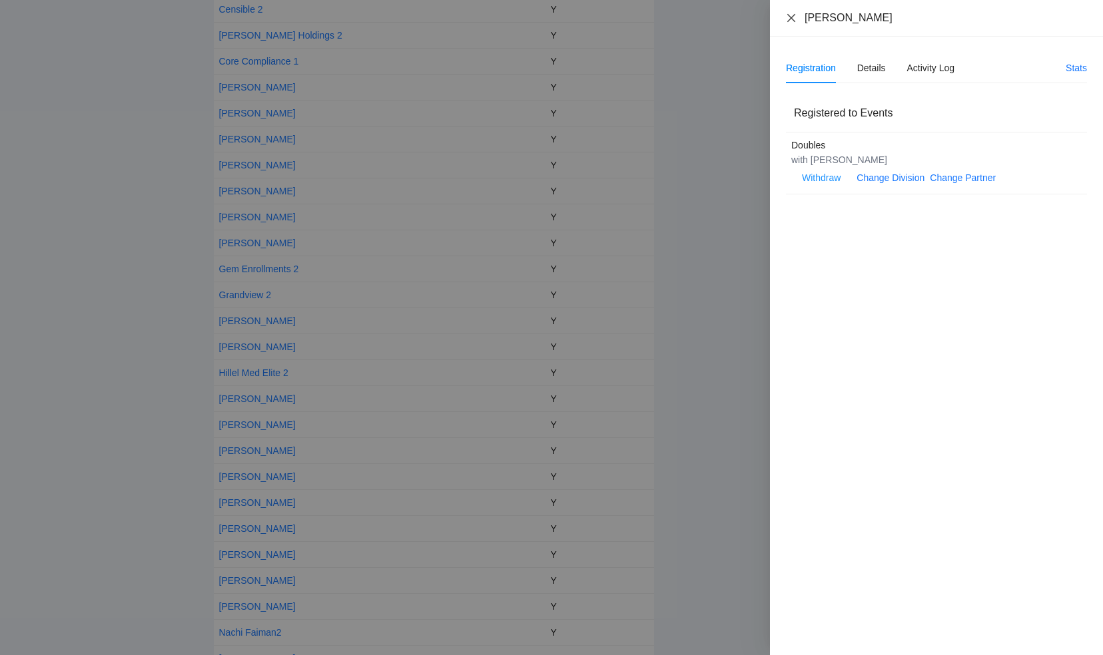
click at [794, 17] on icon "close" at bounding box center [791, 18] width 11 height 11
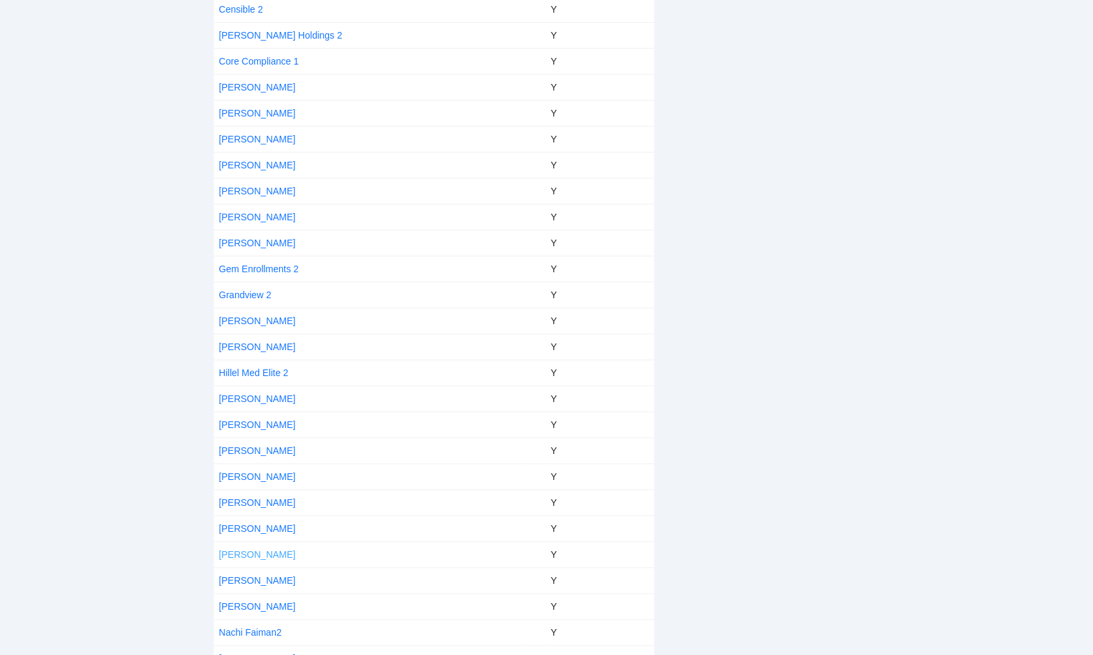
click at [240, 549] on link "[PERSON_NAME]" at bounding box center [257, 554] width 77 height 11
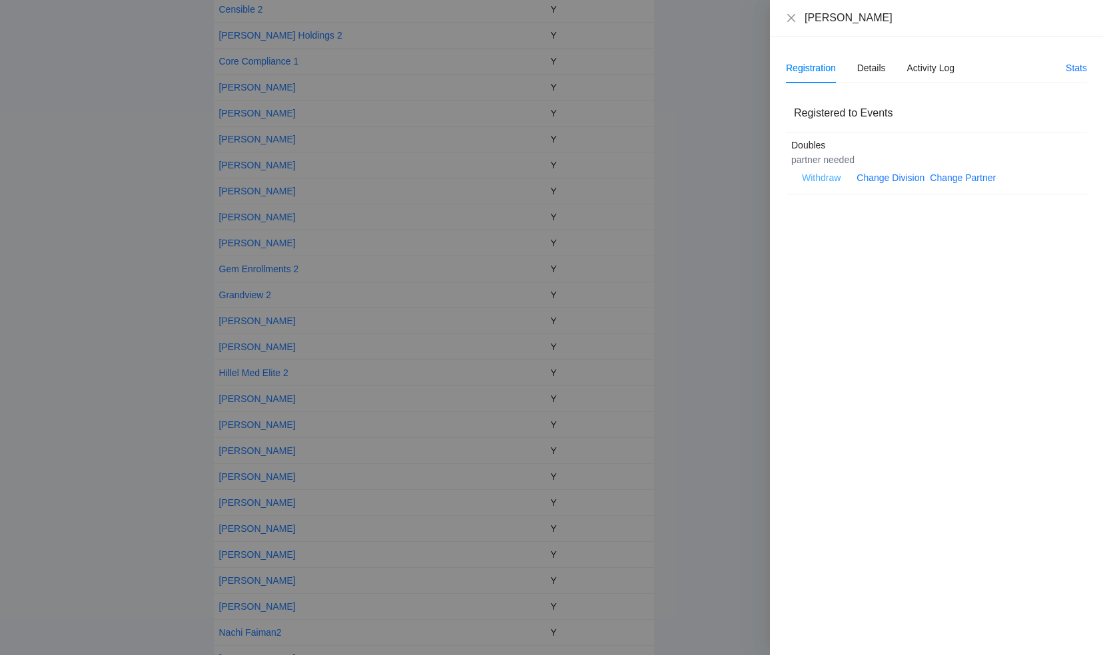
click at [832, 180] on span "Withdraw" at bounding box center [821, 177] width 39 height 15
click at [856, 137] on span "OK" at bounding box center [861, 135] width 13 height 15
click at [356, 487] on div at bounding box center [551, 327] width 1103 height 655
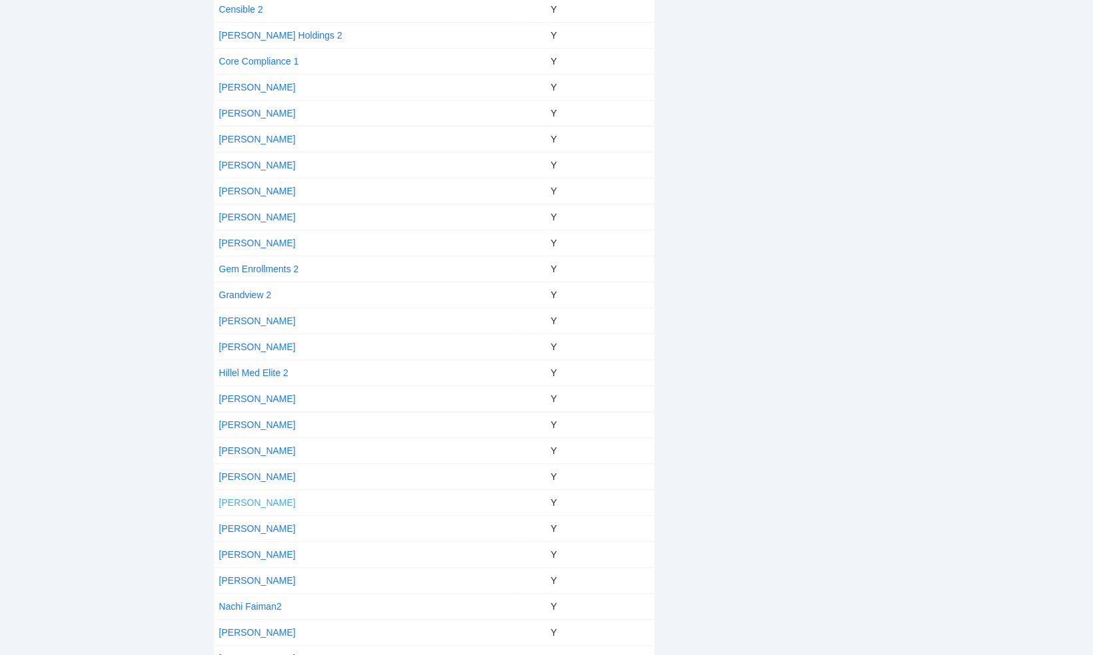
click at [260, 498] on link "[PERSON_NAME]" at bounding box center [257, 502] width 77 height 11
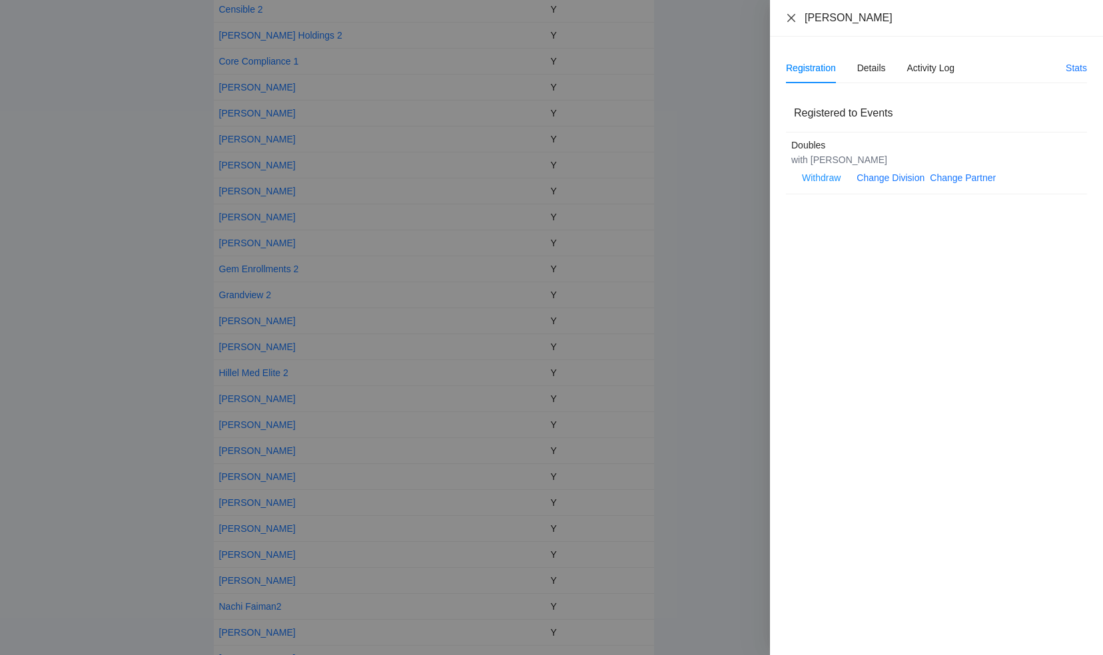
click at [792, 17] on icon "close" at bounding box center [791, 18] width 11 height 11
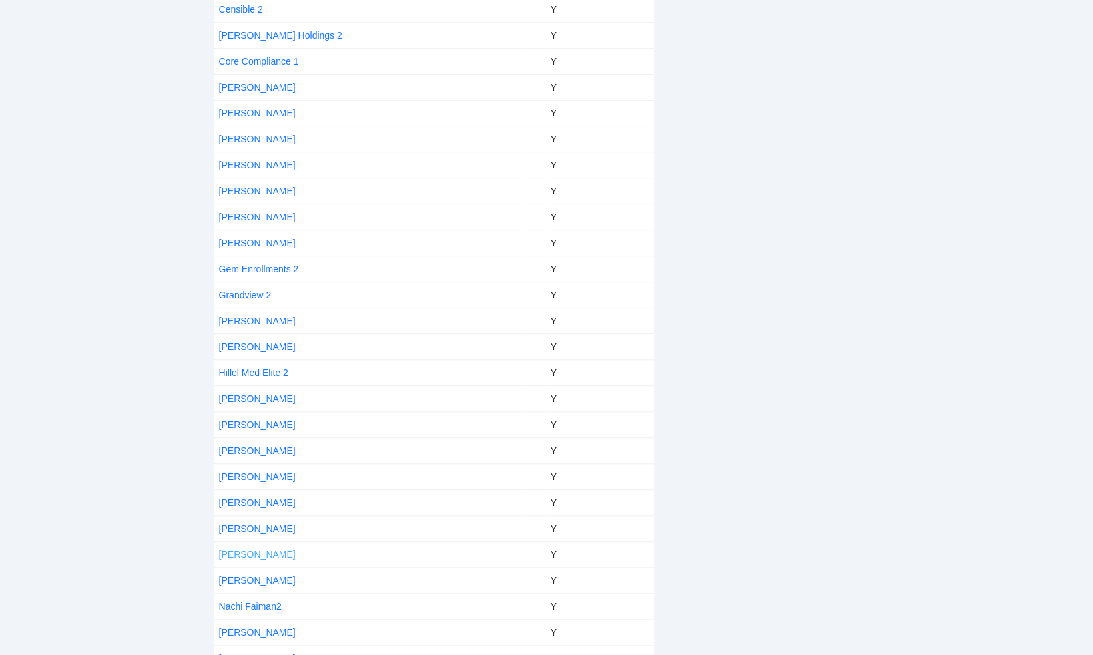
click at [252, 549] on link "[PERSON_NAME]" at bounding box center [257, 554] width 77 height 11
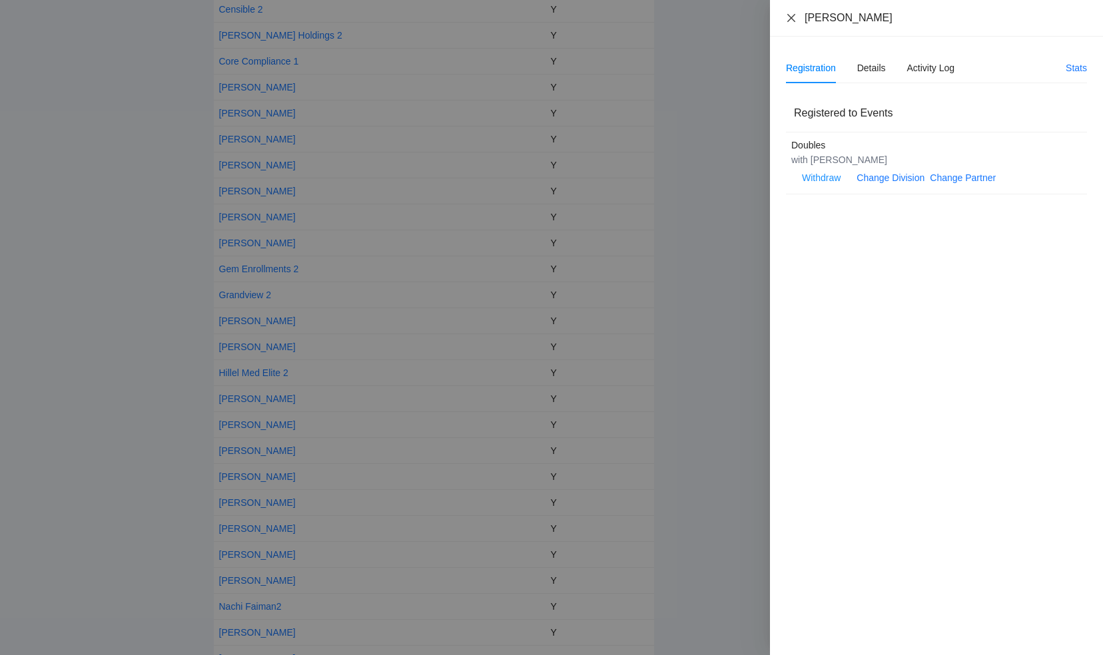
click at [795, 17] on icon "close" at bounding box center [791, 18] width 11 height 11
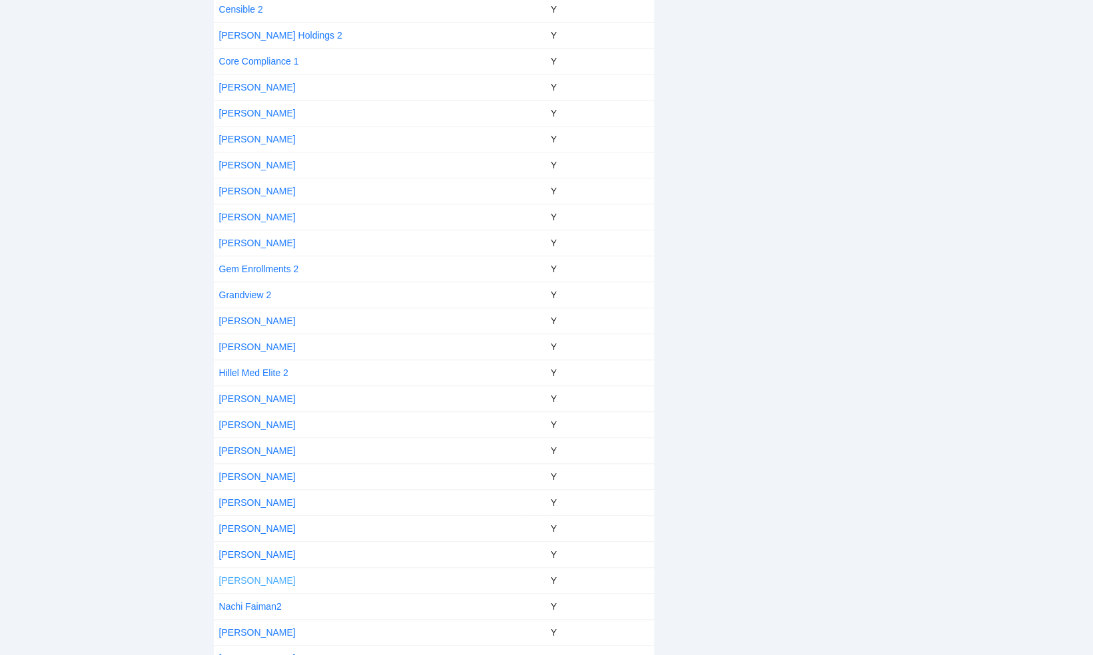
click at [245, 575] on link "[PERSON_NAME]" at bounding box center [257, 580] width 77 height 11
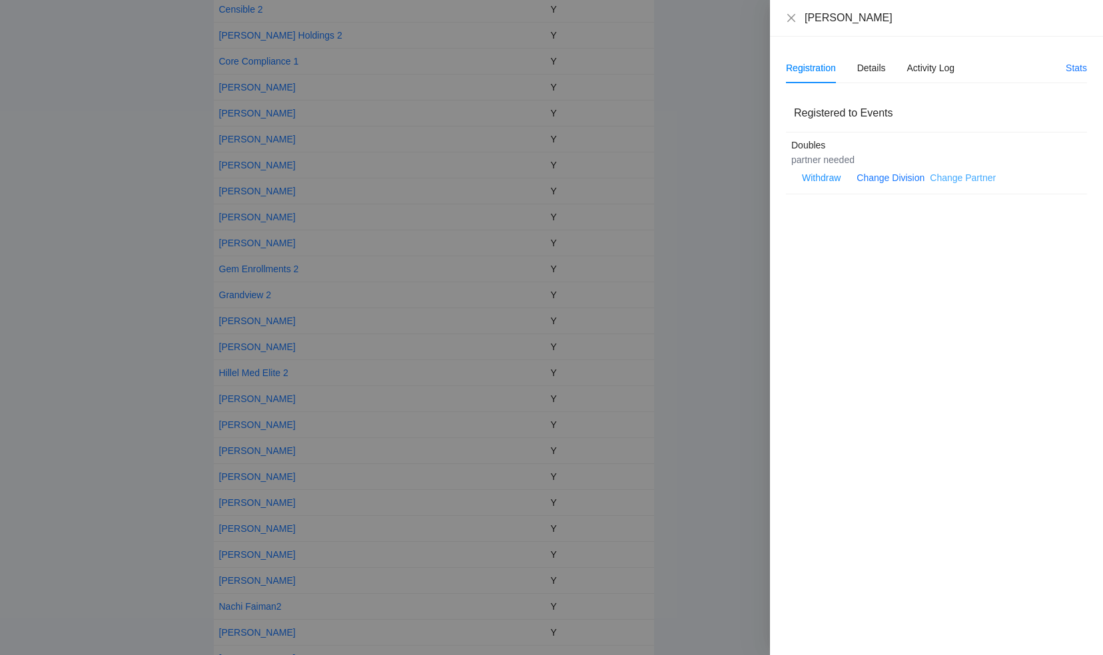
click at [965, 174] on link "Change Partner" at bounding box center [963, 177] width 66 height 11
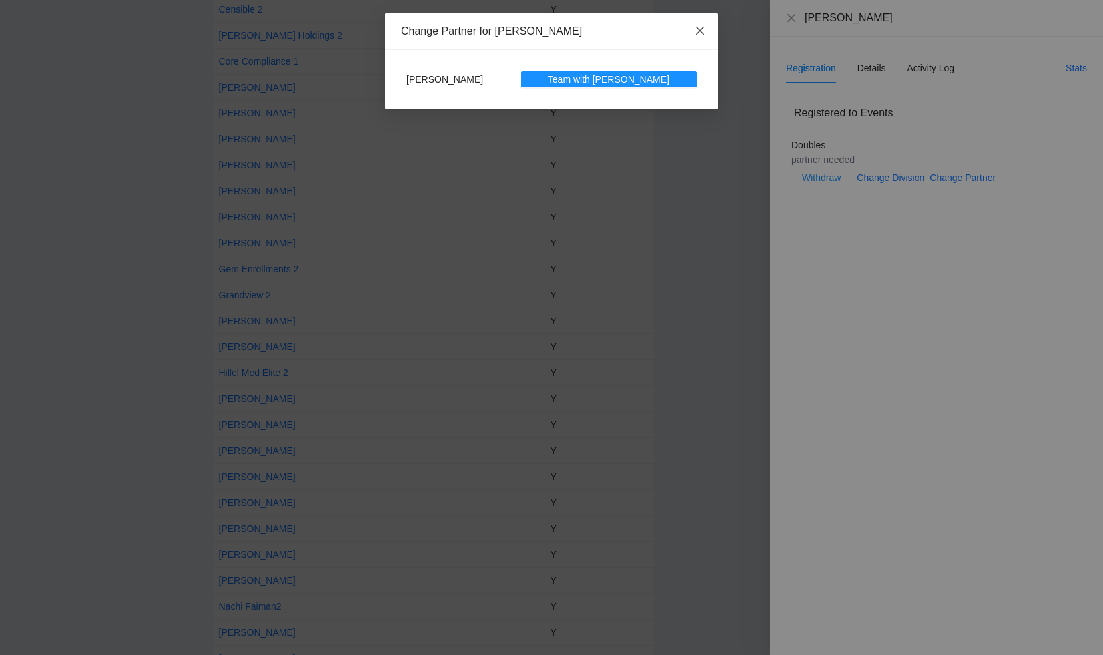
click at [701, 29] on icon "close" at bounding box center [700, 31] width 8 height 8
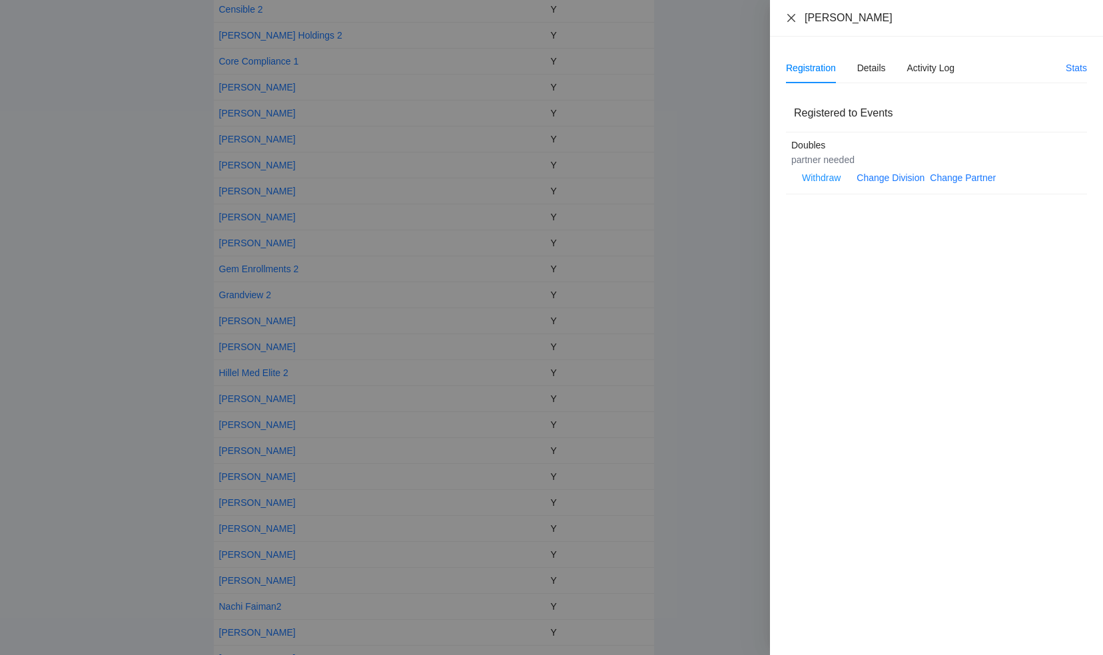
click at [790, 16] on icon "close" at bounding box center [791, 17] width 8 height 8
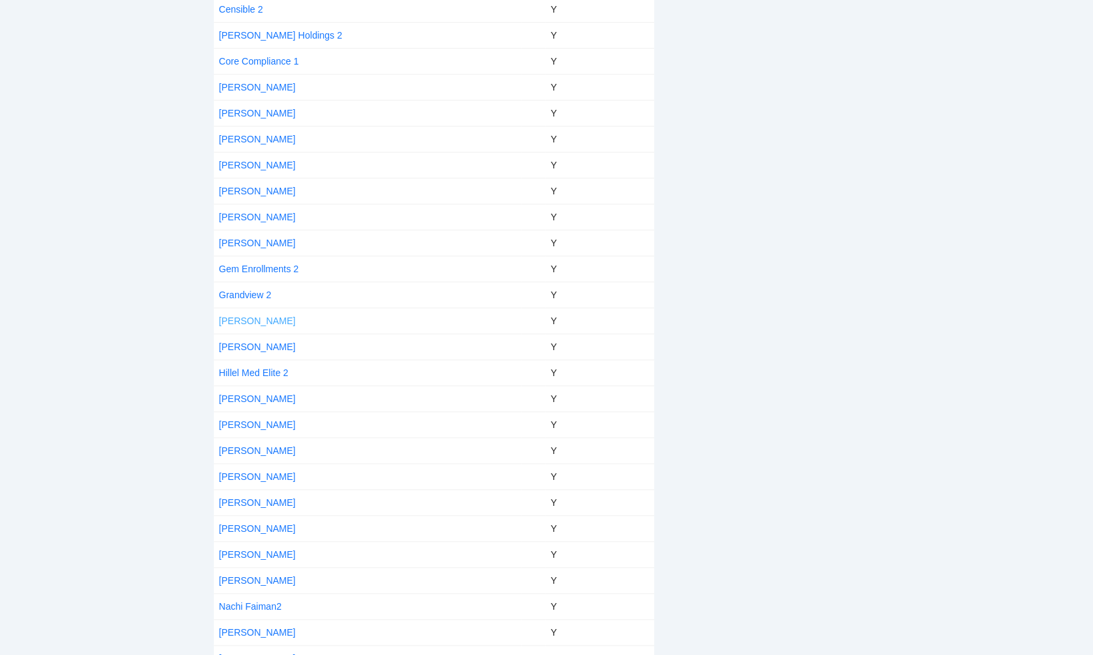
click at [253, 318] on link "[PERSON_NAME]" at bounding box center [257, 321] width 77 height 11
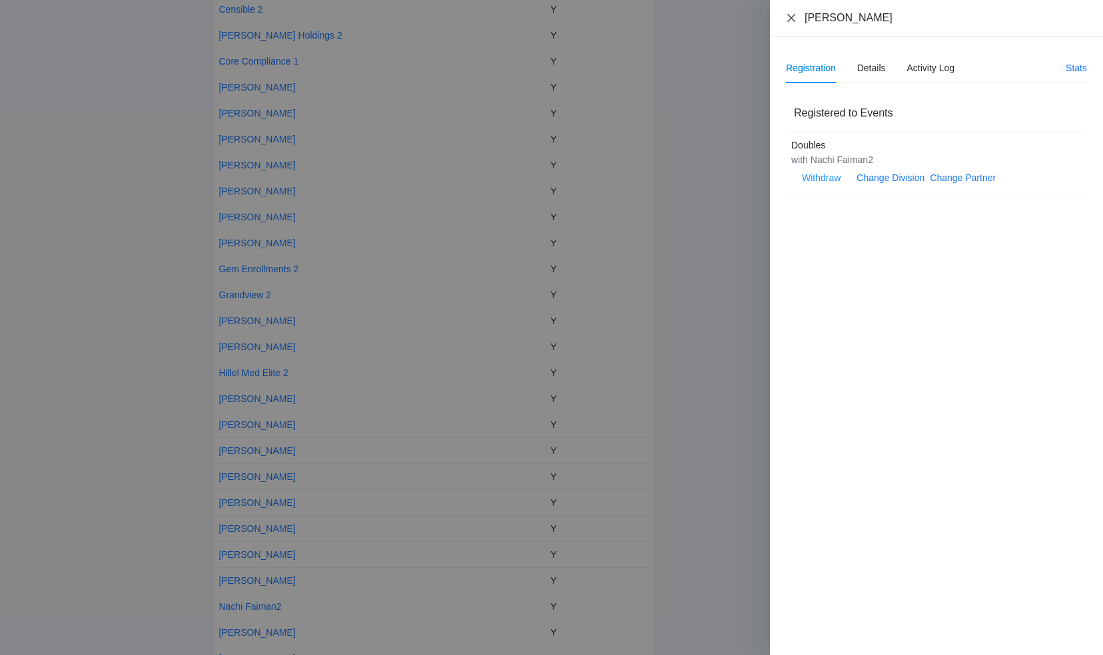
click at [792, 15] on icon "close" at bounding box center [791, 18] width 11 height 11
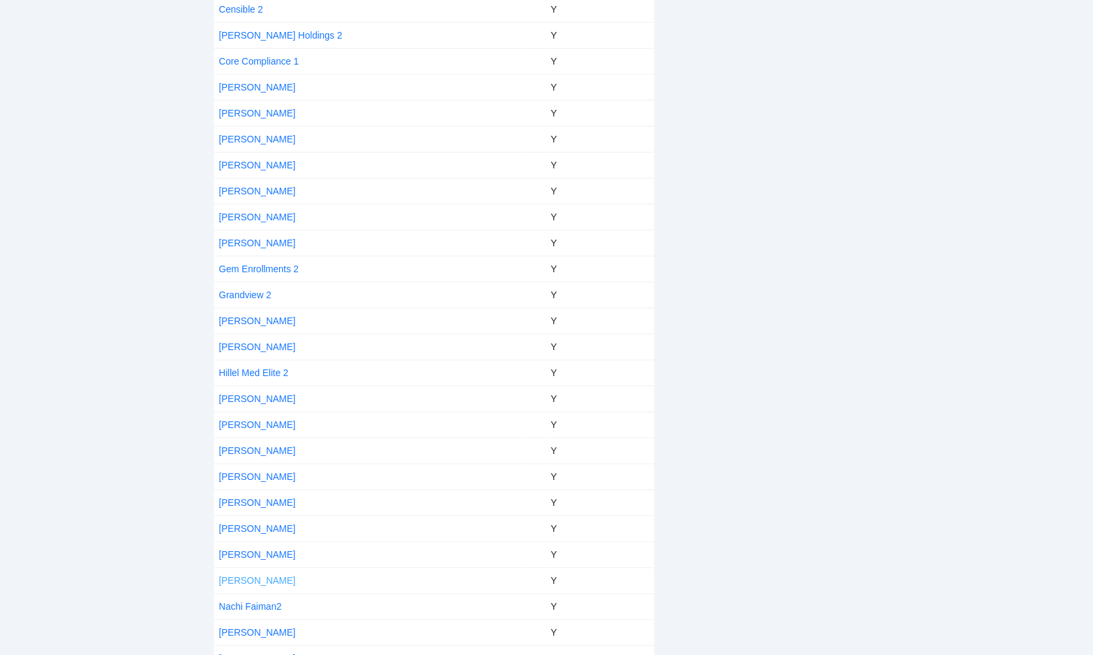
click at [267, 575] on link "[PERSON_NAME]" at bounding box center [257, 580] width 77 height 11
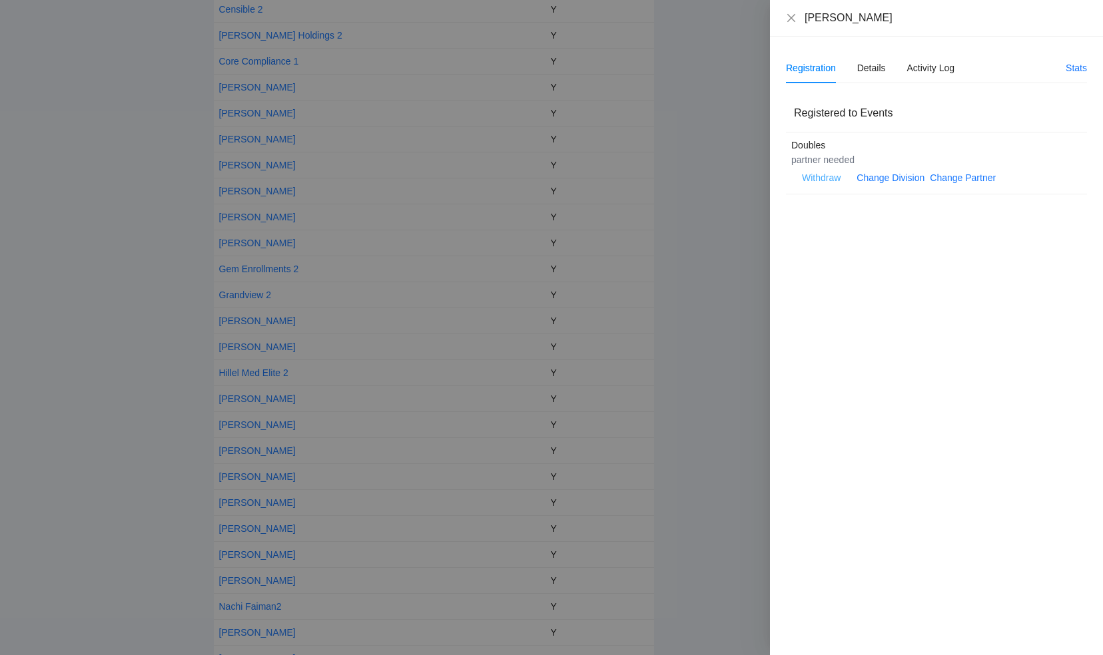
click at [826, 177] on span "Withdraw" at bounding box center [821, 177] width 39 height 15
click at [858, 131] on span "OK" at bounding box center [861, 135] width 13 height 15
click at [790, 19] on icon "close" at bounding box center [791, 18] width 11 height 11
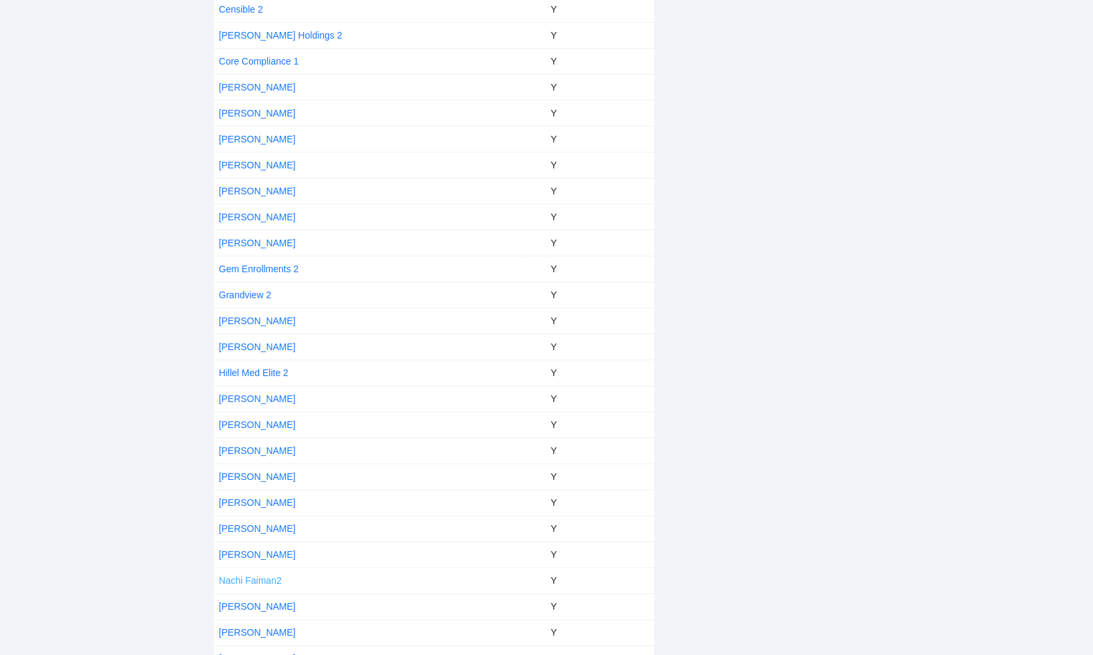
click at [263, 575] on link "Nachi Faiman2" at bounding box center [250, 580] width 63 height 11
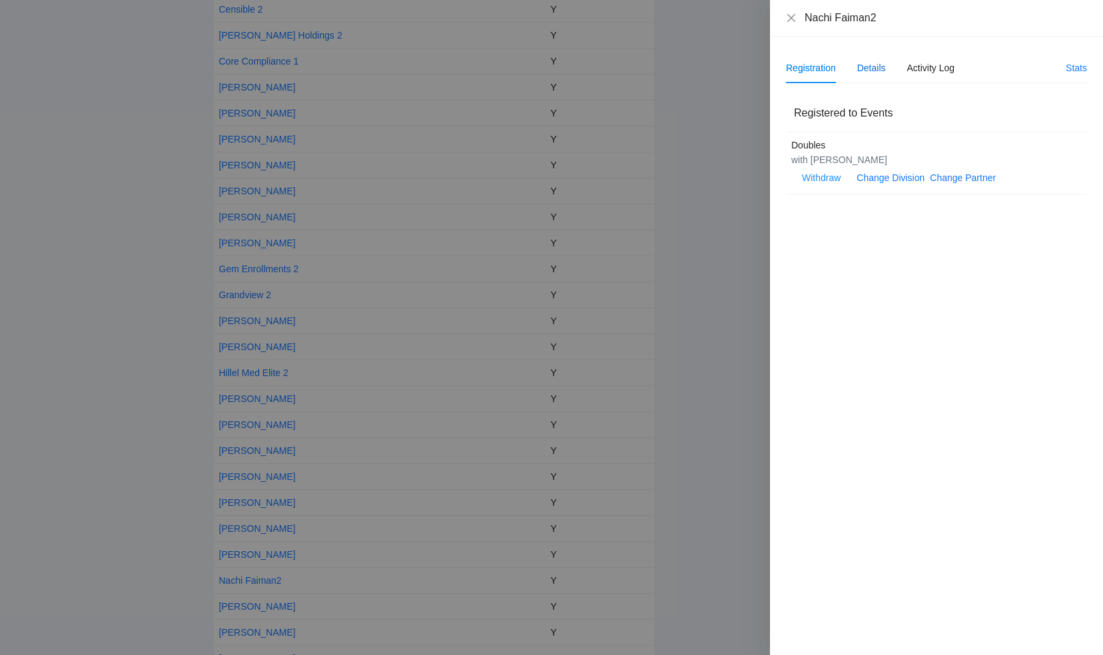
click at [868, 63] on div "Details" at bounding box center [871, 68] width 29 height 15
click at [808, 103] on span "Edit" at bounding box center [804, 104] width 16 height 15
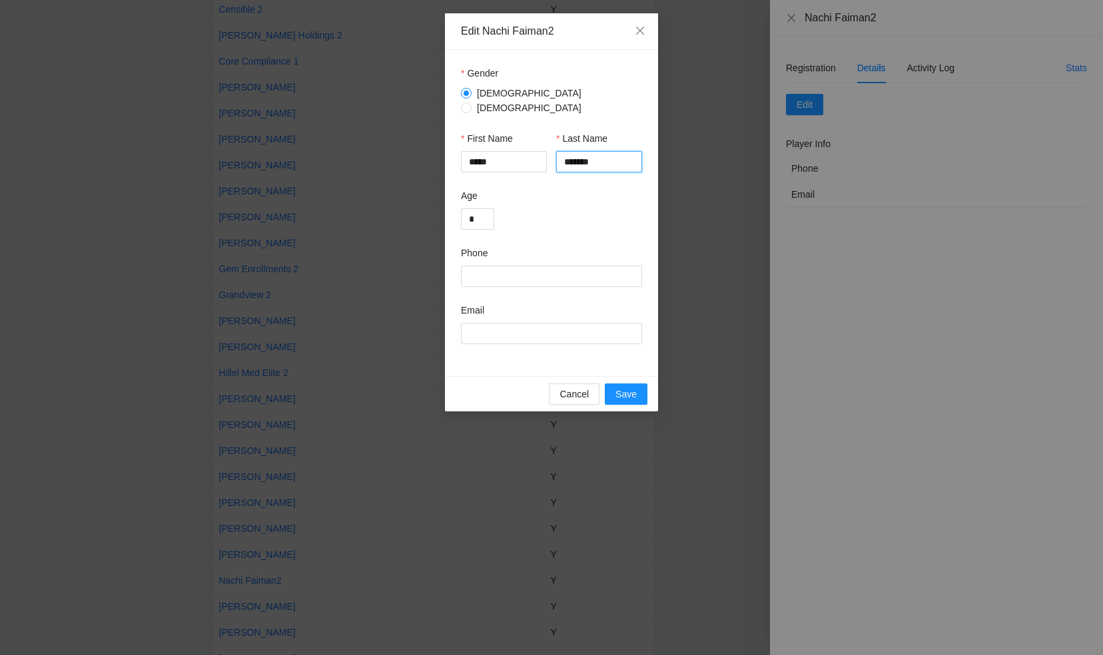
click at [606, 152] on input "*******" at bounding box center [599, 161] width 86 height 21
click at [599, 154] on input "******" at bounding box center [599, 161] width 86 height 21
type input "******"
click at [621, 387] on span "Save" at bounding box center [625, 394] width 21 height 15
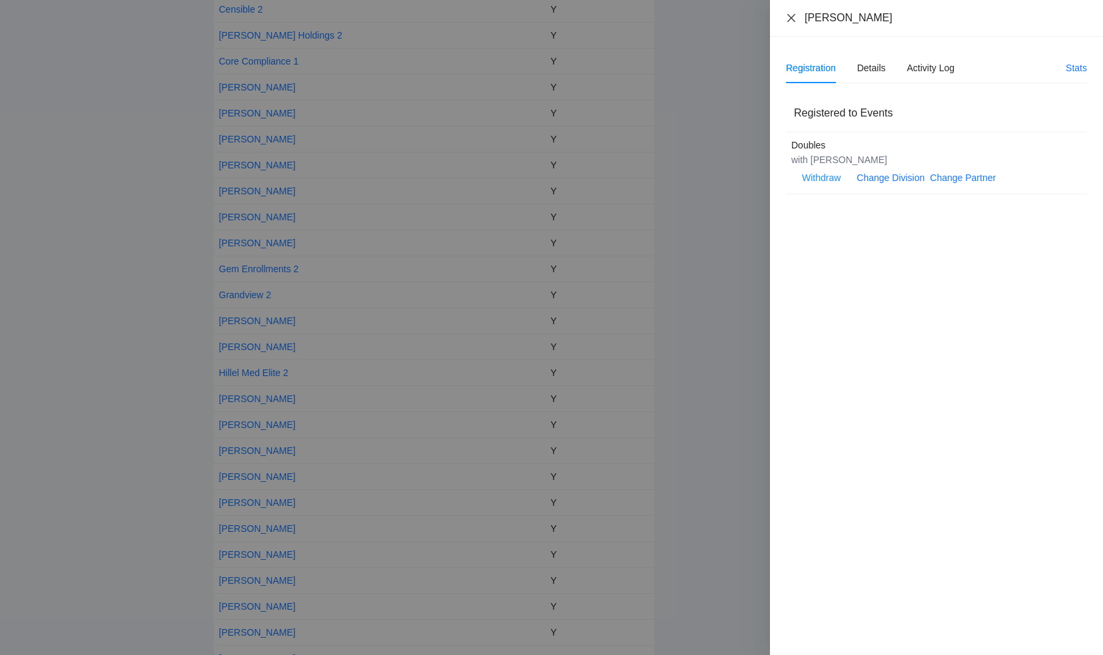
click at [790, 17] on icon "close" at bounding box center [791, 17] width 8 height 8
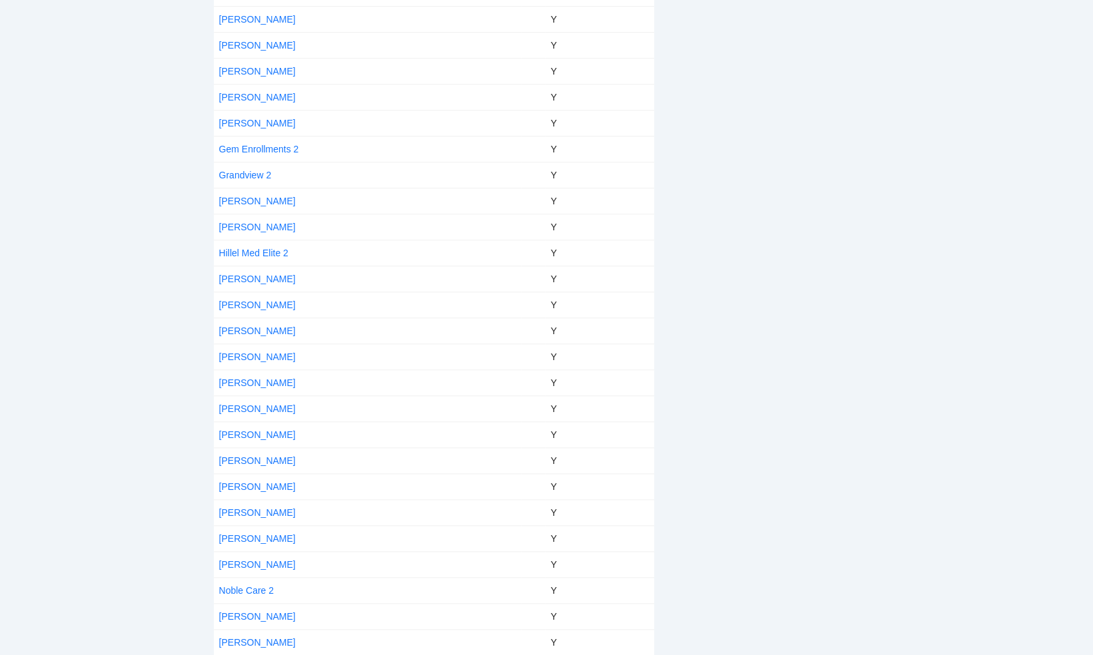
scroll to position [599, 0]
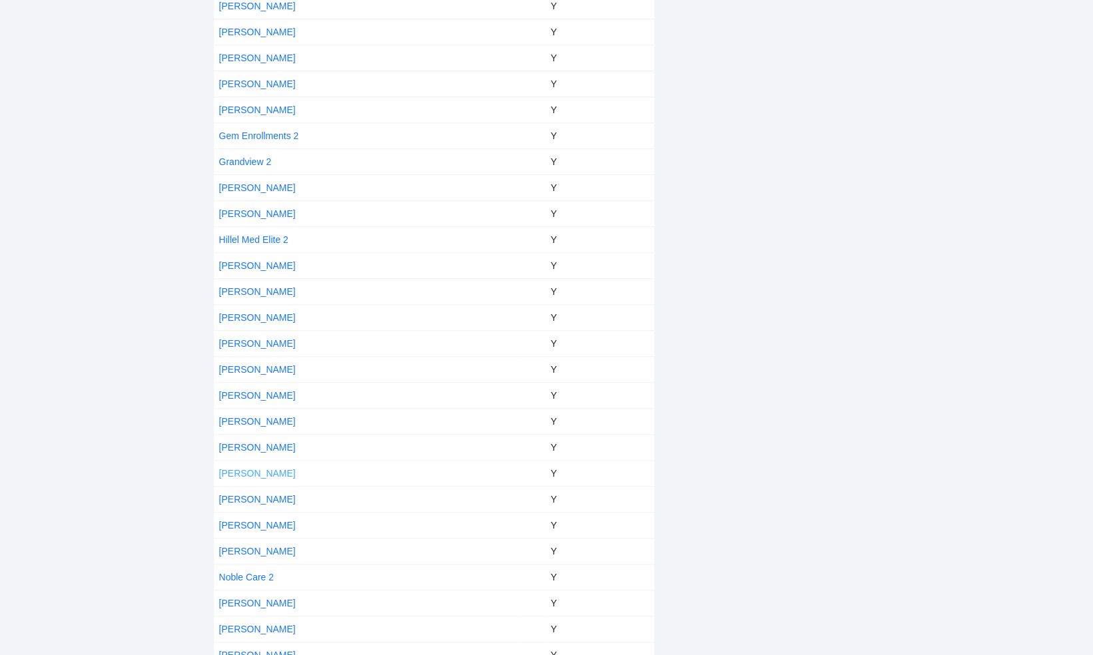
click at [278, 468] on link "[PERSON_NAME]" at bounding box center [257, 473] width 77 height 11
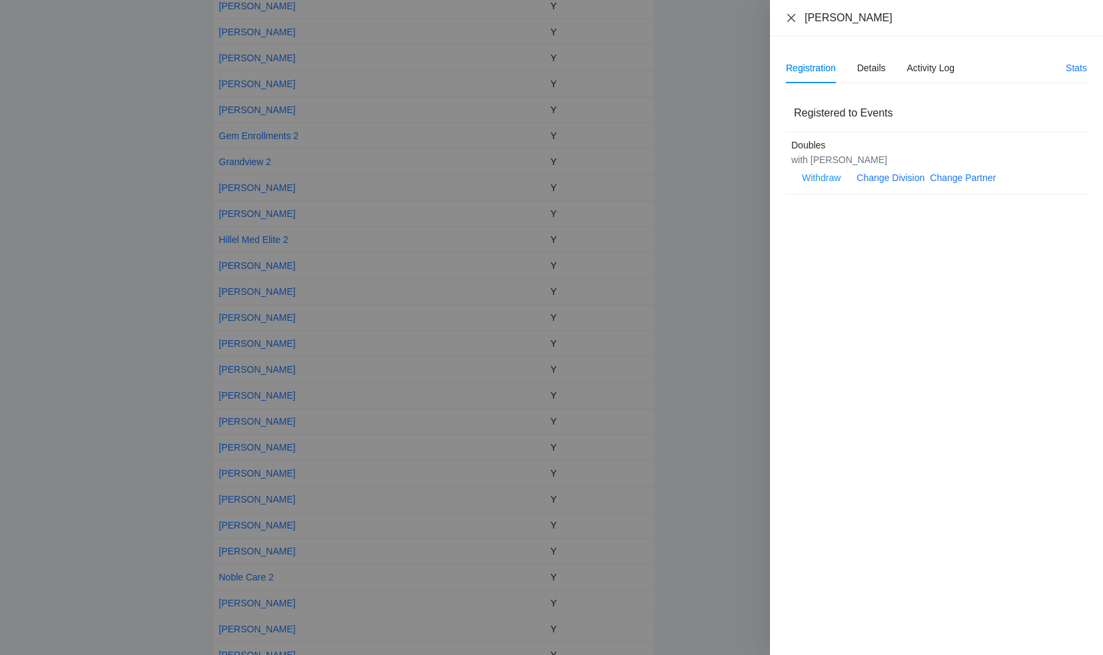
click at [793, 16] on icon "close" at bounding box center [791, 18] width 11 height 11
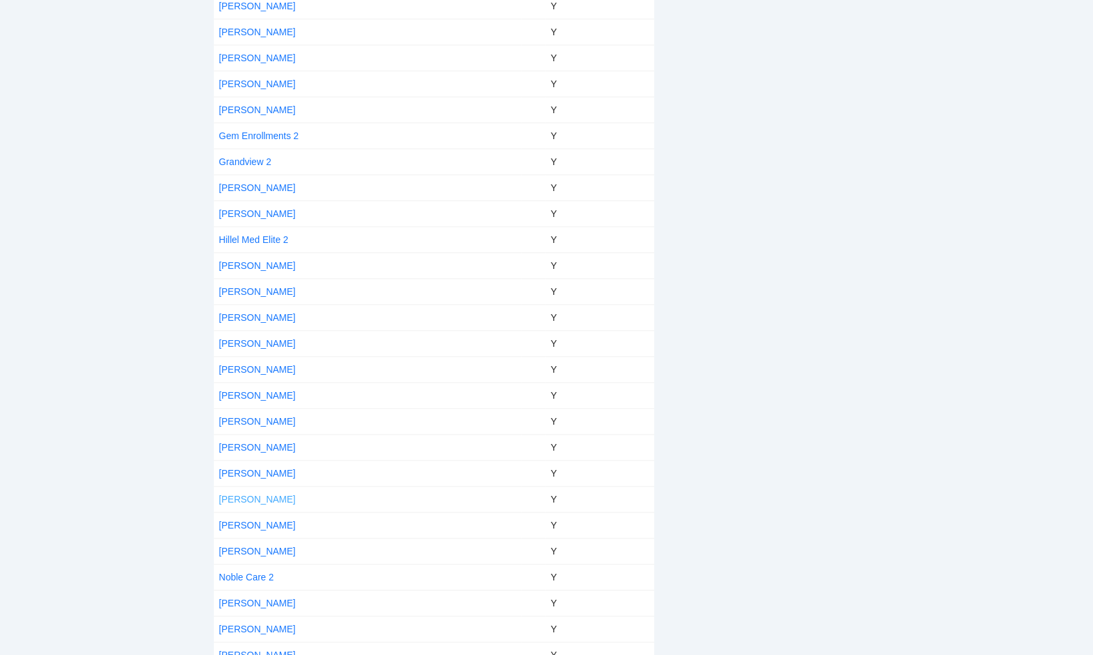
click at [258, 494] on link "[PERSON_NAME]" at bounding box center [257, 499] width 77 height 11
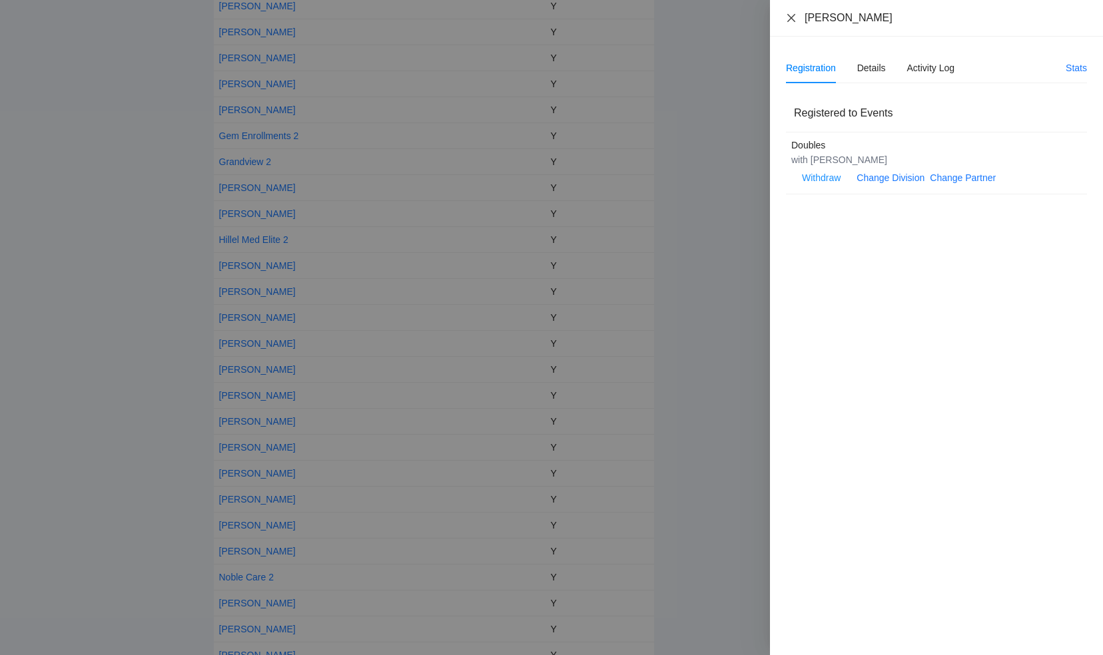
click at [789, 13] on icon "close" at bounding box center [791, 18] width 11 height 11
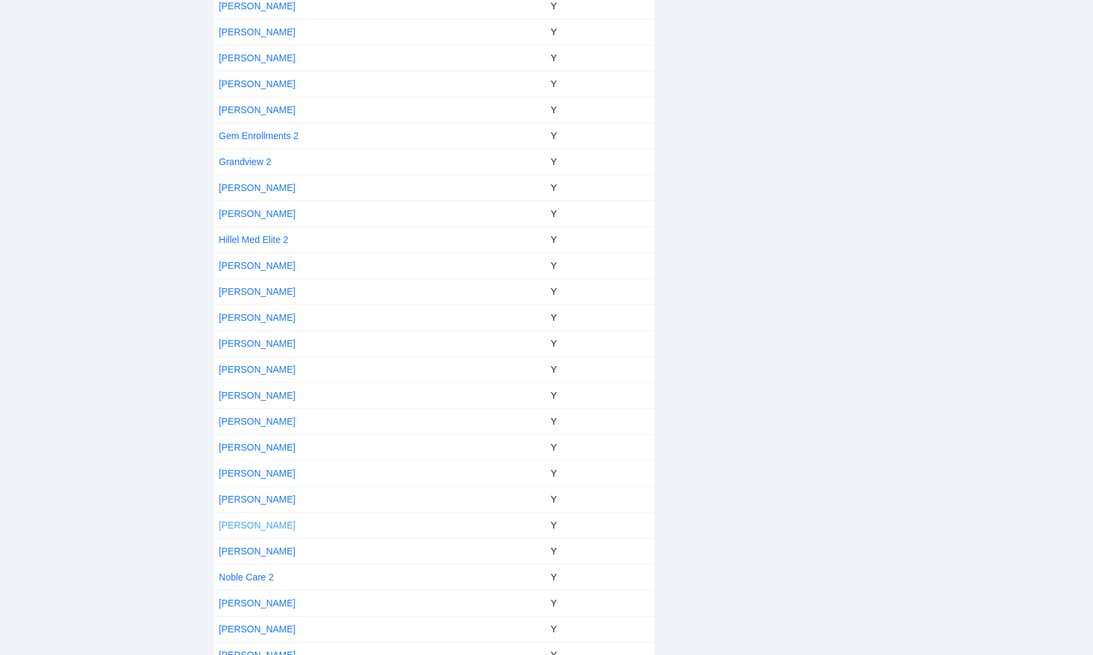
click at [254, 520] on link "[PERSON_NAME]" at bounding box center [257, 525] width 77 height 11
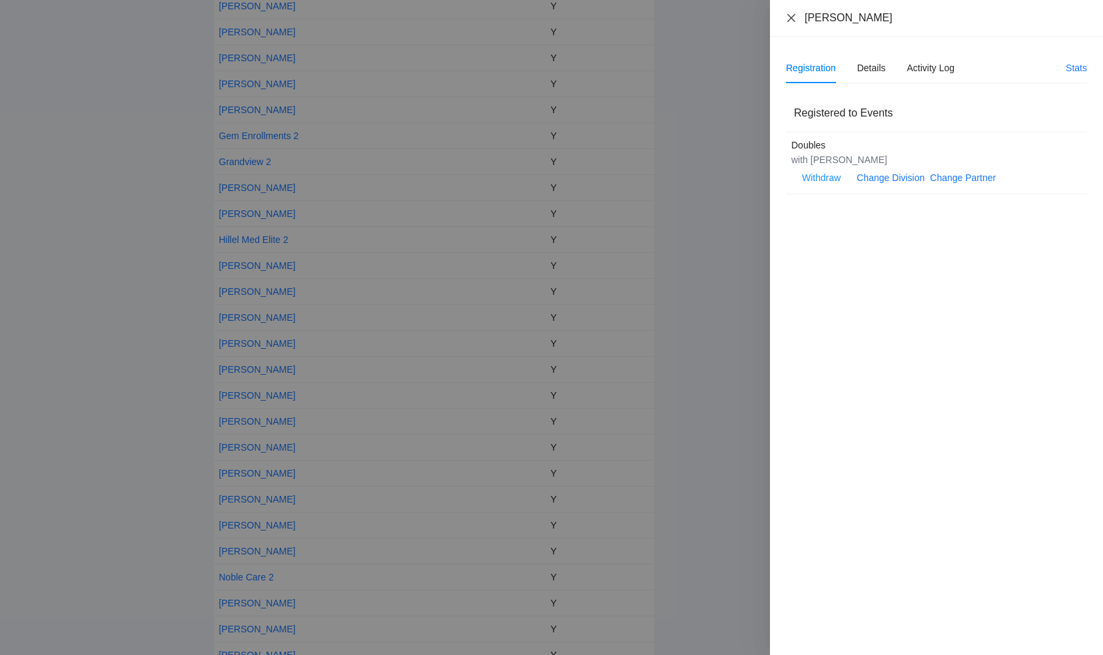
click at [788, 16] on icon "close" at bounding box center [791, 18] width 11 height 11
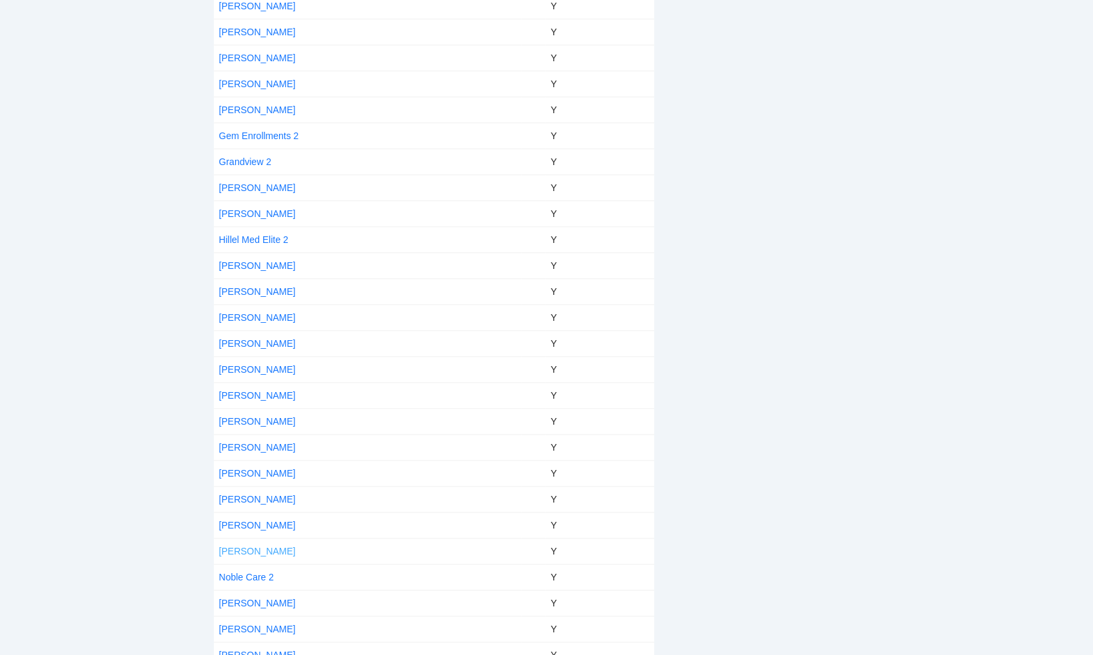
click at [252, 546] on link "[PERSON_NAME]" at bounding box center [257, 551] width 77 height 11
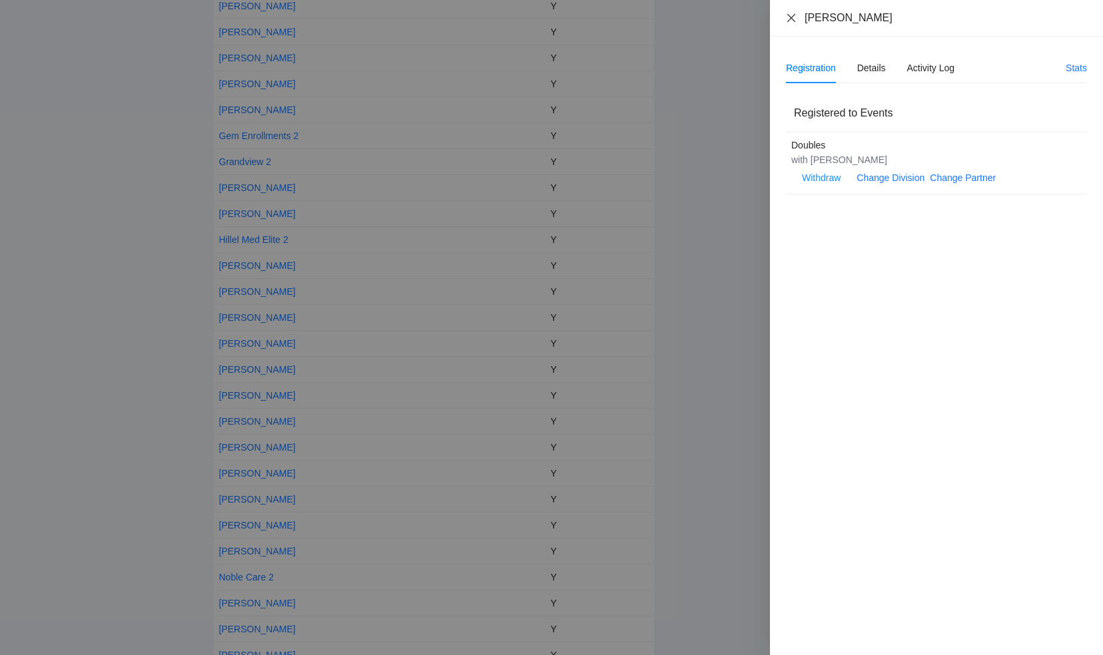
click at [787, 17] on icon "close" at bounding box center [791, 18] width 11 height 11
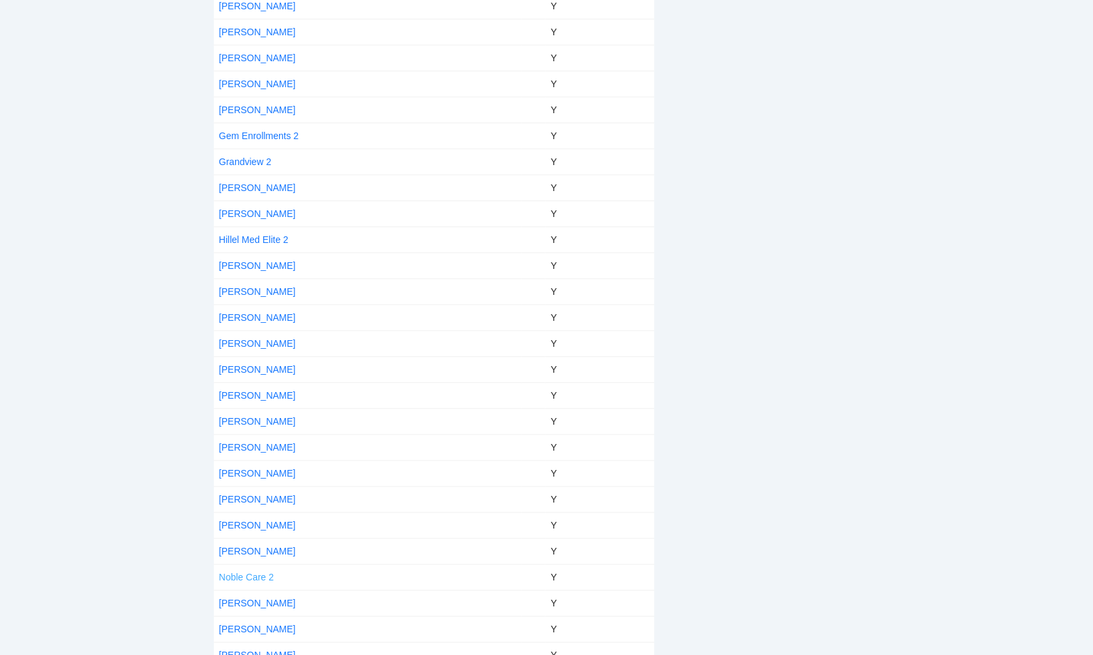
click at [237, 572] on link "Noble Care 2" at bounding box center [246, 577] width 55 height 11
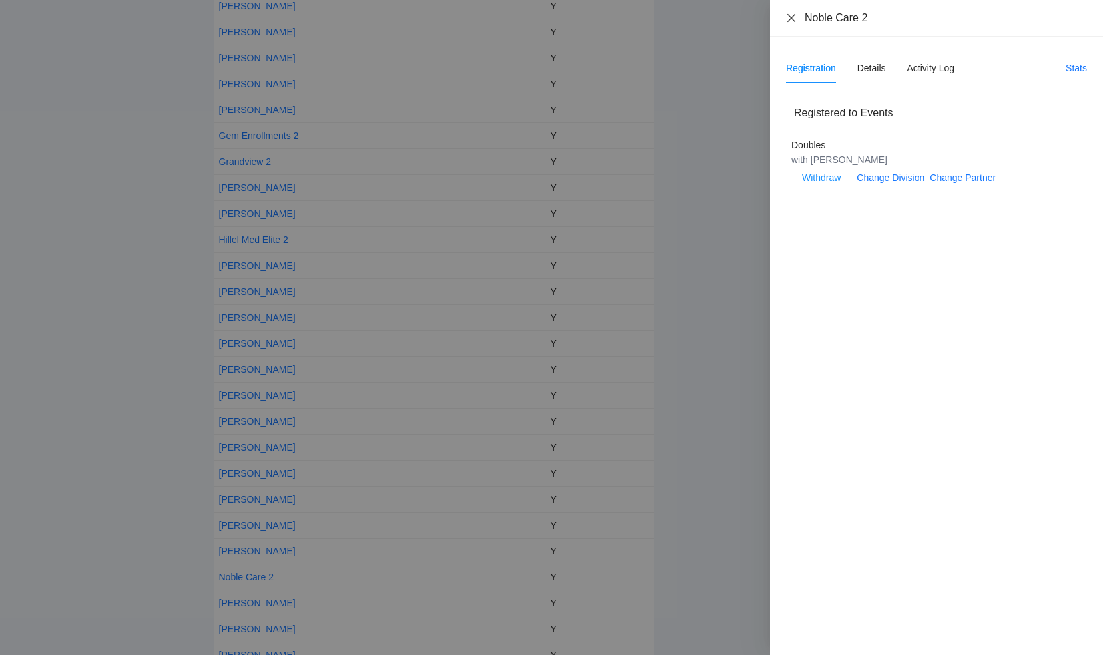
click at [792, 17] on icon "close" at bounding box center [791, 17] width 8 height 8
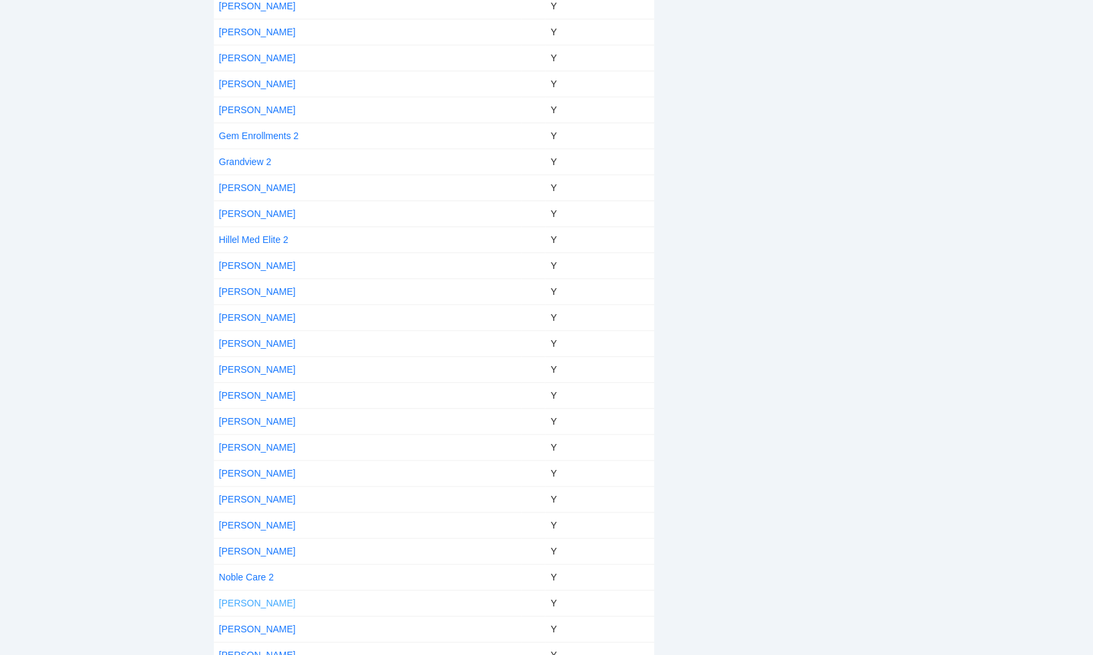
click at [260, 598] on link "[PERSON_NAME]" at bounding box center [257, 603] width 77 height 11
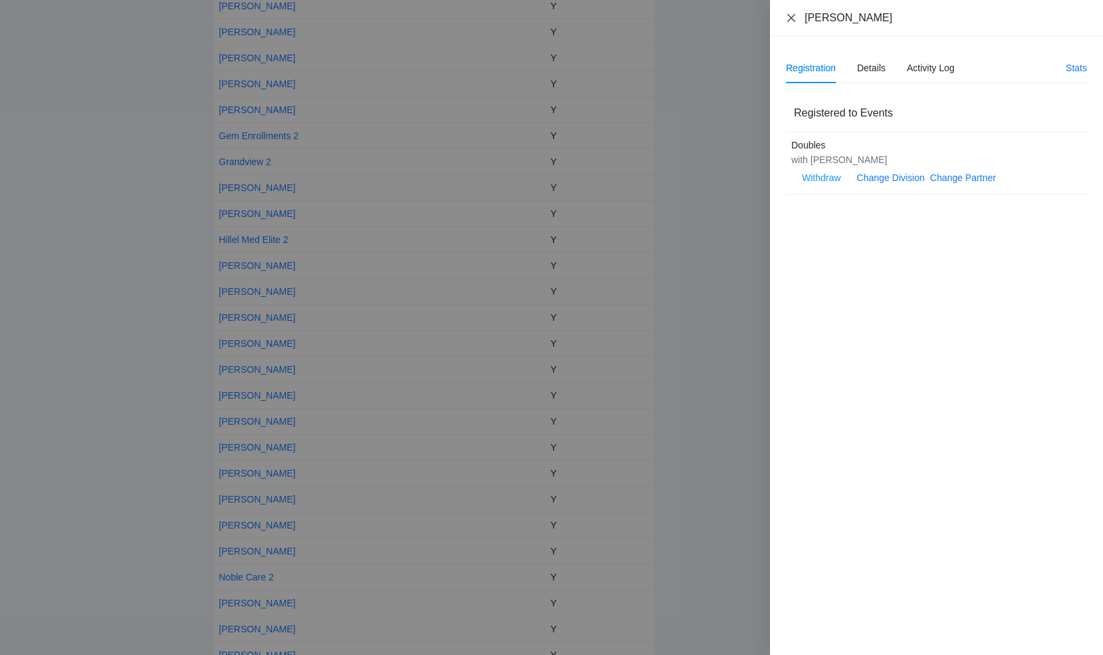
click at [788, 15] on icon "close" at bounding box center [791, 17] width 8 height 8
click at [788, 15] on icon "close" at bounding box center [791, 18] width 11 height 11
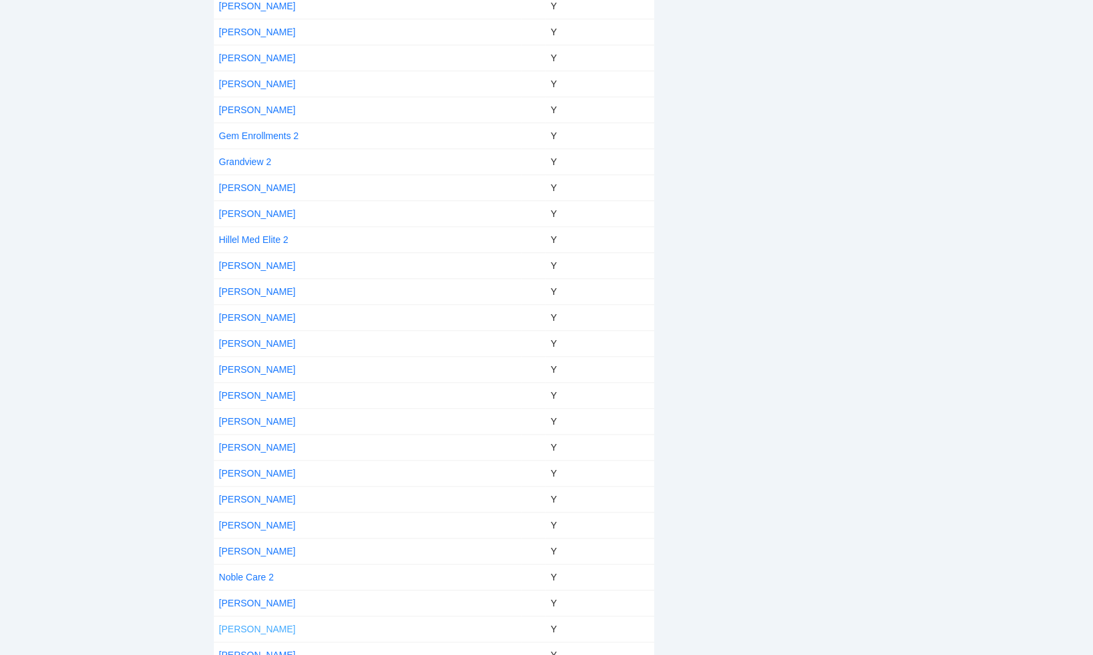
click at [256, 624] on link "[PERSON_NAME]" at bounding box center [257, 629] width 77 height 11
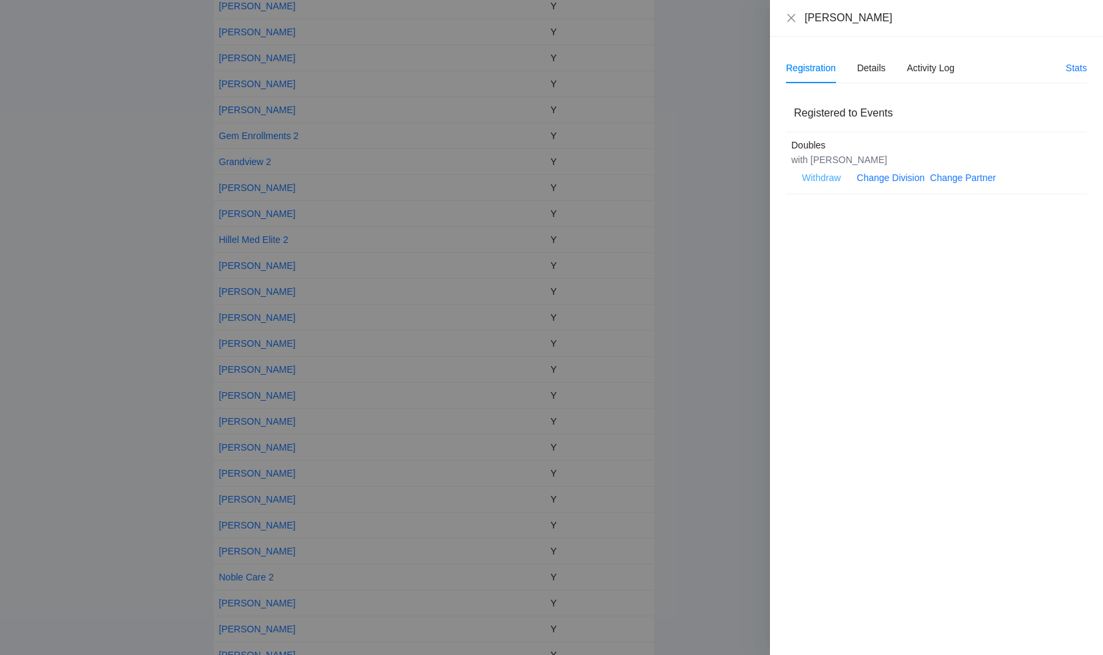
click at [815, 177] on span "Withdraw" at bounding box center [821, 177] width 39 height 15
click at [860, 129] on span "OK" at bounding box center [861, 135] width 13 height 15
click at [791, 17] on icon "close" at bounding box center [791, 18] width 11 height 11
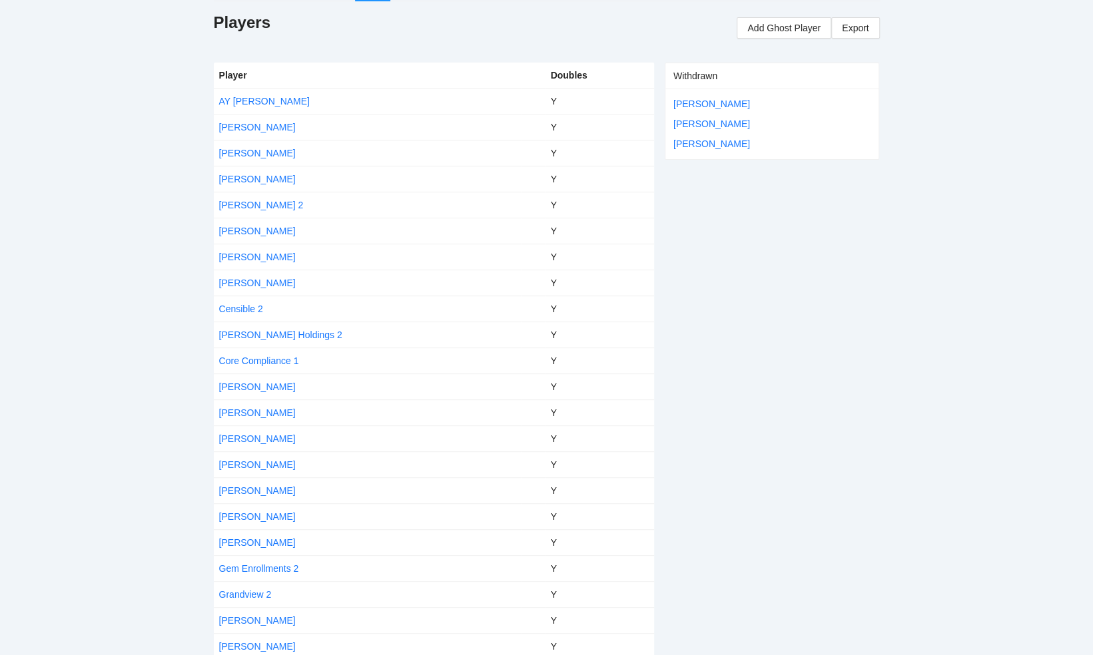
scroll to position [67, 0]
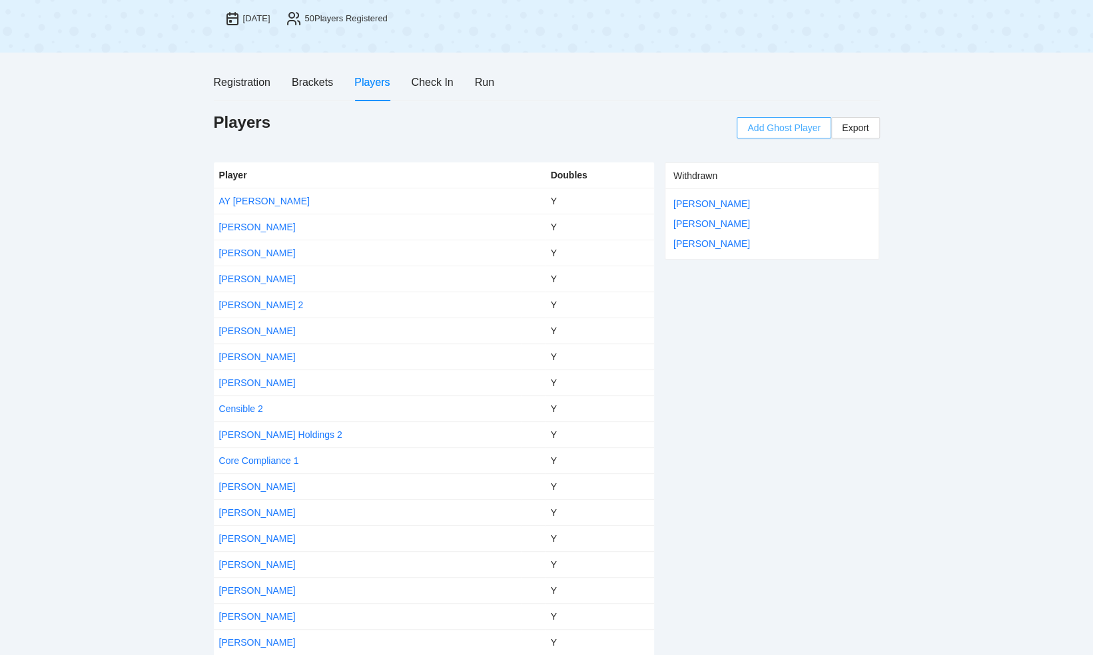
click at [788, 125] on span "Add Ghost Player" at bounding box center [783, 128] width 73 height 15
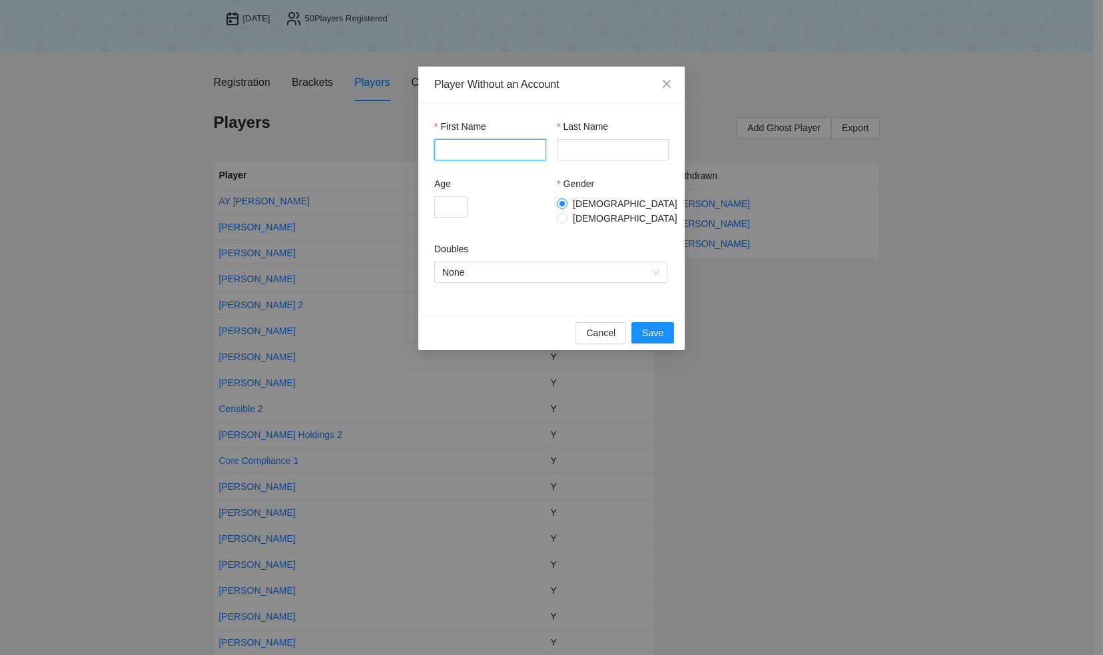
click at [508, 151] on input "First Name" at bounding box center [490, 149] width 112 height 21
type input "*****"
click at [586, 152] on input "Last Name" at bounding box center [613, 149] width 112 height 21
type input "******"
click at [452, 204] on input "Age" at bounding box center [450, 206] width 33 height 21
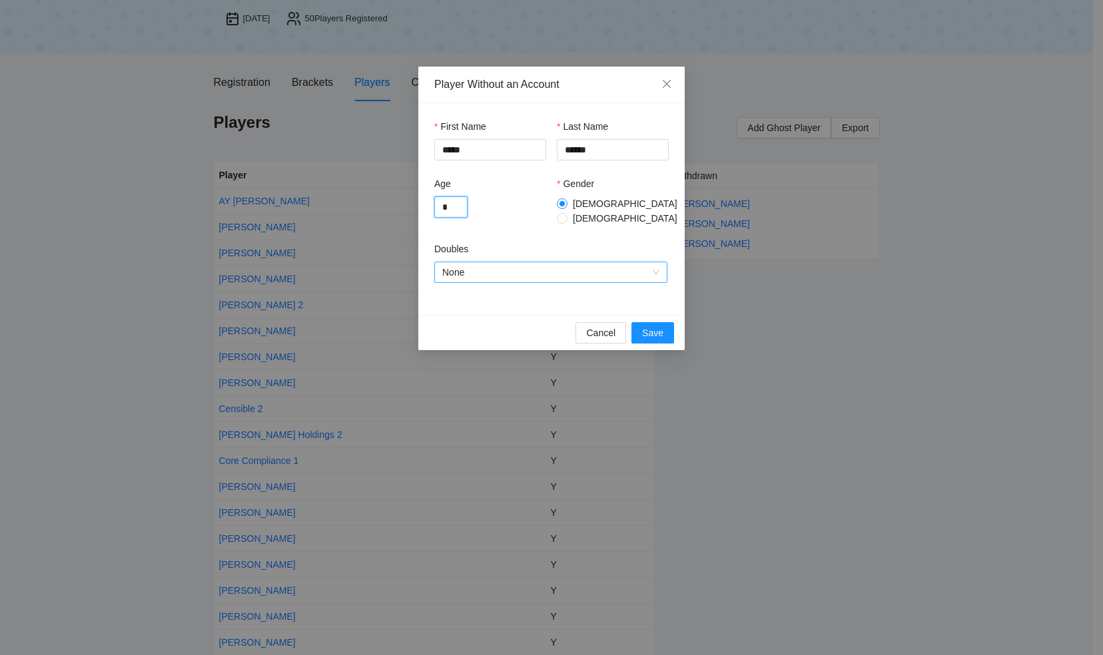
click at [485, 262] on span "None" at bounding box center [550, 272] width 217 height 20
type input "*"
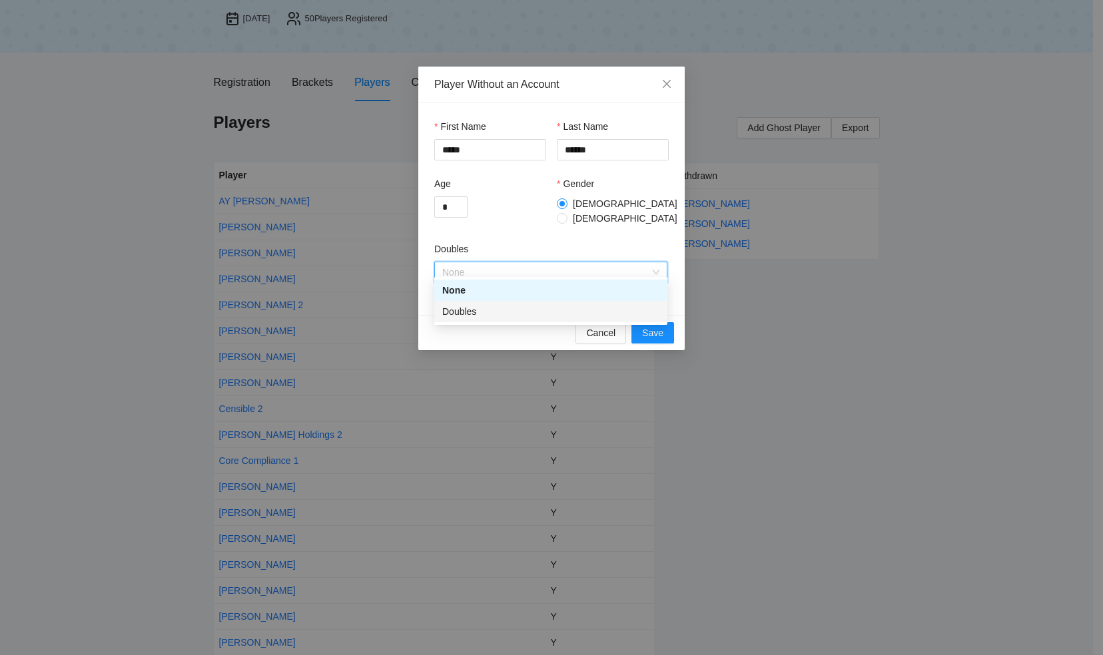
click at [485, 316] on div "Doubles" at bounding box center [550, 311] width 217 height 15
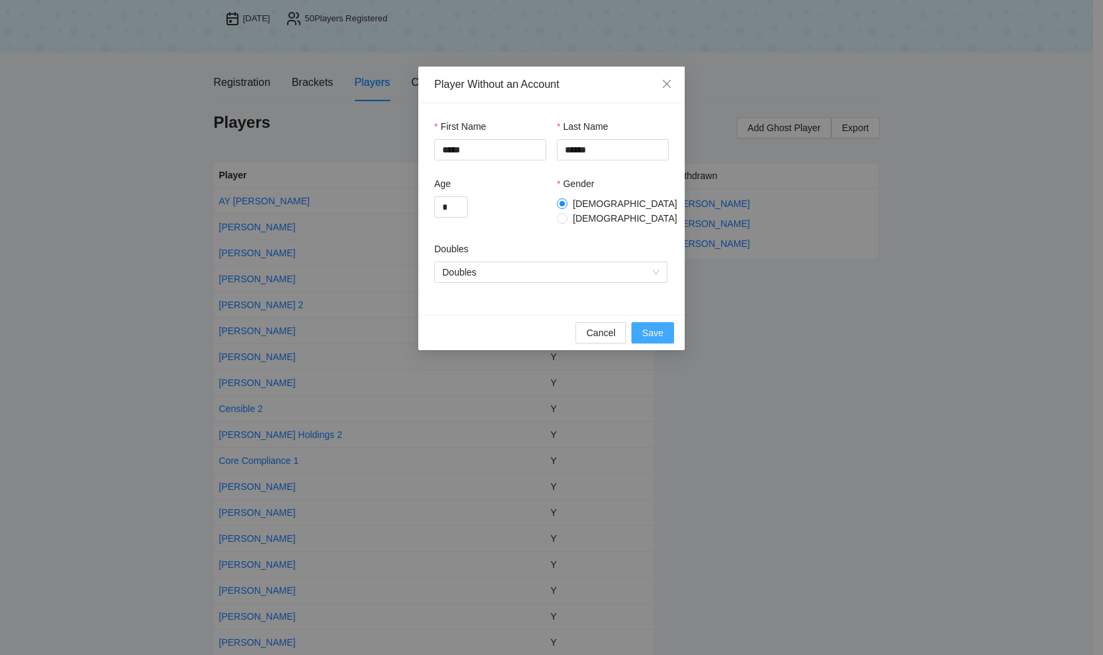
click at [659, 326] on span "Save" at bounding box center [652, 333] width 21 height 15
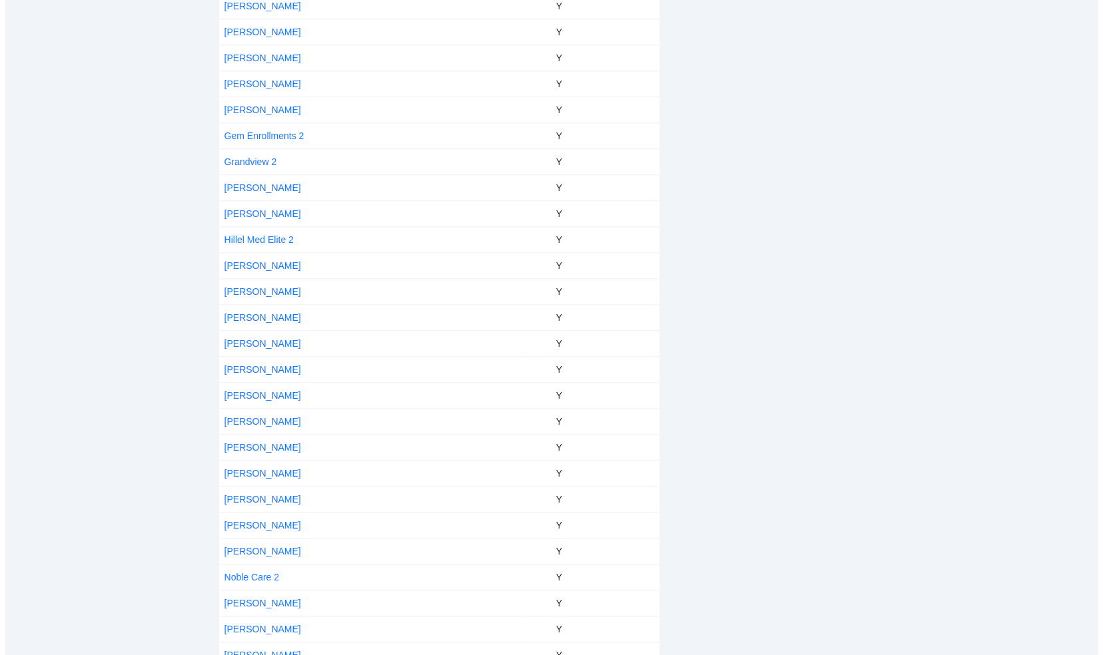
scroll to position [783, 0]
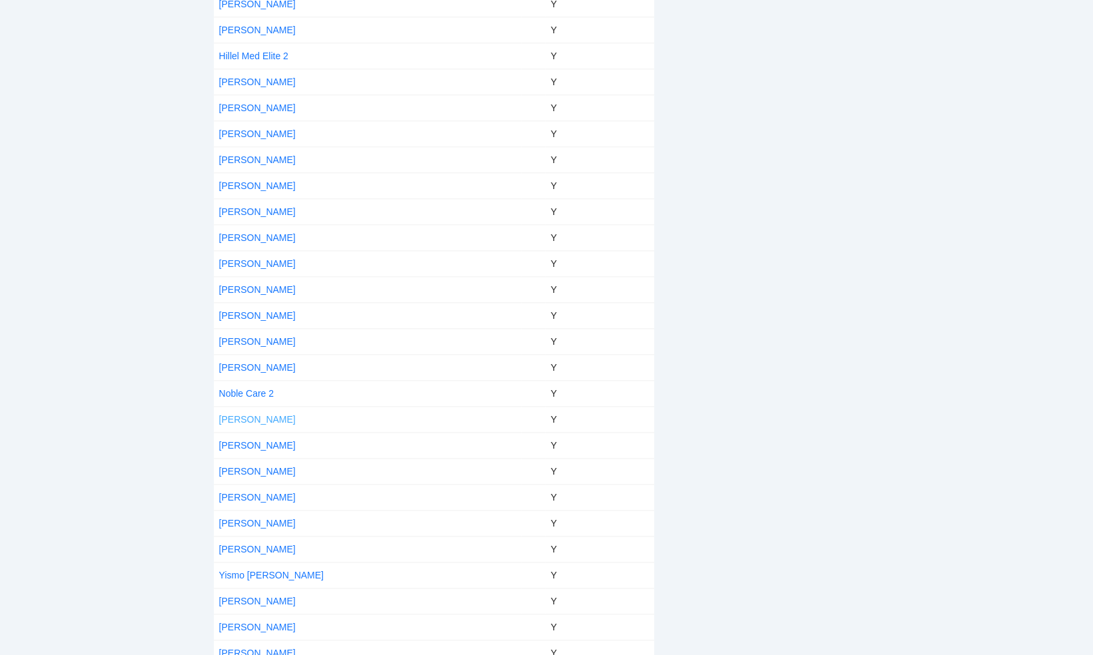
click at [253, 414] on link "[PERSON_NAME]" at bounding box center [257, 419] width 77 height 11
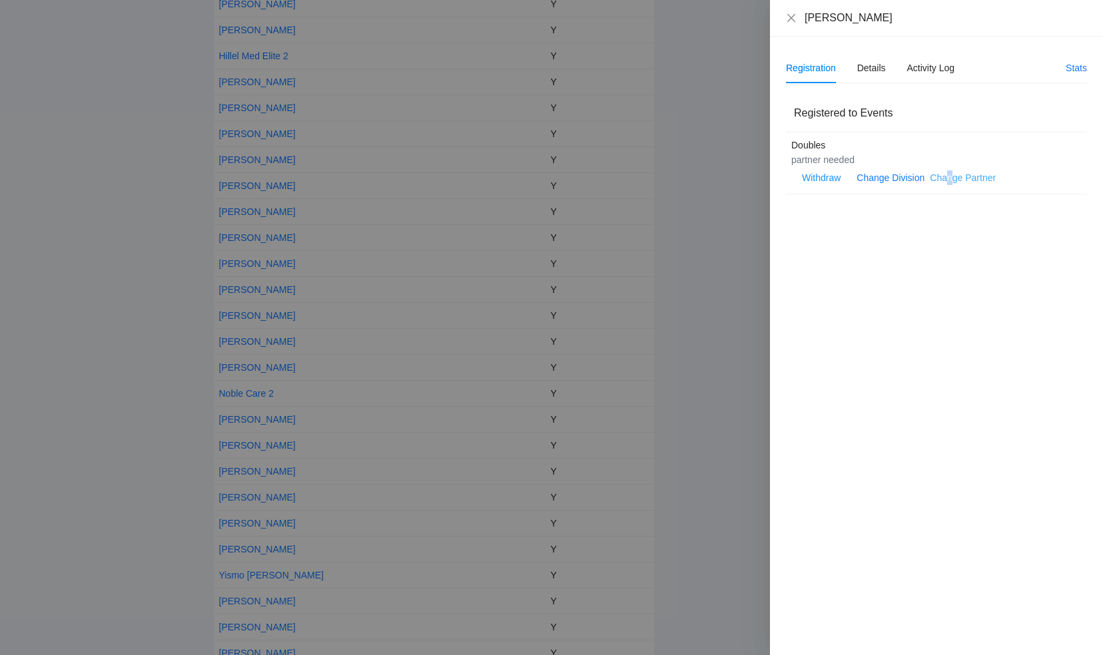
click at [950, 178] on link "Change Partner" at bounding box center [963, 177] width 66 height 11
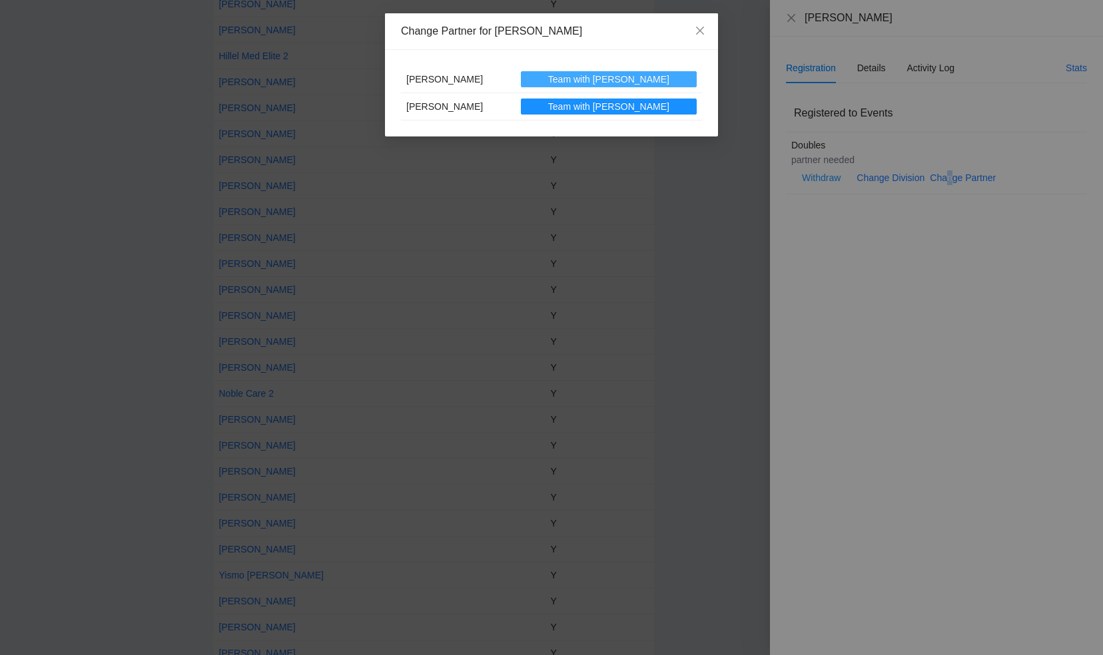
click at [617, 74] on span "Team with [PERSON_NAME]" at bounding box center [608, 79] width 121 height 15
click at [790, 19] on div "Change Partner for Pinny Itzkowitz Yitzi Levine Team with Yitzi Yitzi Levine Te…" at bounding box center [551, 327] width 1103 height 655
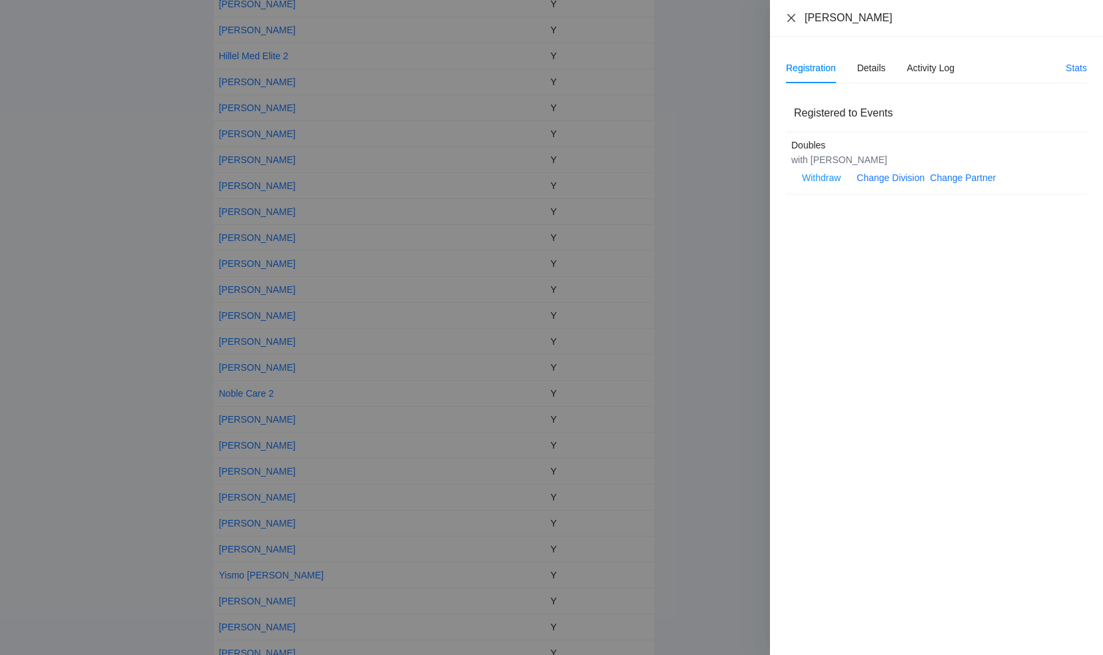
click at [790, 19] on icon "close" at bounding box center [791, 17] width 8 height 8
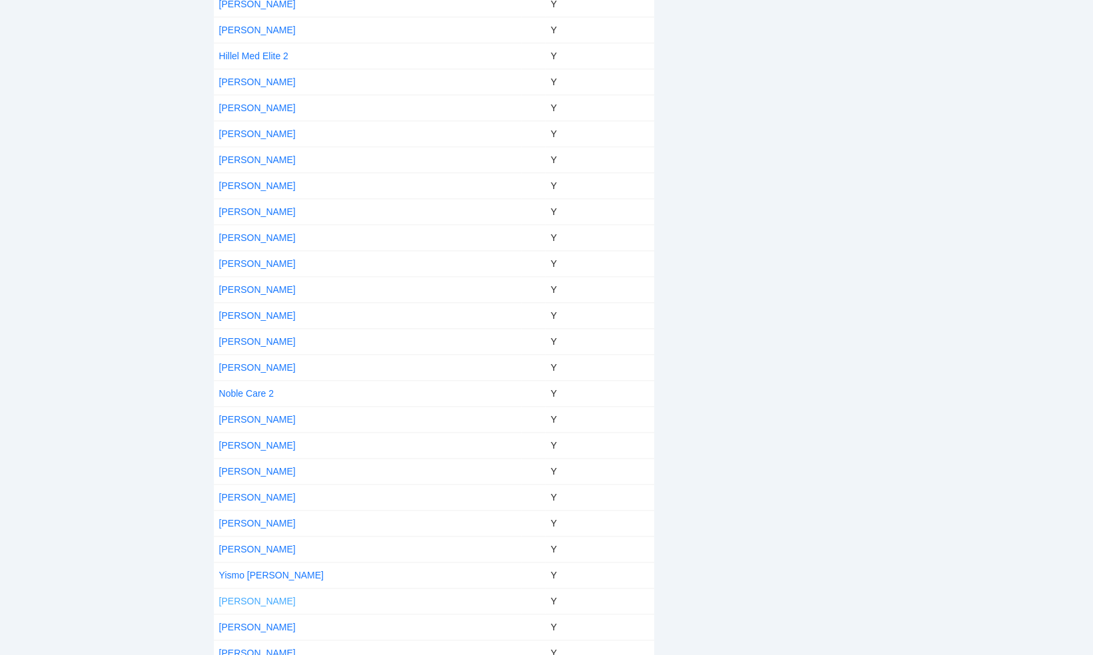
click at [244, 596] on link "[PERSON_NAME]" at bounding box center [257, 601] width 77 height 11
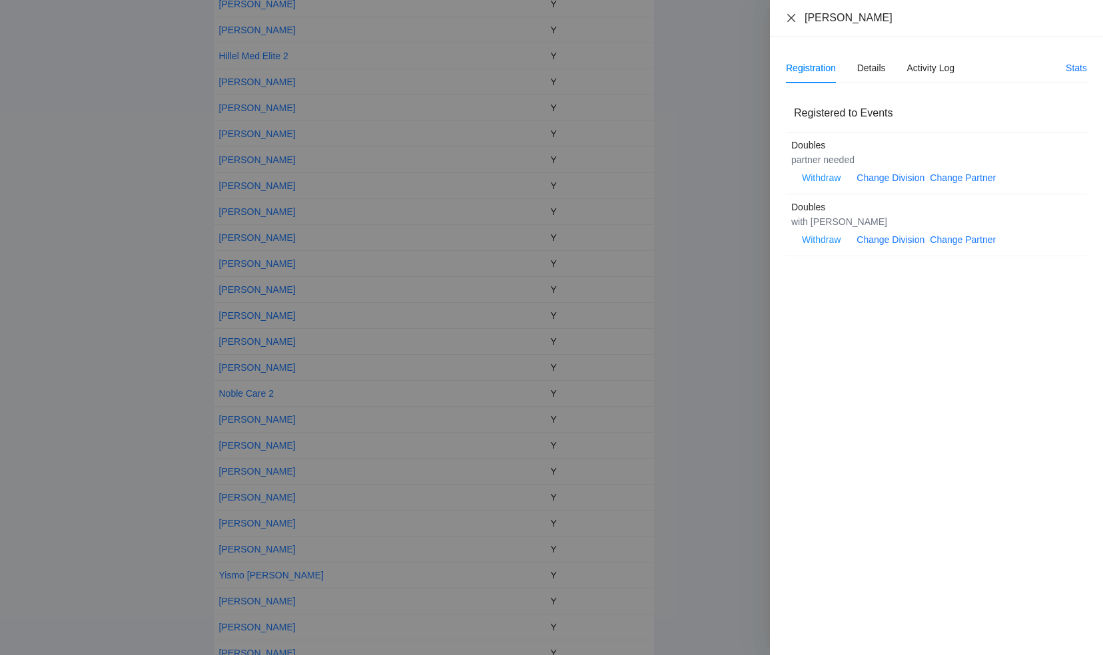
click at [786, 14] on icon "close" at bounding box center [791, 18] width 11 height 11
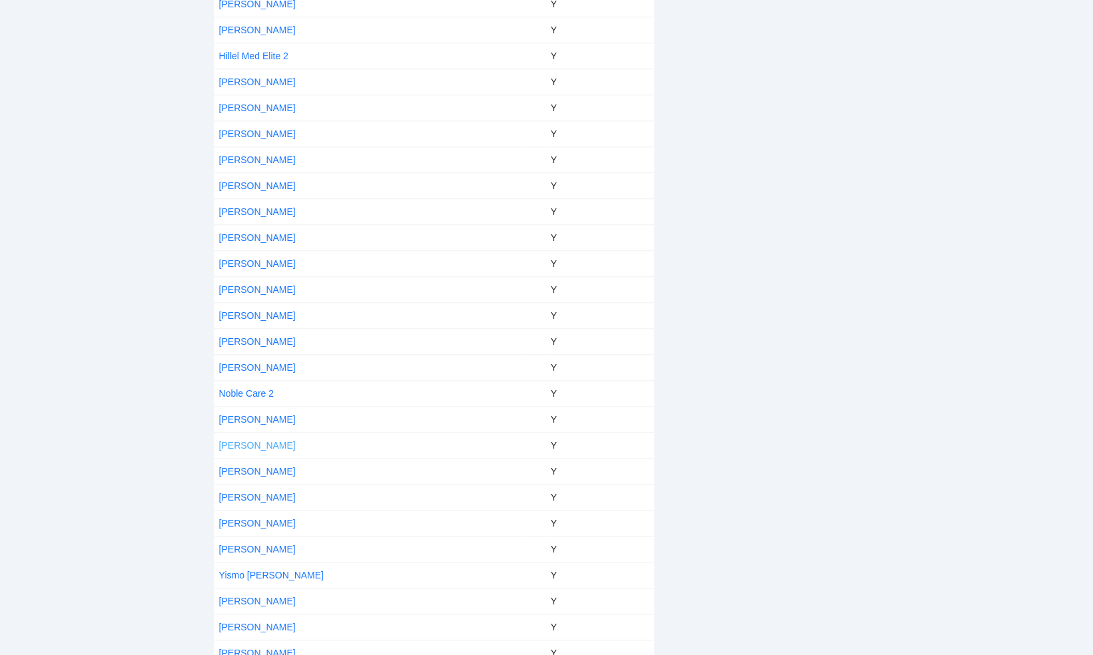
click at [258, 440] on link "[PERSON_NAME]" at bounding box center [257, 445] width 77 height 11
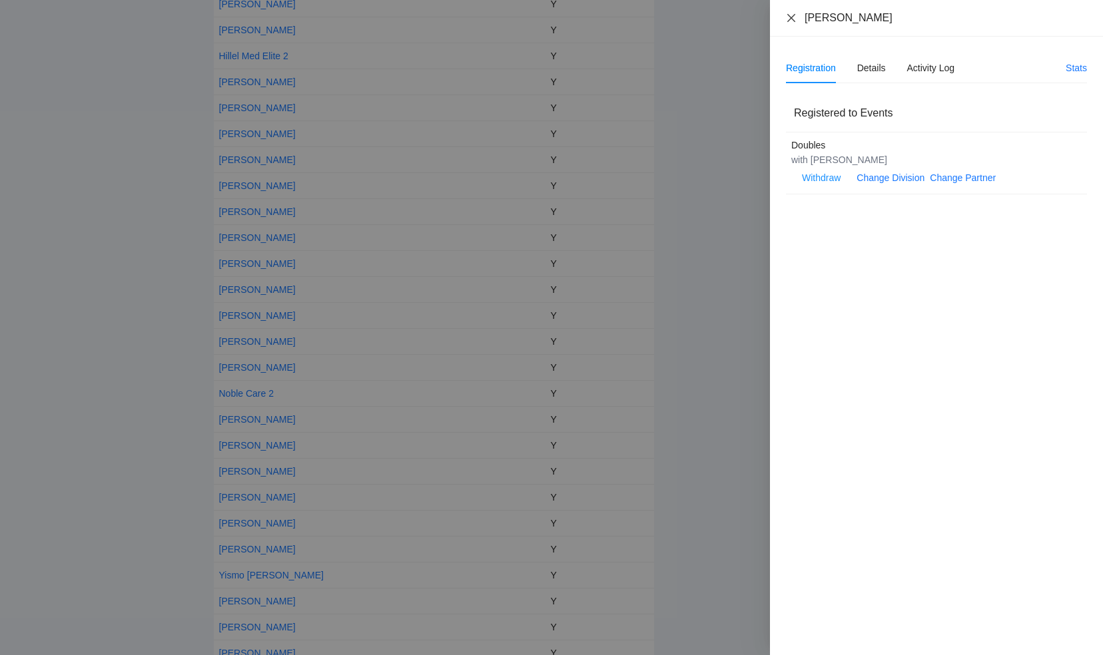
click at [790, 16] on icon "close" at bounding box center [791, 17] width 8 height 8
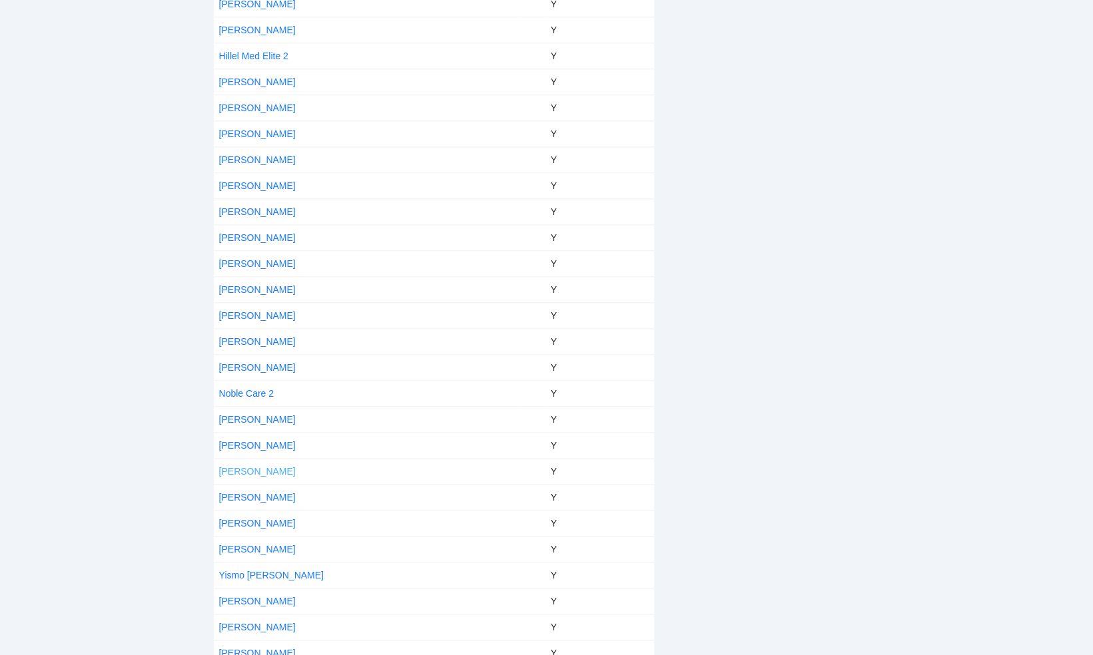
click at [240, 466] on link "[PERSON_NAME]" at bounding box center [257, 471] width 77 height 11
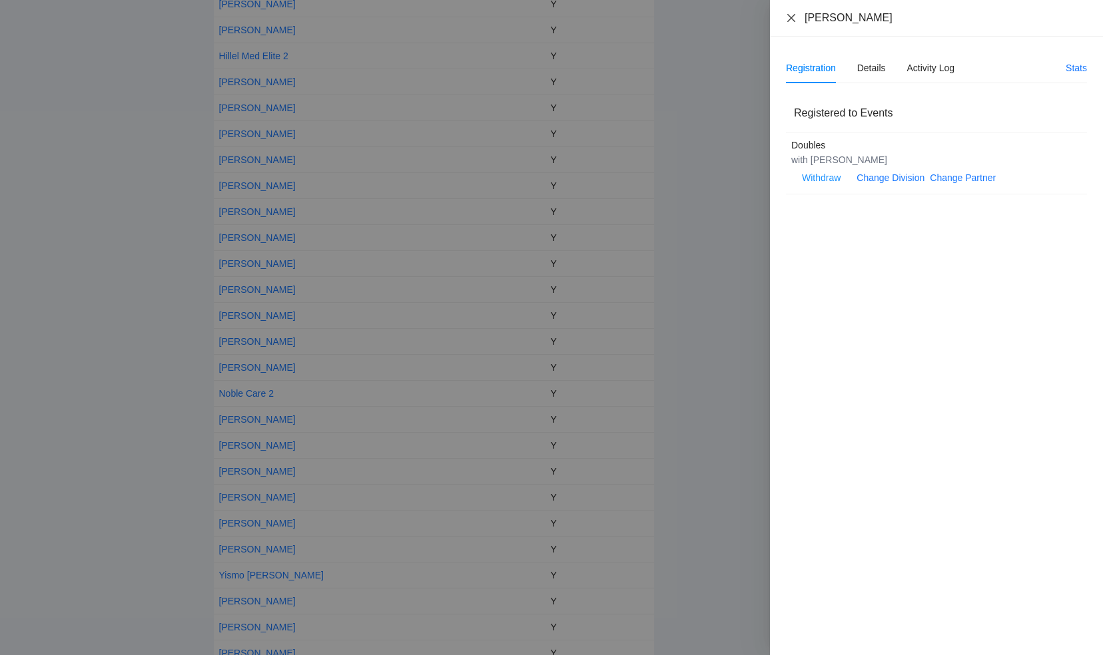
click at [787, 15] on icon "close" at bounding box center [791, 18] width 11 height 11
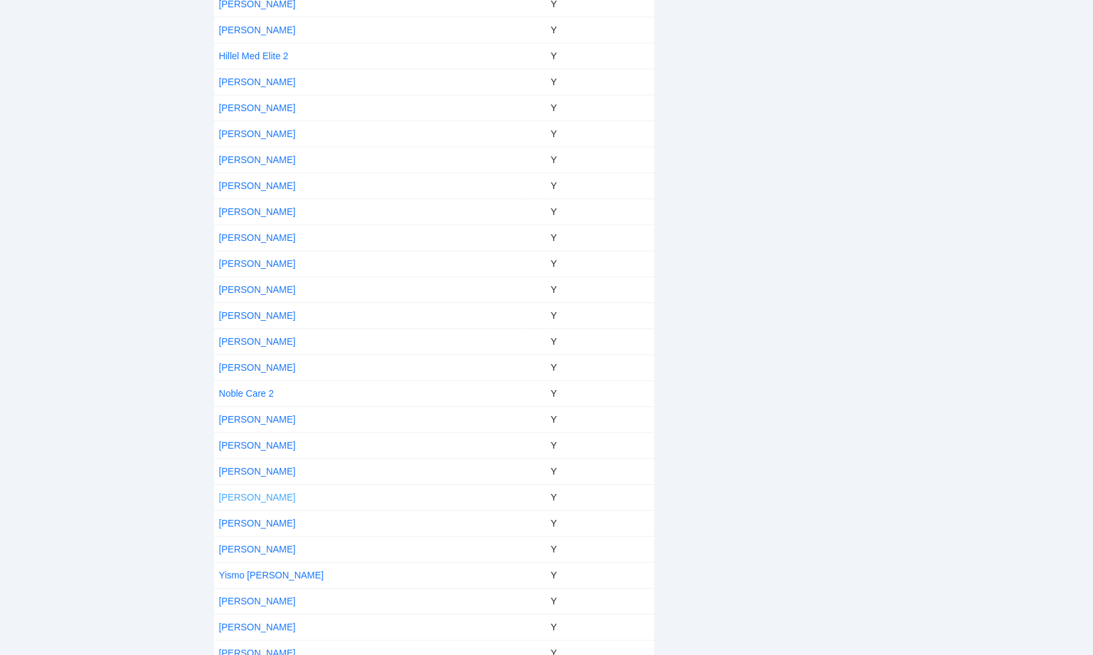
click at [238, 492] on link "[PERSON_NAME]" at bounding box center [257, 497] width 77 height 11
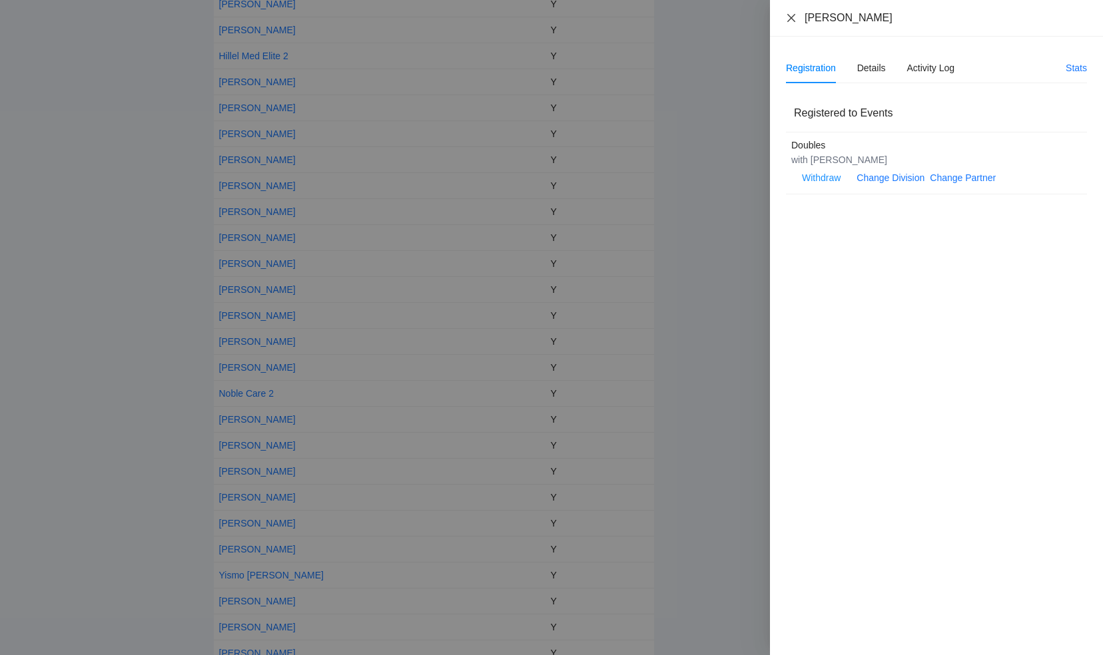
click at [788, 16] on icon "close" at bounding box center [791, 18] width 11 height 11
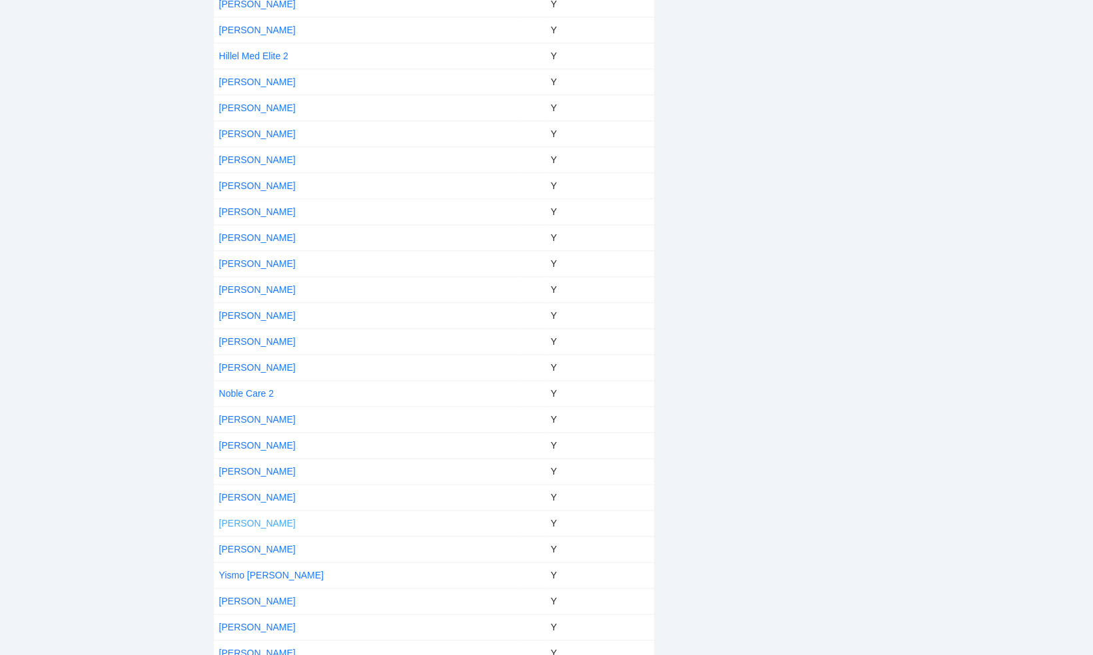
click at [249, 518] on link "[PERSON_NAME]" at bounding box center [257, 523] width 77 height 11
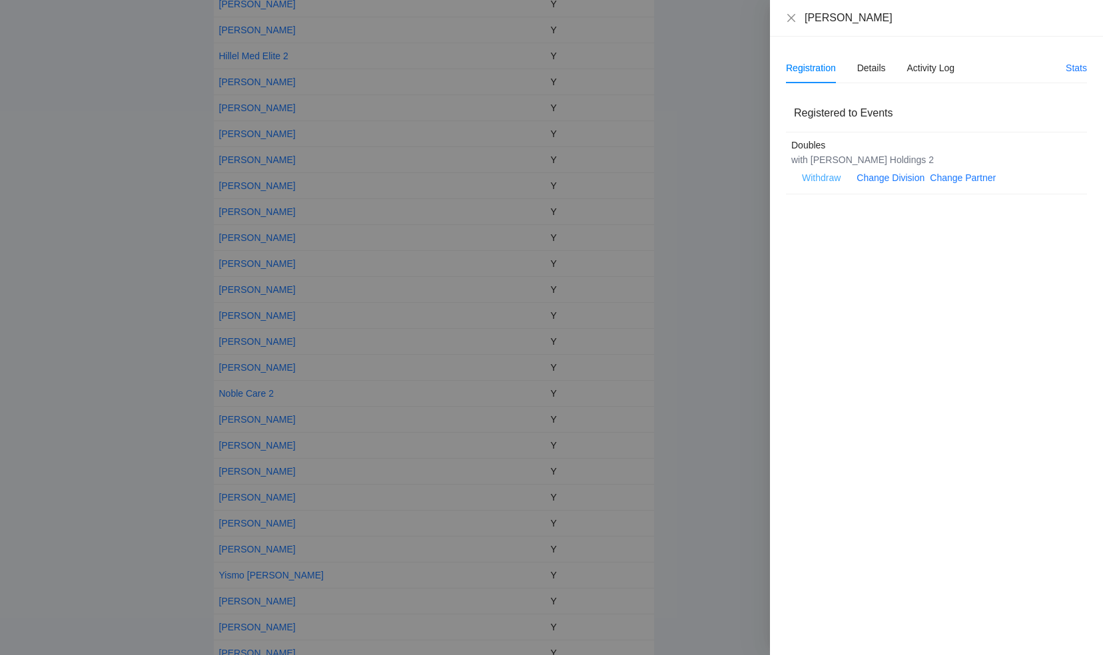
click at [820, 174] on span "Withdraw" at bounding box center [821, 177] width 39 height 15
click at [822, 176] on span "Withdraw" at bounding box center [821, 177] width 39 height 15
click at [862, 133] on span "OK" at bounding box center [861, 136] width 13 height 15
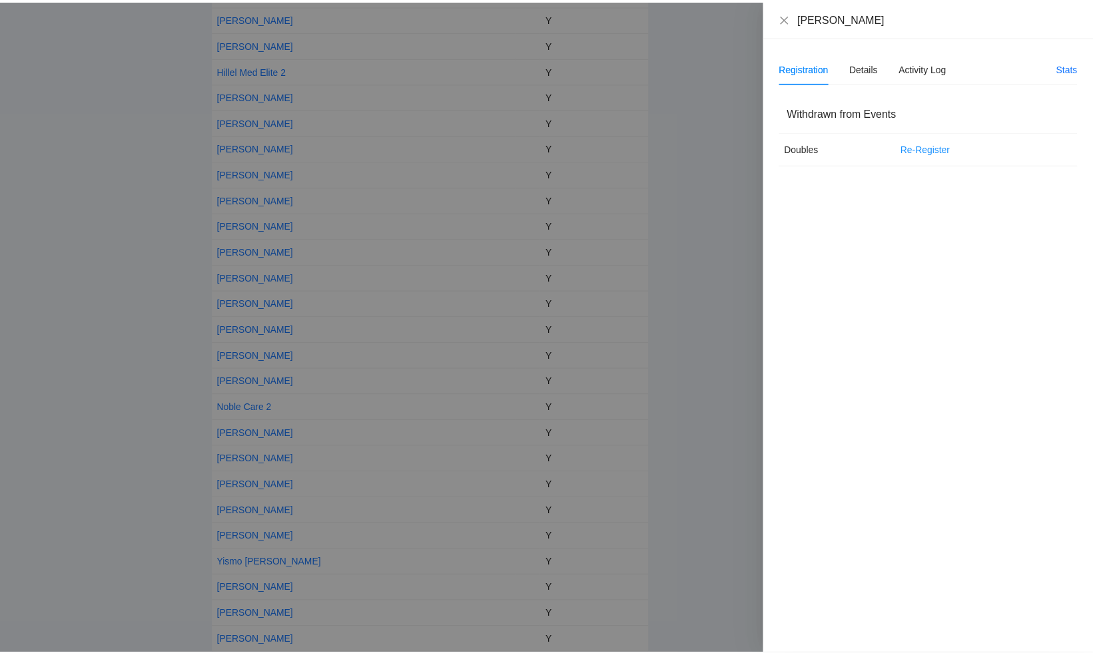
scroll to position [758, 0]
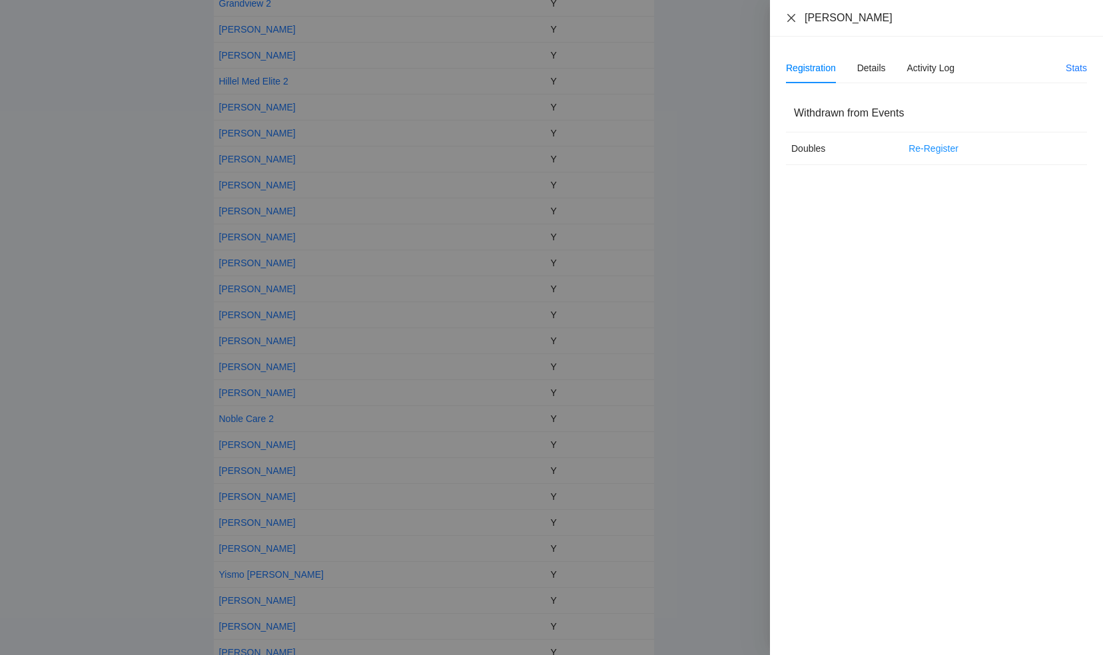
click at [792, 17] on icon "close" at bounding box center [791, 18] width 11 height 11
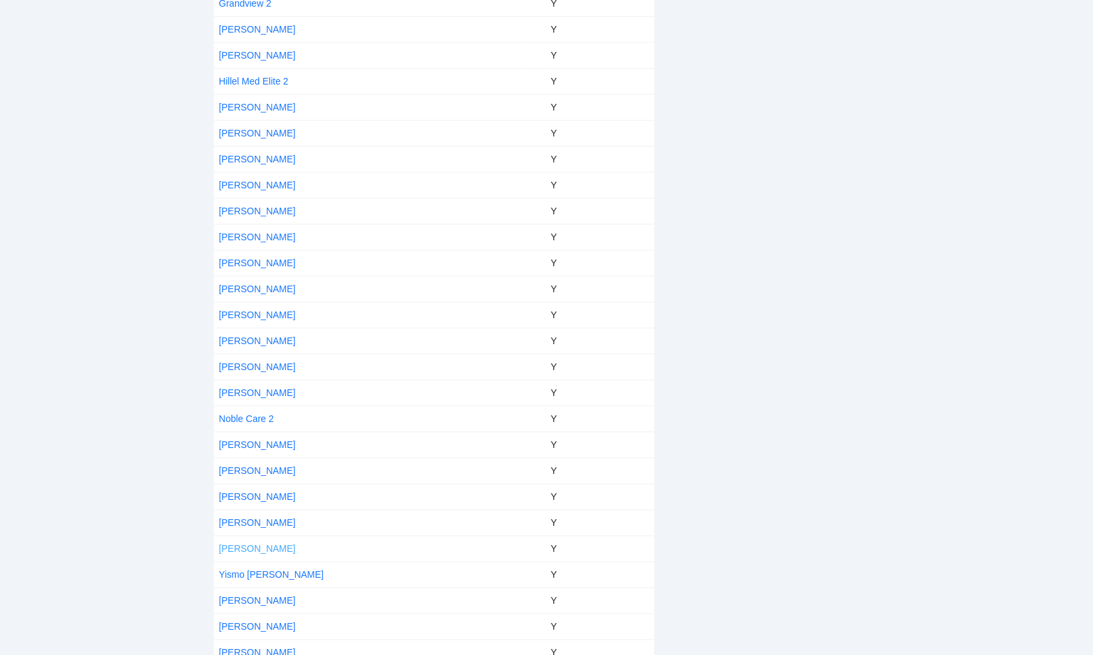
click at [241, 543] on link "[PERSON_NAME]" at bounding box center [257, 548] width 77 height 11
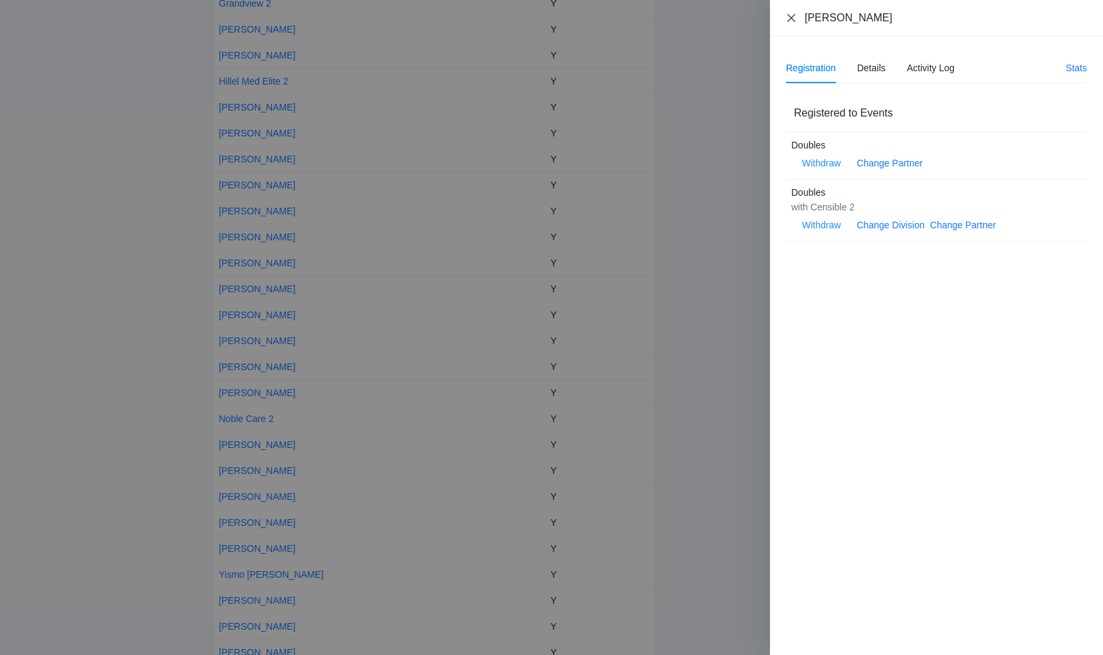
click at [790, 16] on icon "close" at bounding box center [791, 17] width 8 height 8
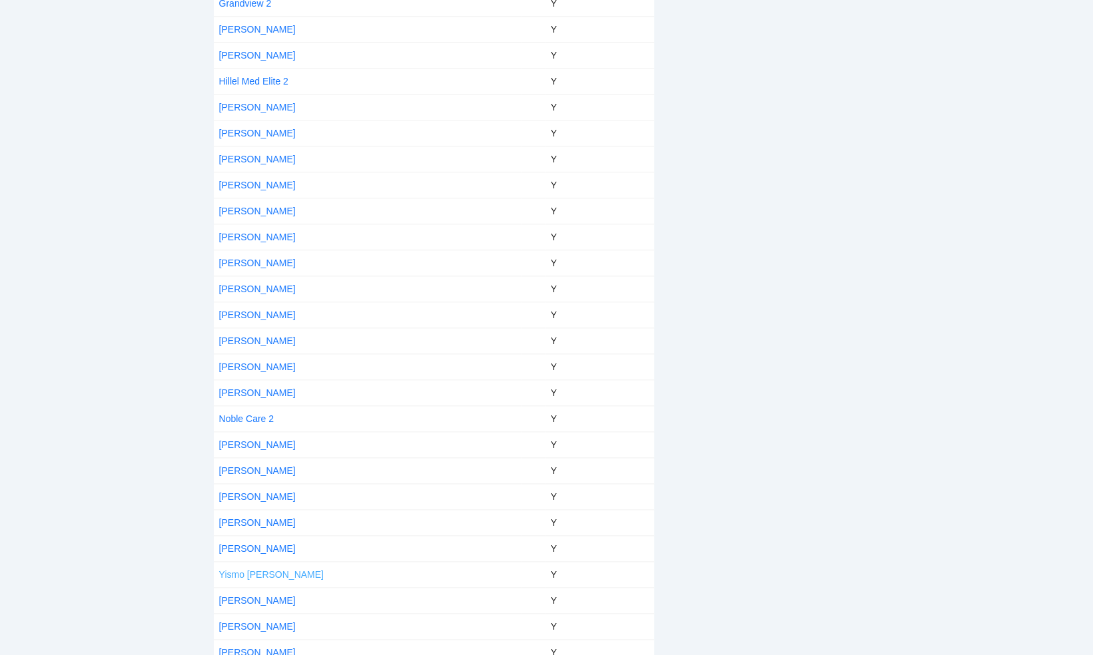
click at [251, 569] on link "Yismo [PERSON_NAME]" at bounding box center [271, 574] width 105 height 11
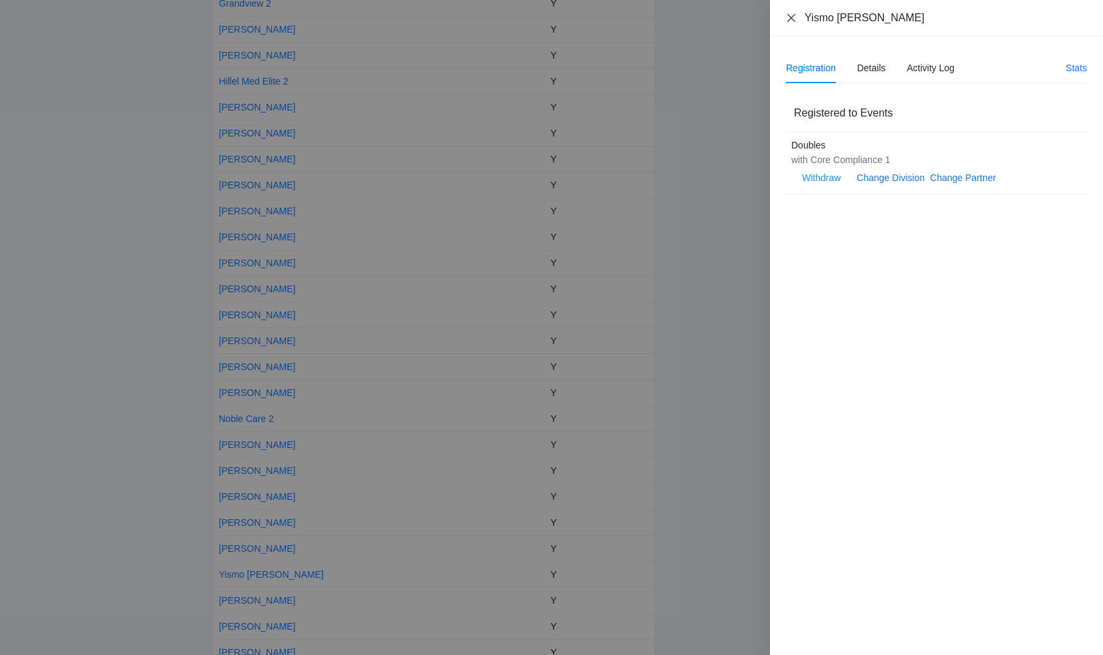
click at [790, 16] on icon "close" at bounding box center [791, 17] width 8 height 8
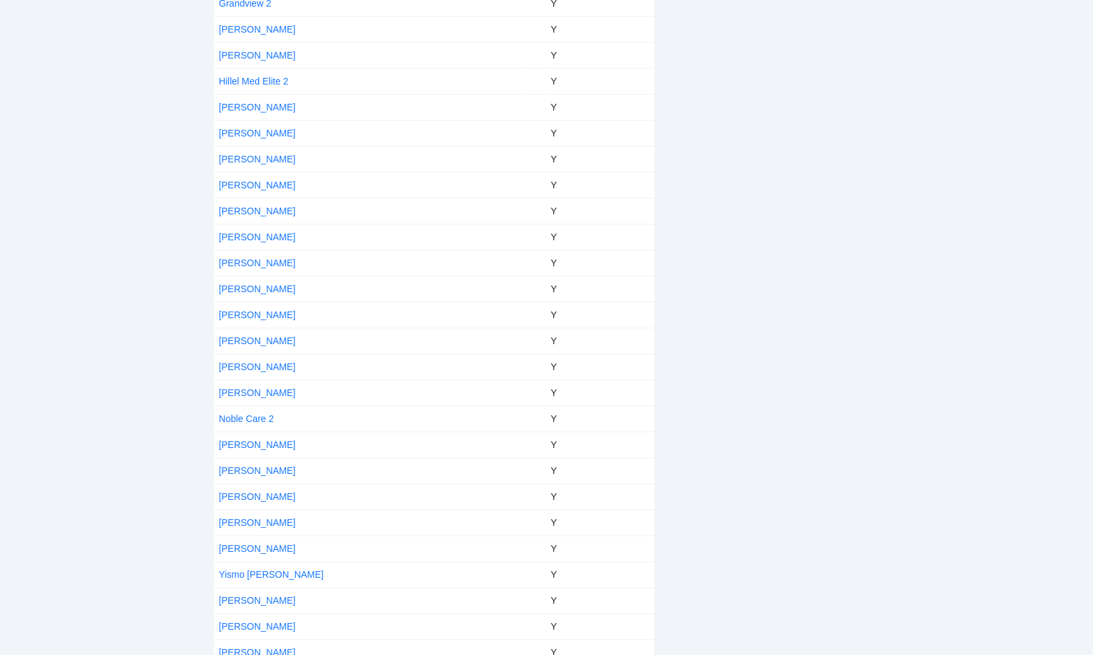
click at [256, 587] on td "[PERSON_NAME]" at bounding box center [367, 600] width 307 height 26
click at [257, 595] on link "[PERSON_NAME]" at bounding box center [257, 600] width 77 height 11
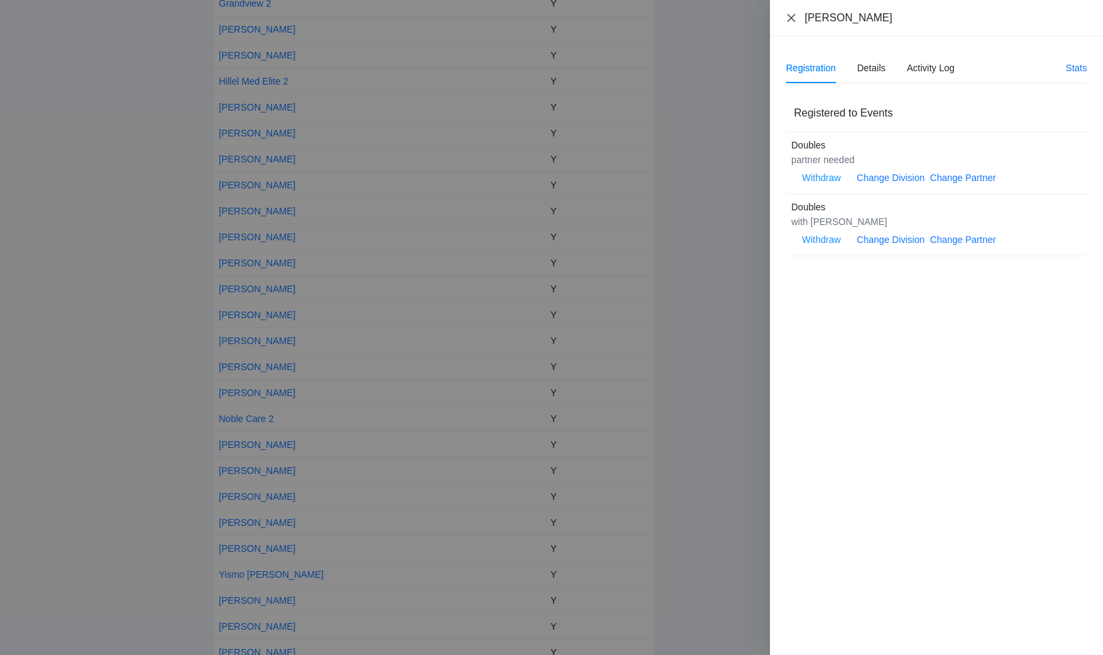
click at [792, 13] on icon "close" at bounding box center [791, 18] width 11 height 11
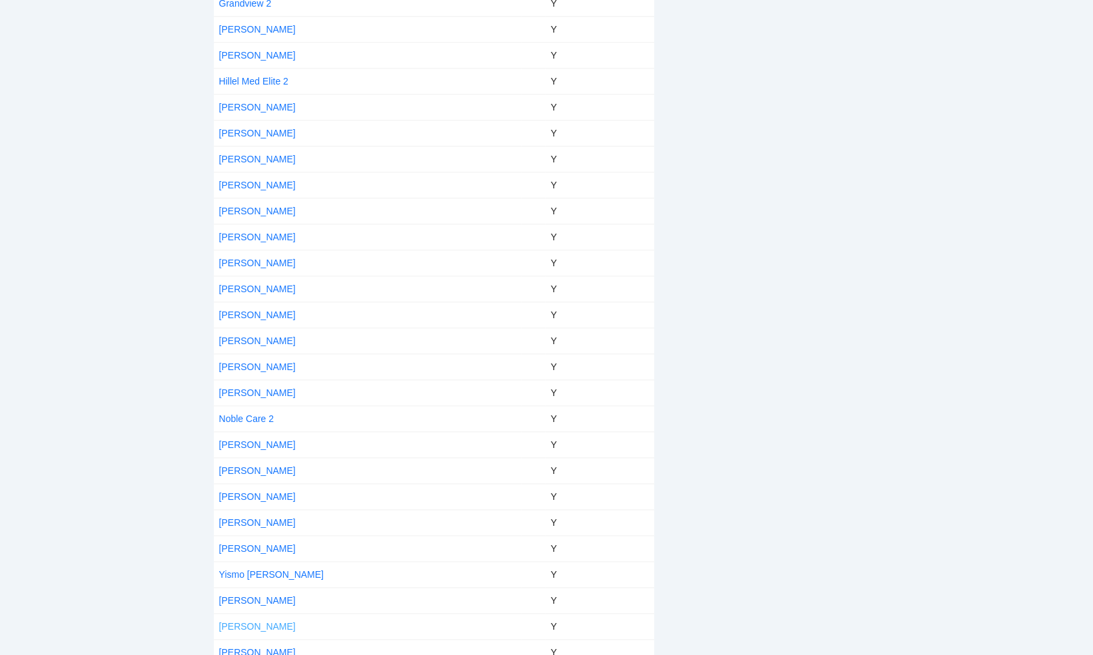
click at [244, 621] on link "[PERSON_NAME]" at bounding box center [257, 626] width 77 height 11
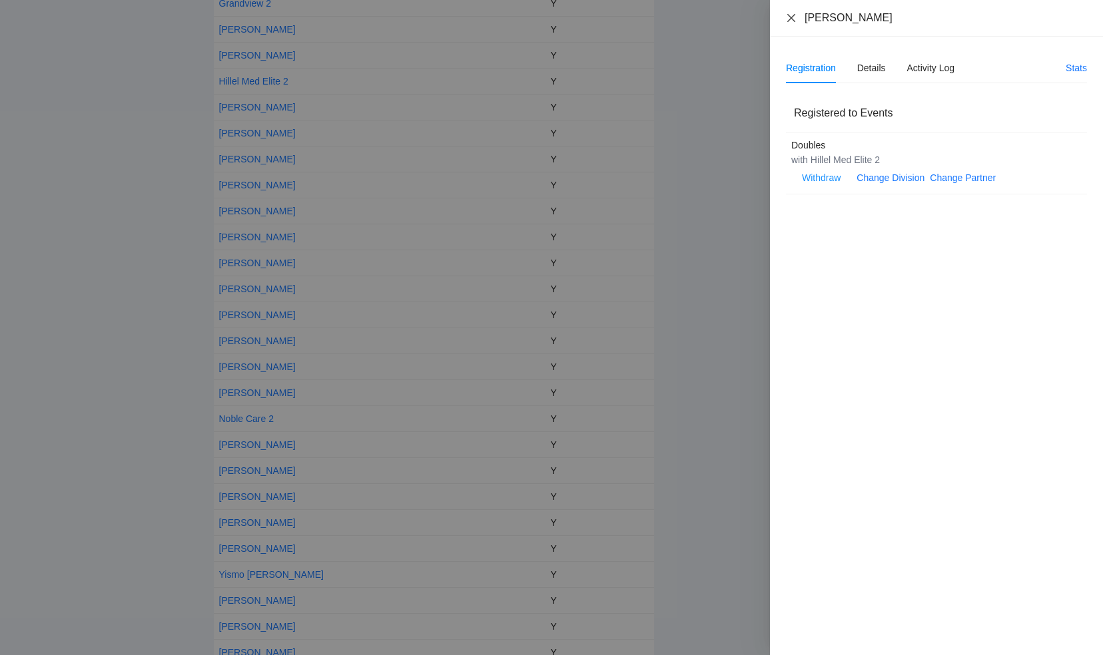
click at [788, 20] on icon "close" at bounding box center [791, 17] width 8 height 8
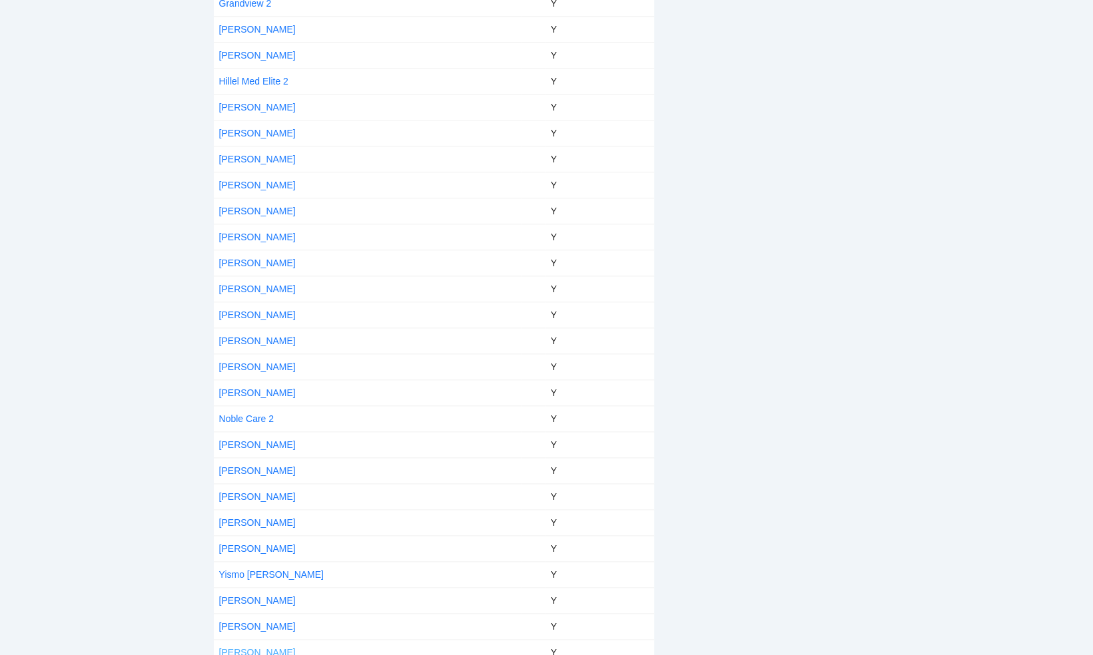
click at [264, 647] on link "[PERSON_NAME]" at bounding box center [257, 652] width 77 height 11
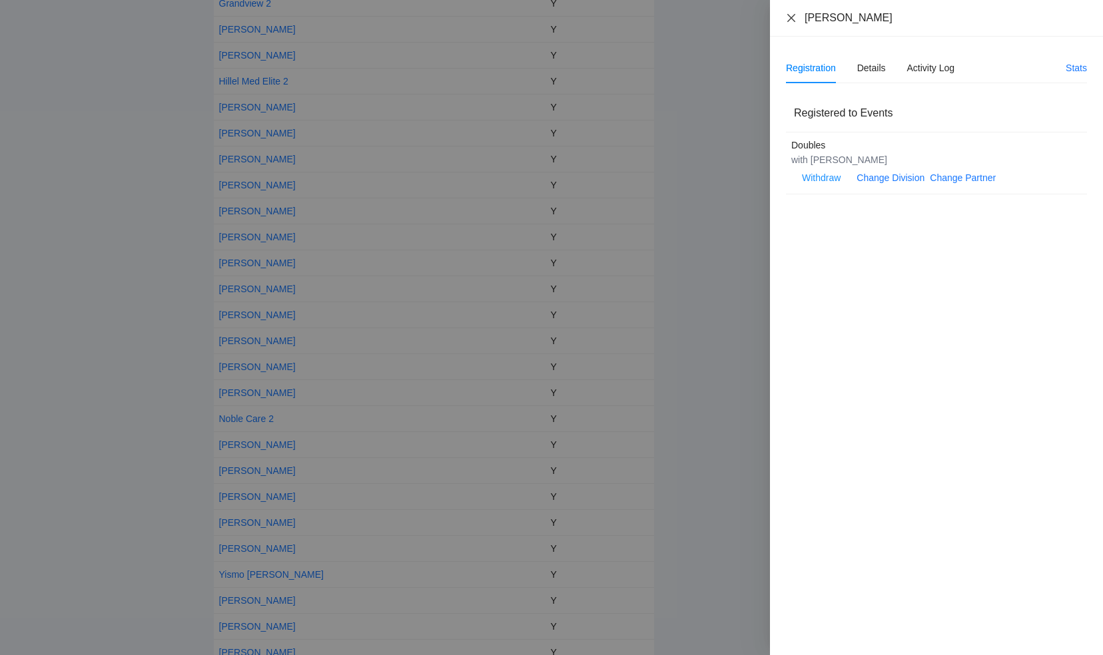
click at [792, 18] on icon "close" at bounding box center [791, 18] width 11 height 11
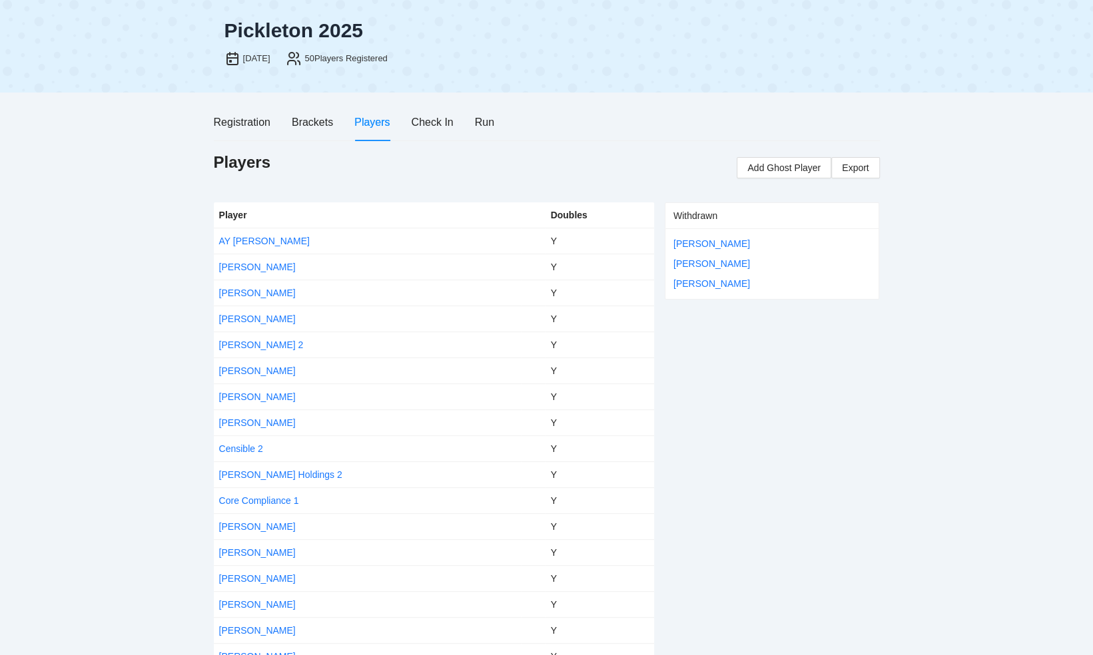
scroll to position [25, 0]
click at [775, 171] on span "Add Ghost Player" at bounding box center [783, 169] width 73 height 15
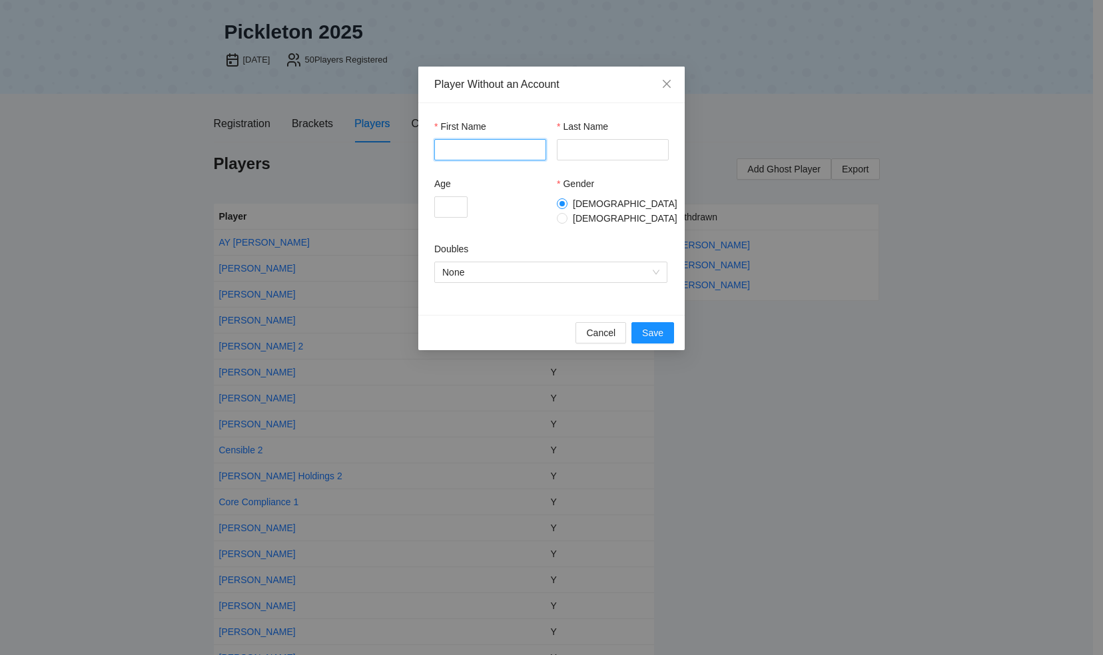
click at [497, 145] on input "First Name" at bounding box center [490, 149] width 112 height 21
type input "***"
click at [561, 145] on input "Last Name" at bounding box center [613, 149] width 112 height 21
type input "******"
click at [457, 204] on input "Age" at bounding box center [450, 206] width 33 height 21
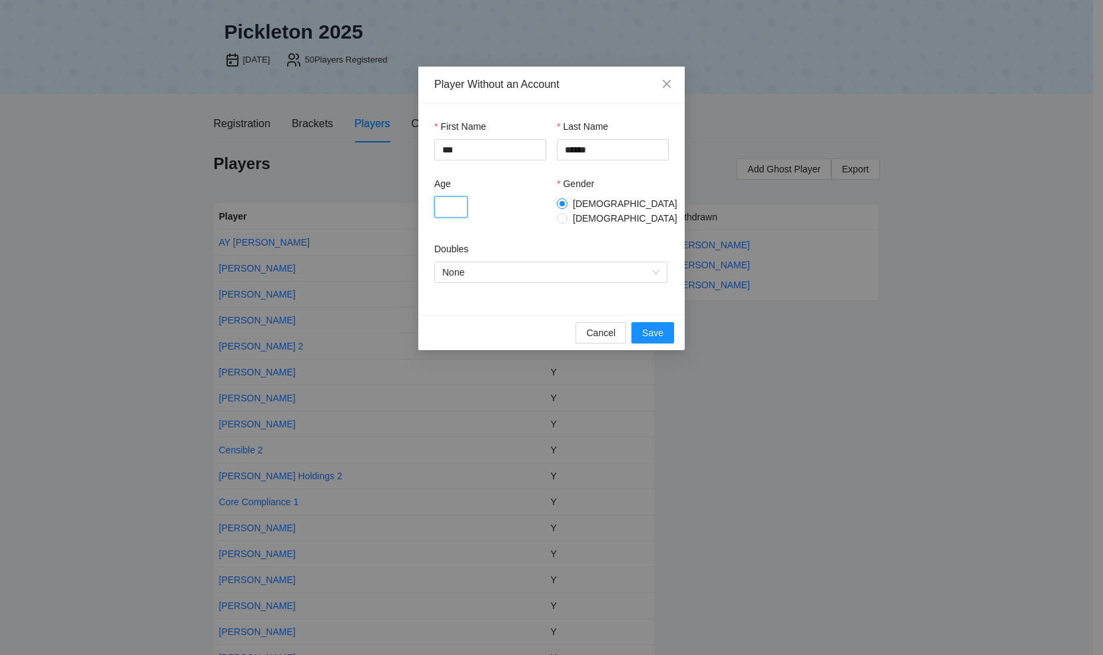
click at [457, 204] on input "Age" at bounding box center [450, 206] width 33 height 21
type input "*"
click at [450, 263] on span "None" at bounding box center [550, 272] width 217 height 20
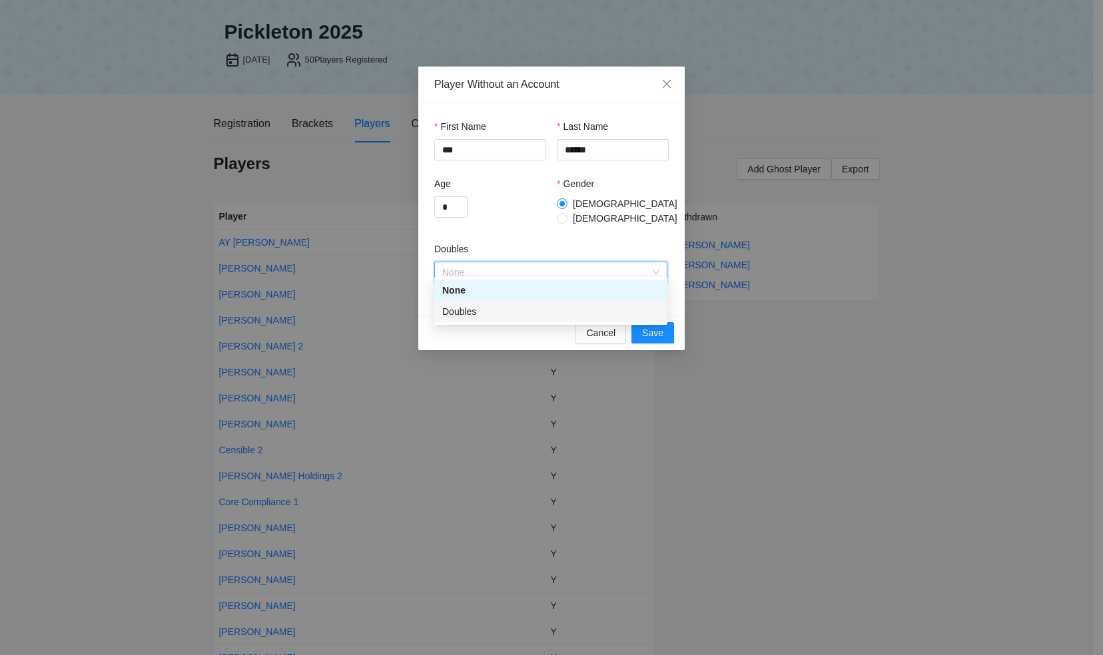
click at [456, 314] on div "Doubles" at bounding box center [550, 311] width 217 height 15
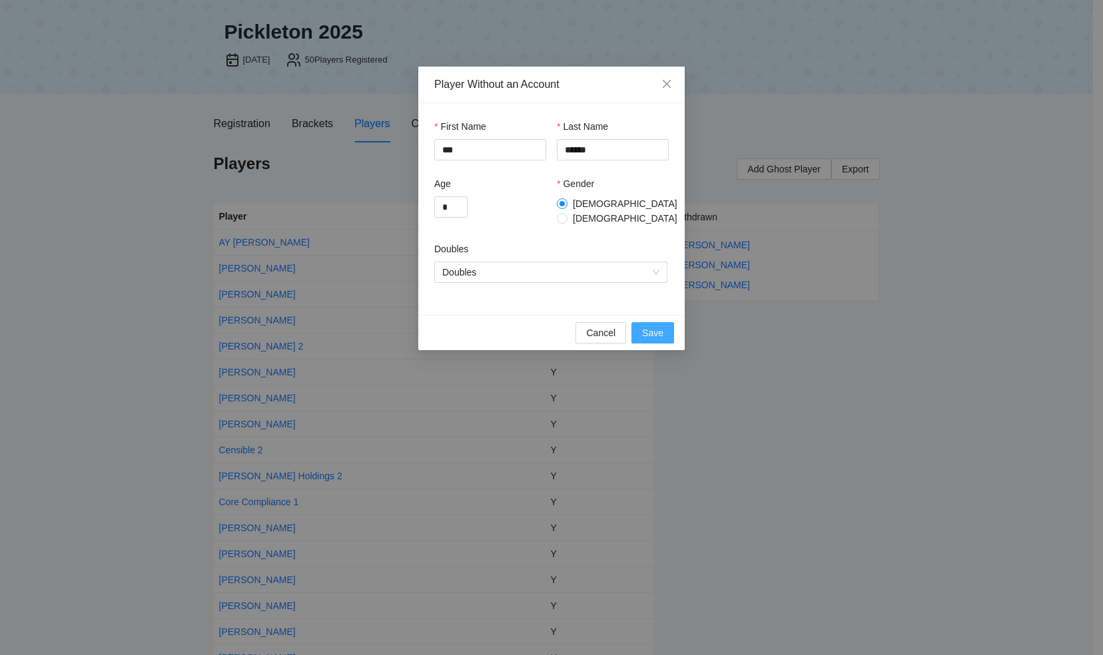
click at [651, 328] on span "Save" at bounding box center [652, 333] width 21 height 15
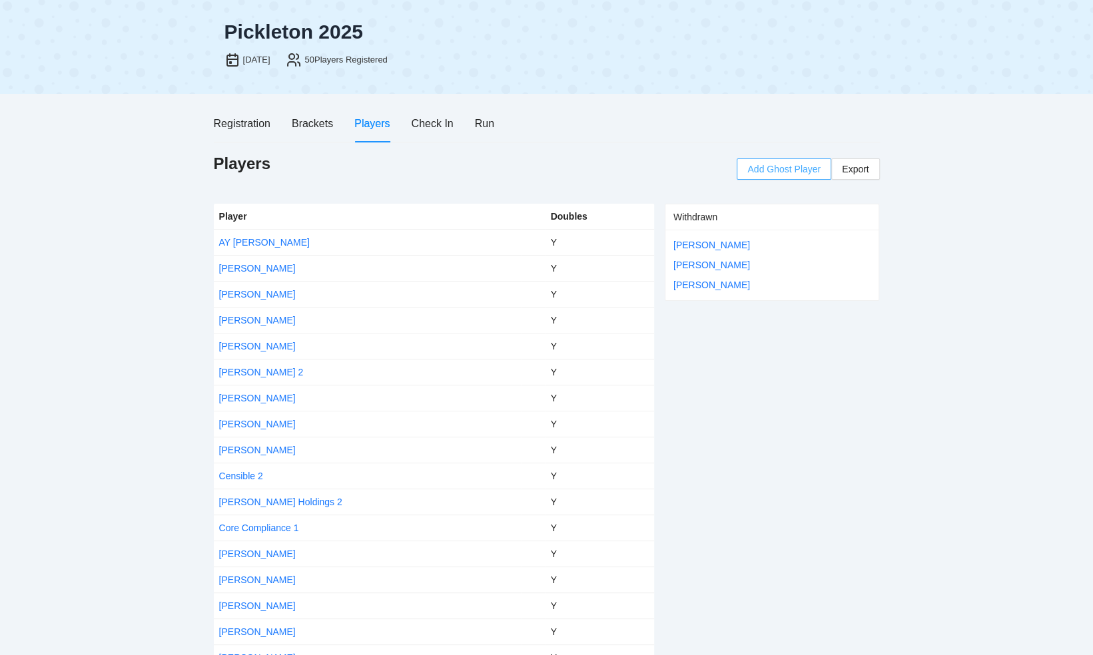
click at [779, 169] on span "Add Ghost Player" at bounding box center [783, 169] width 73 height 15
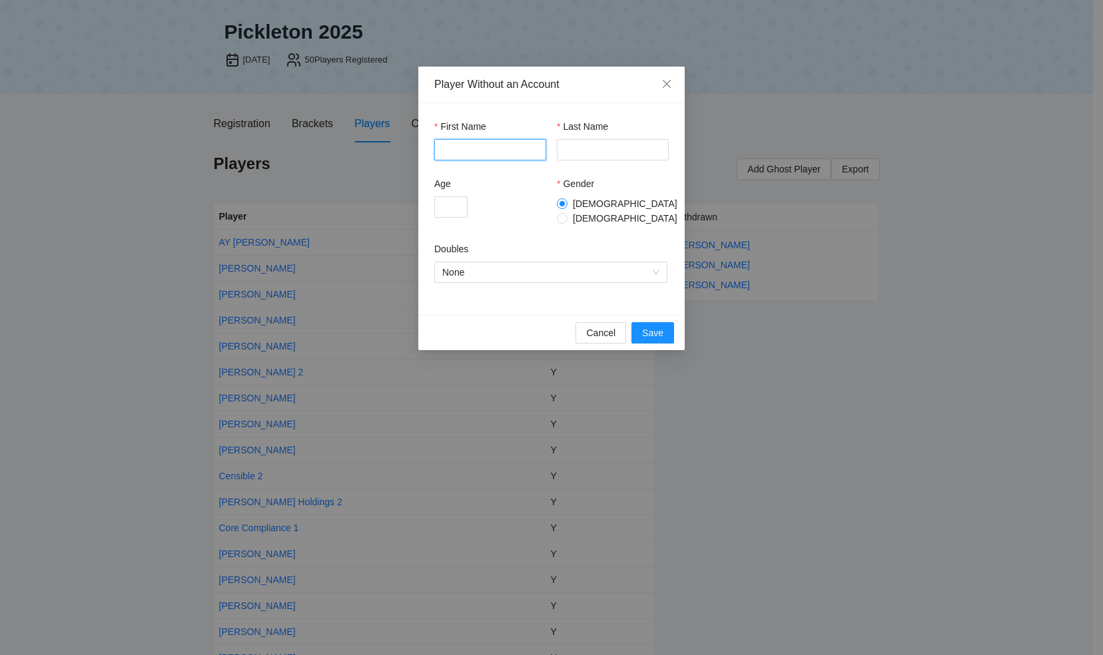
click at [506, 149] on input "First Name" at bounding box center [490, 149] width 112 height 21
type input "*****"
click at [582, 146] on input "Last Name" at bounding box center [613, 149] width 112 height 21
type input "*"
type input "*******"
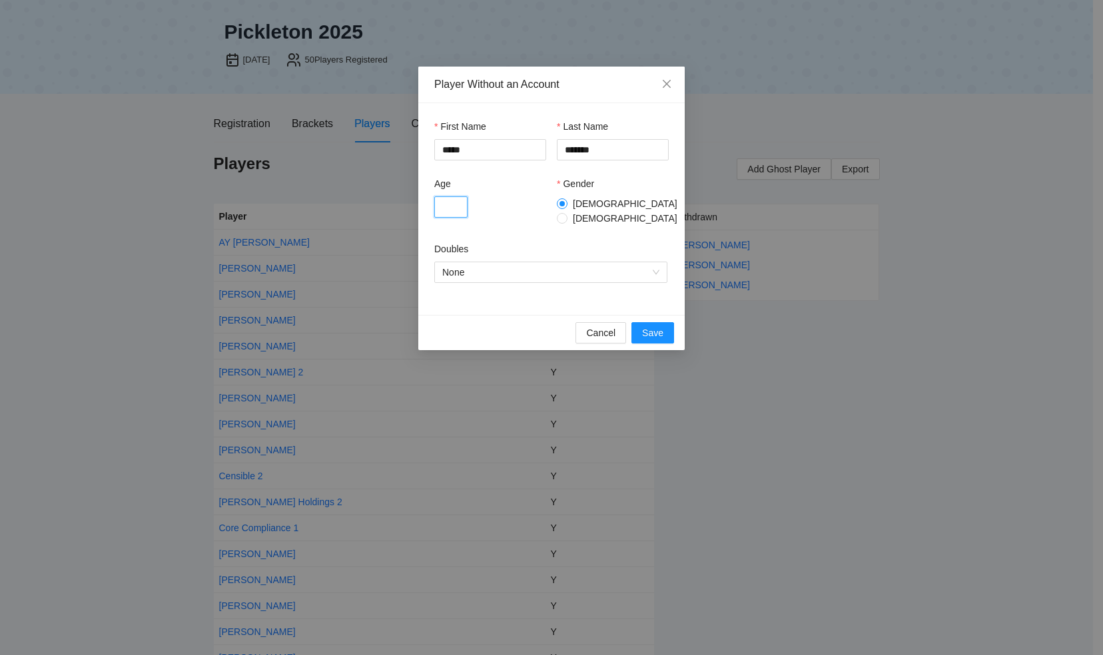
click at [456, 210] on input "Age" at bounding box center [450, 206] width 33 height 21
type input "*"
click at [448, 266] on span "None" at bounding box center [550, 272] width 217 height 20
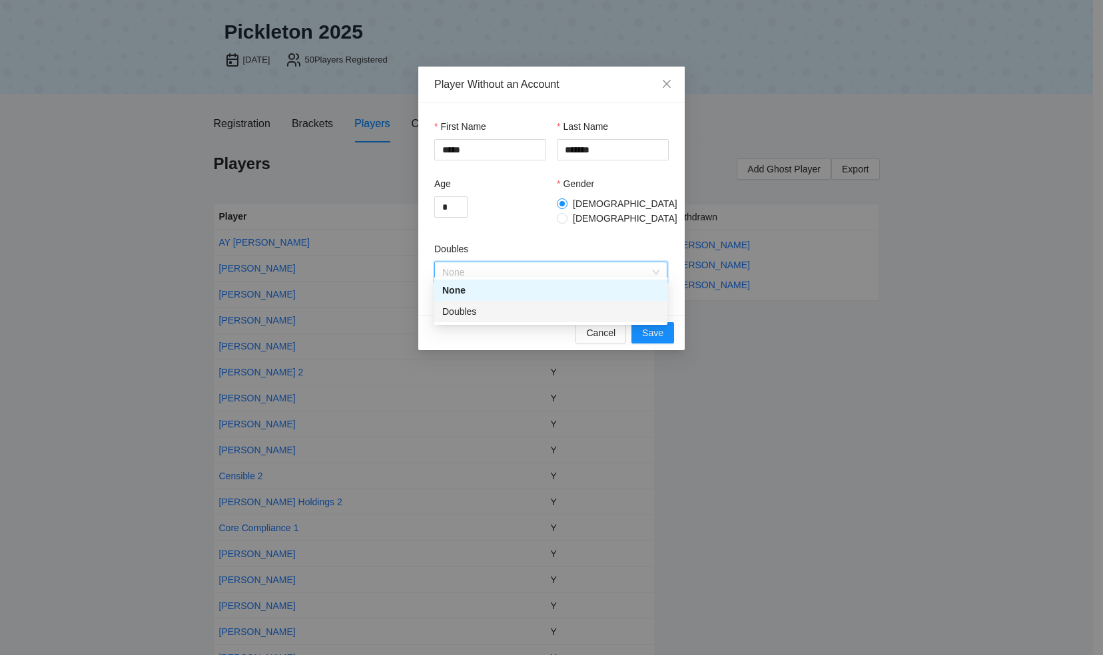
click at [461, 315] on div "Doubles" at bounding box center [550, 311] width 217 height 15
click at [652, 326] on span "Save" at bounding box center [652, 333] width 21 height 15
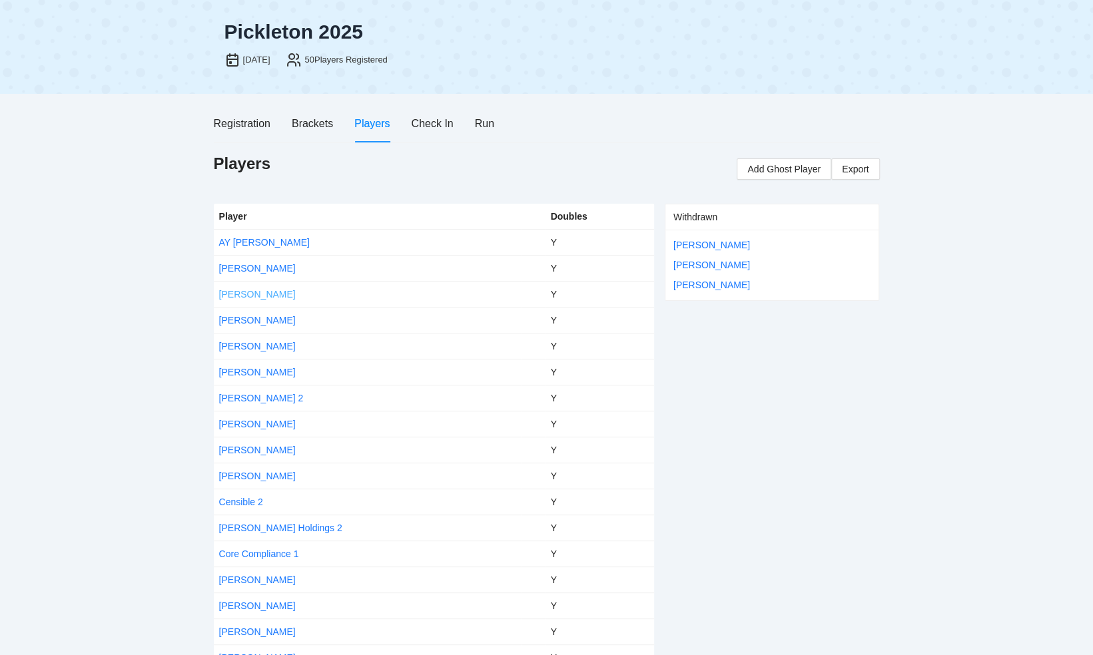
click at [242, 294] on link "Ari Barnet" at bounding box center [257, 294] width 77 height 11
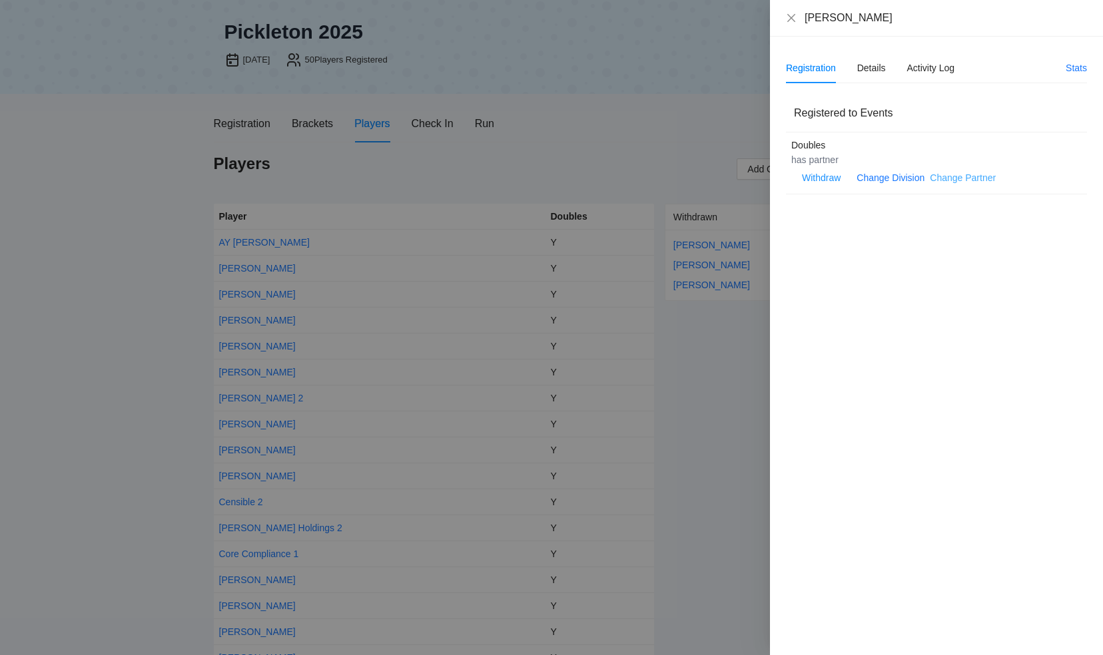
click at [953, 178] on link "Change Partner" at bounding box center [963, 177] width 66 height 11
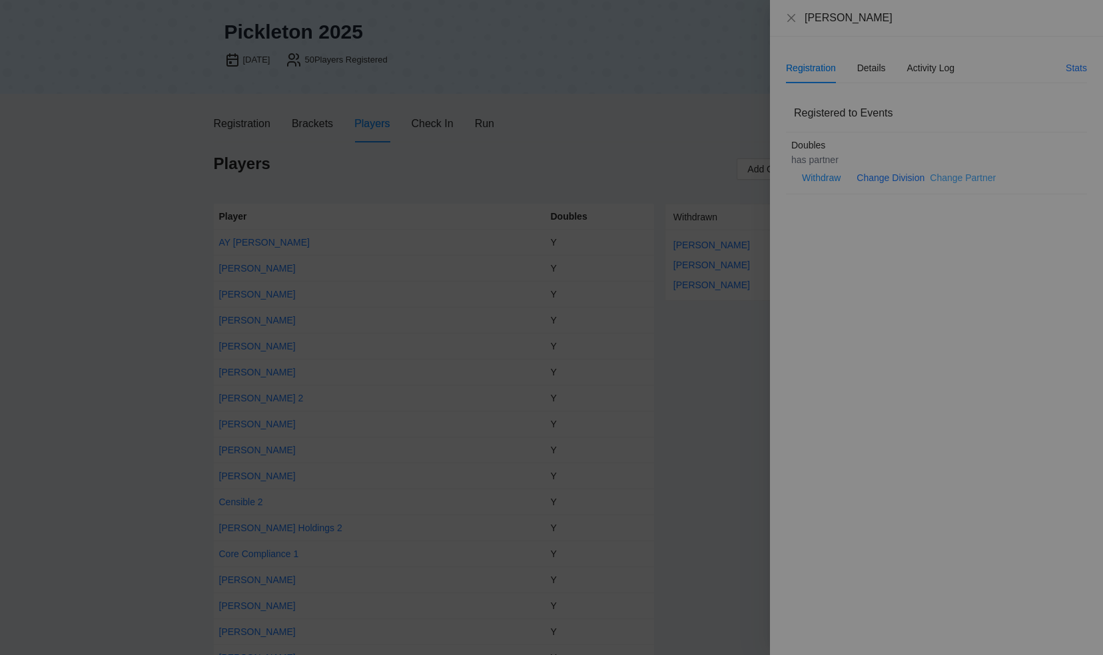
click at [953, 178] on div "Join Team for undefined No players without a partner" at bounding box center [551, 327] width 1103 height 655
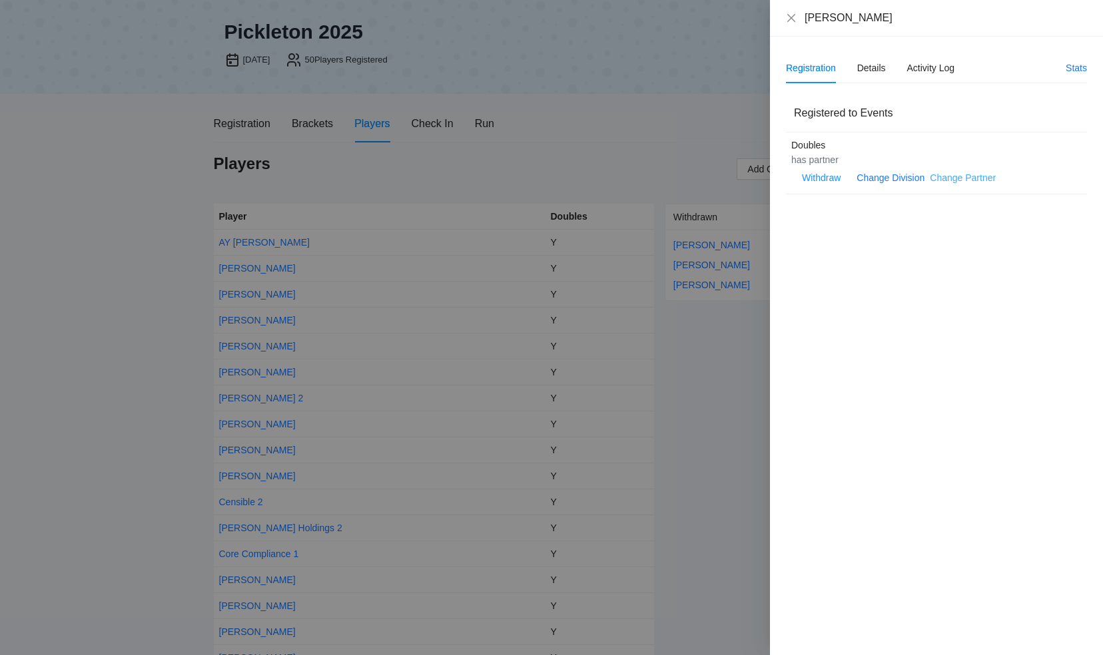
click at [953, 174] on link "Change Partner" at bounding box center [963, 177] width 66 height 11
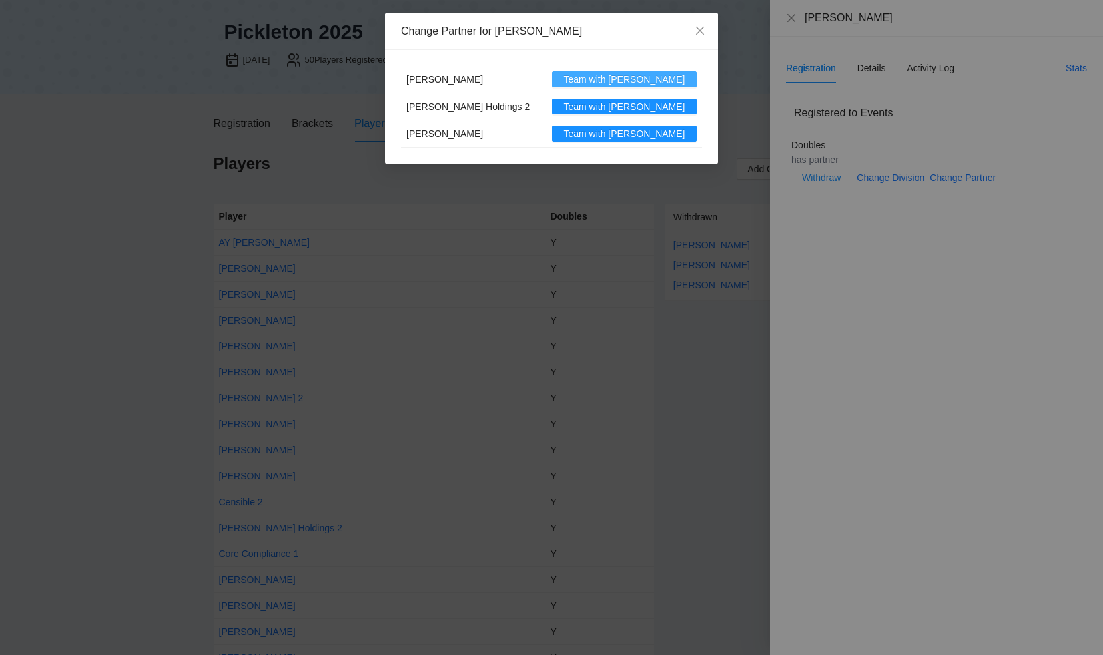
click at [623, 79] on span "Team with Akiva" at bounding box center [623, 79] width 121 height 15
click at [792, 13] on div "Change Partner for Ari Barnet Akiva Madnick Team with Akiva Chopp Holdings 2 Te…" at bounding box center [551, 327] width 1103 height 655
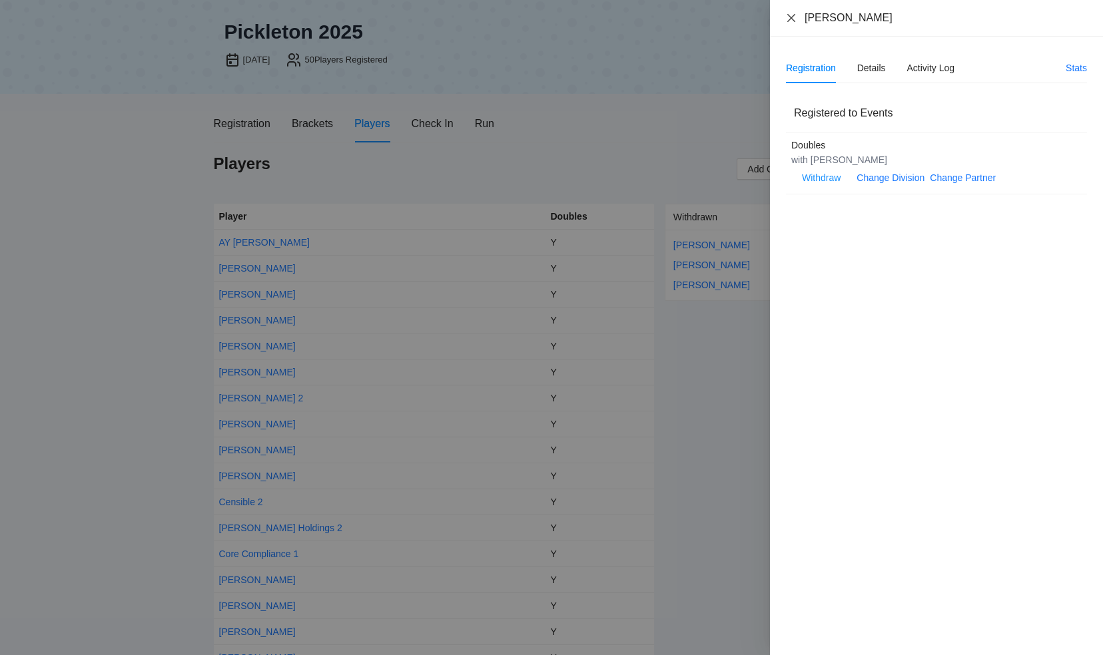
click at [794, 17] on icon "close" at bounding box center [791, 18] width 11 height 11
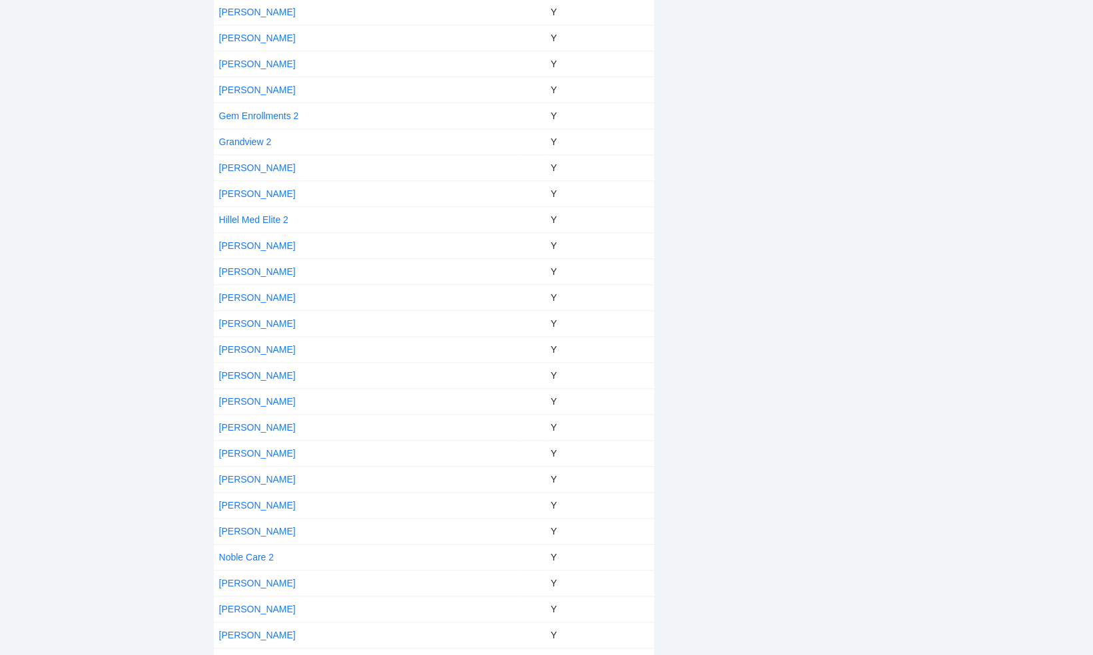
scroll to position [533, 0]
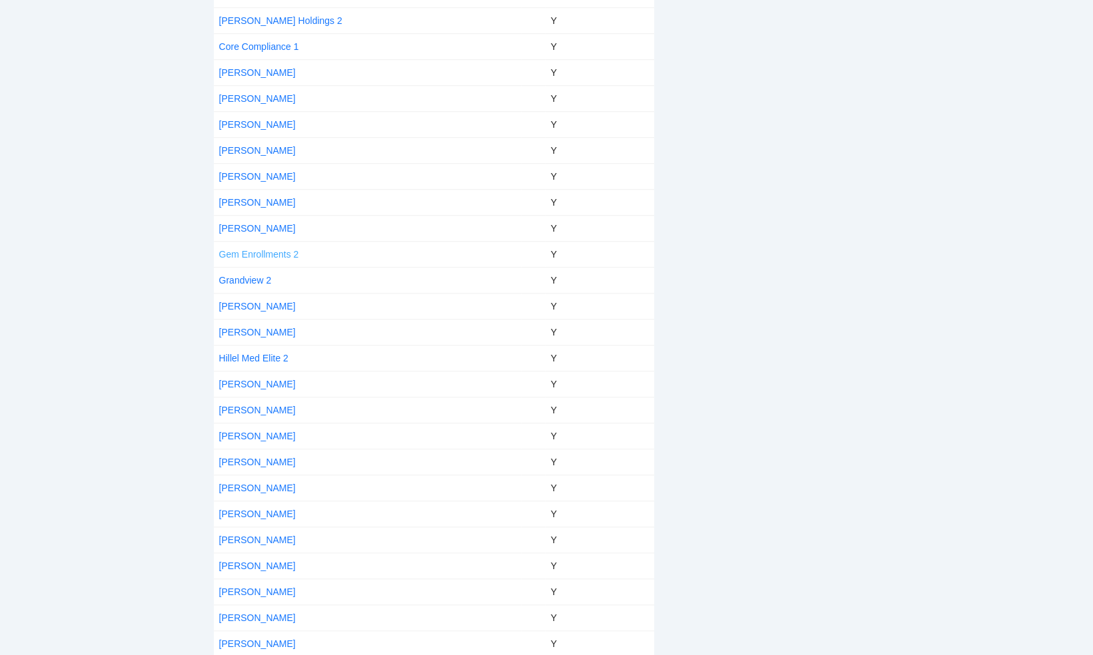
click at [263, 249] on link "Gem Enrollments 2" at bounding box center [259, 254] width 80 height 11
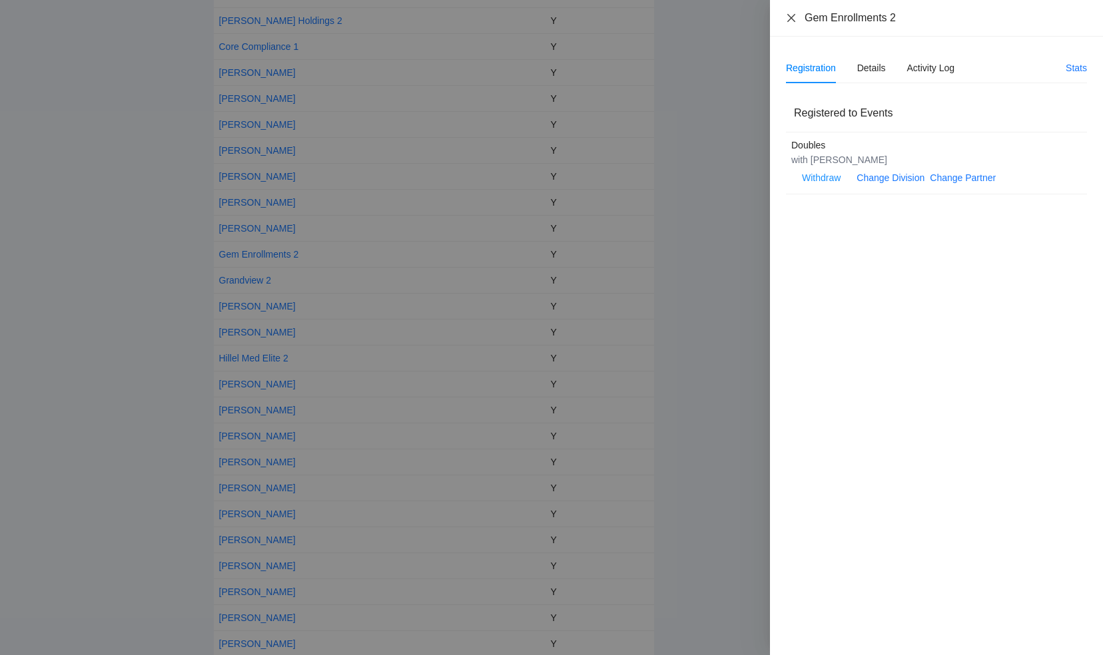
click at [793, 17] on icon "close" at bounding box center [791, 18] width 11 height 11
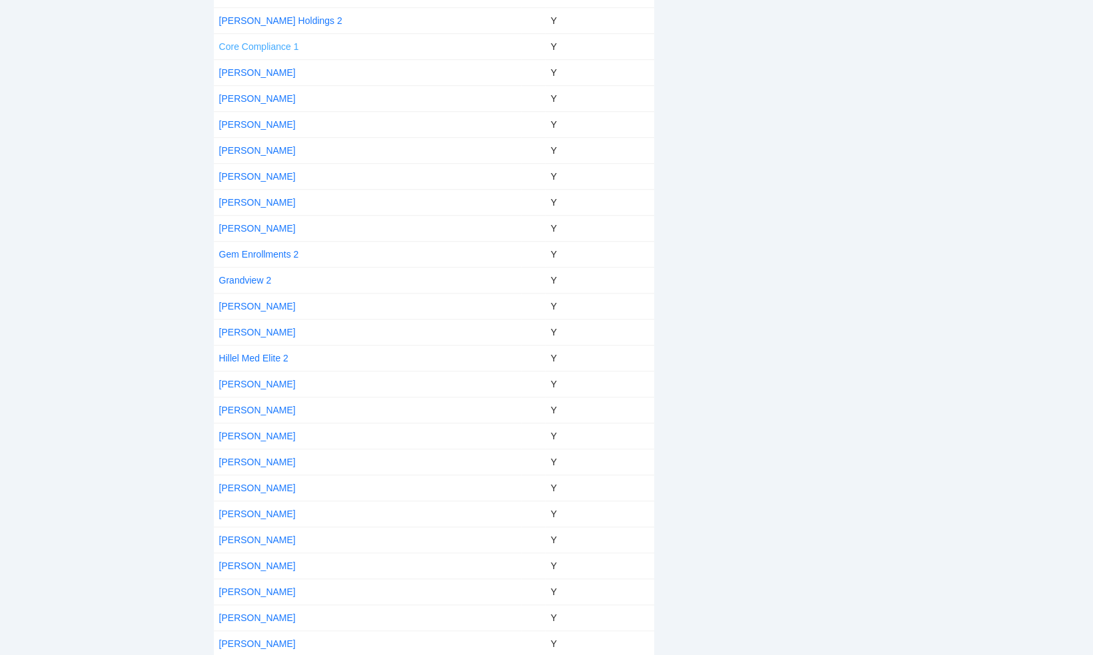
click at [275, 43] on link "Core Compliance 1" at bounding box center [259, 46] width 80 height 11
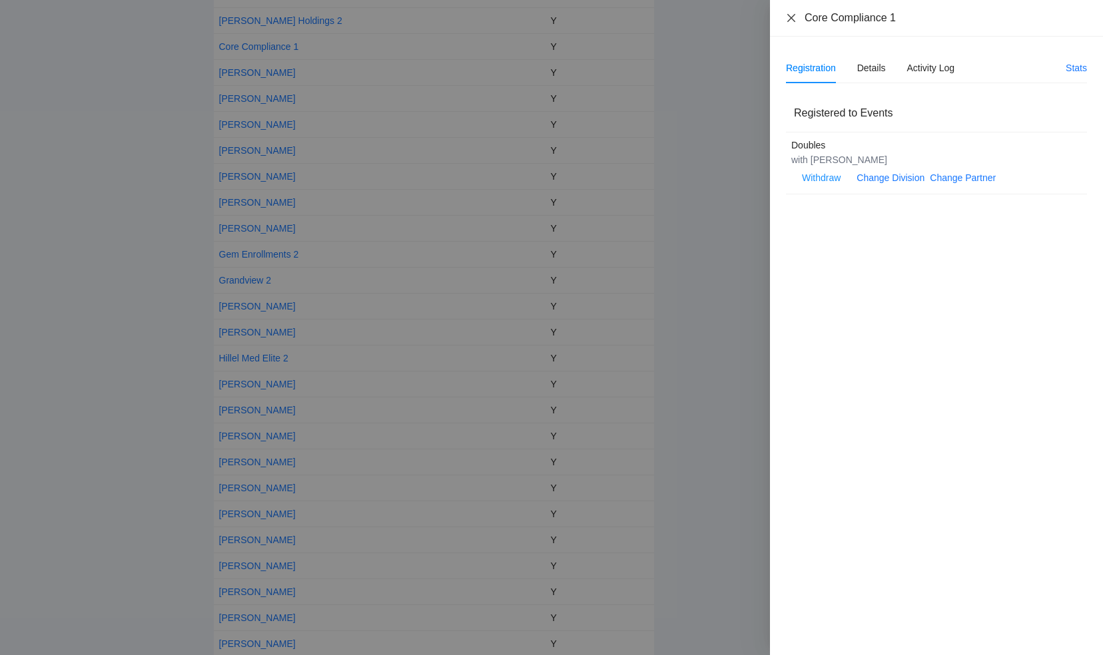
click at [789, 17] on icon "close" at bounding box center [791, 18] width 11 height 11
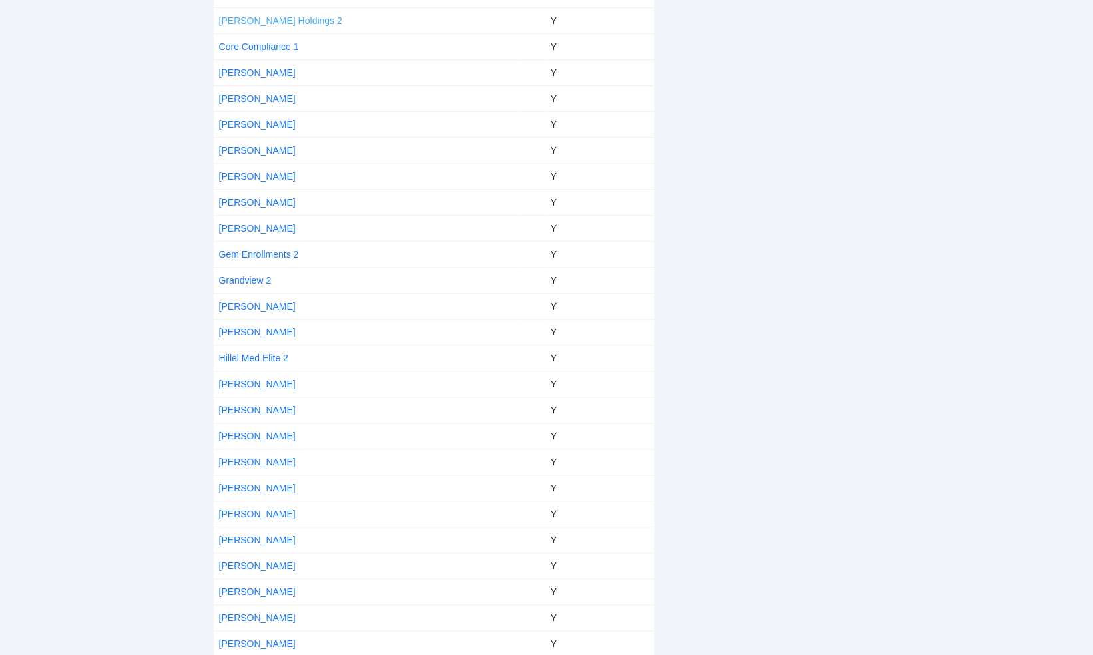
click at [250, 17] on link "[PERSON_NAME] Holdings 2" at bounding box center [280, 20] width 123 height 11
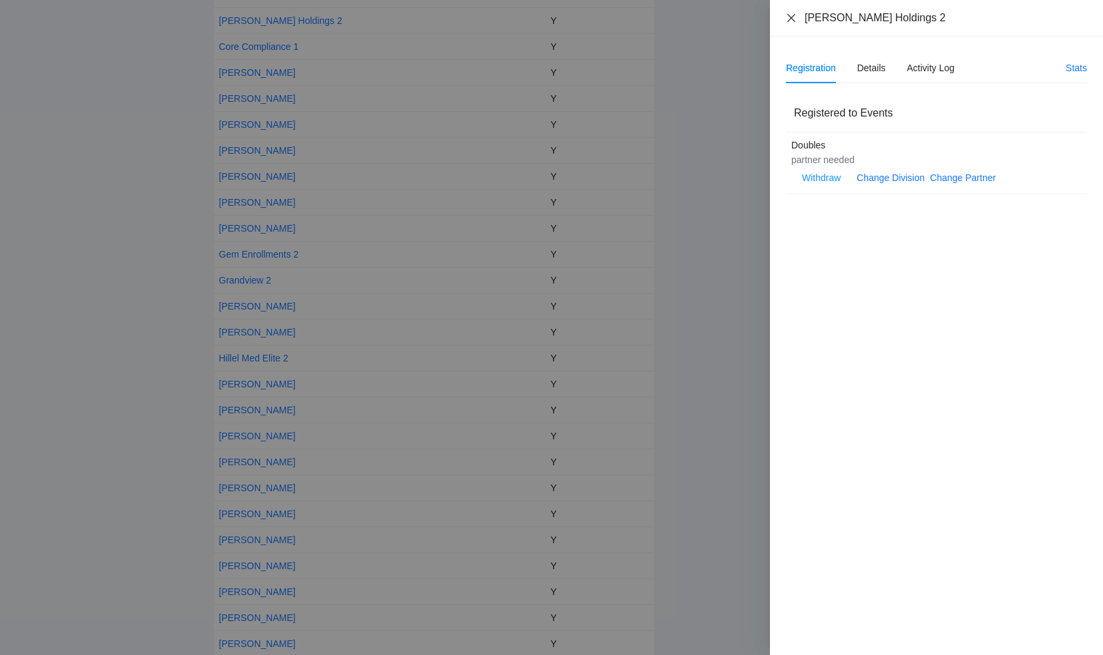
click at [790, 13] on icon "close" at bounding box center [791, 18] width 11 height 11
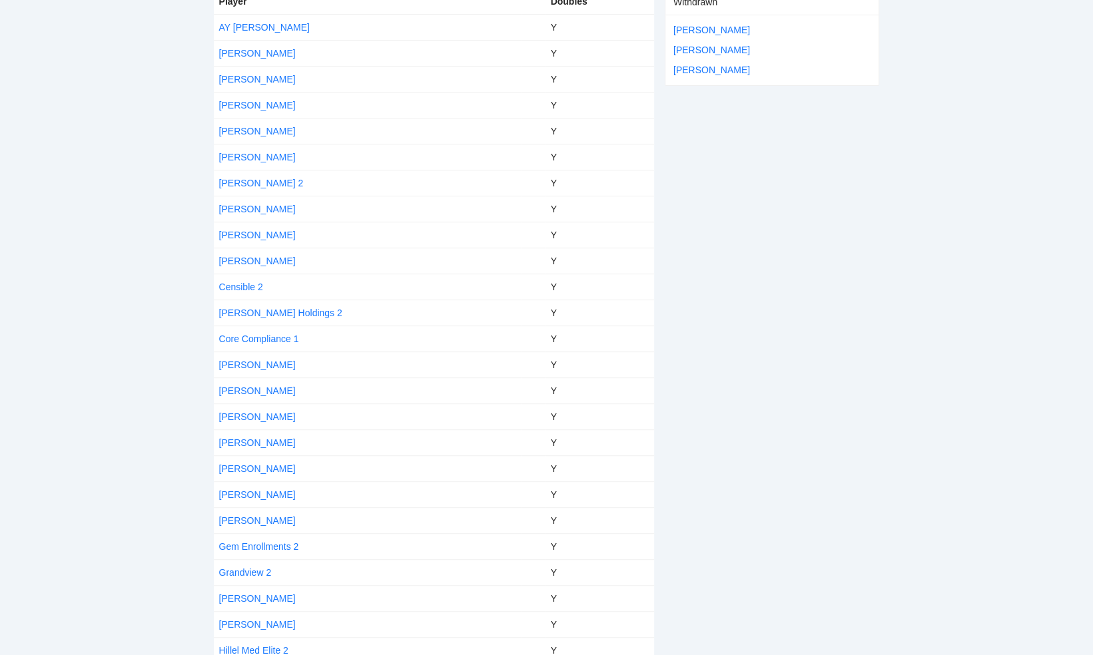
scroll to position [210, 0]
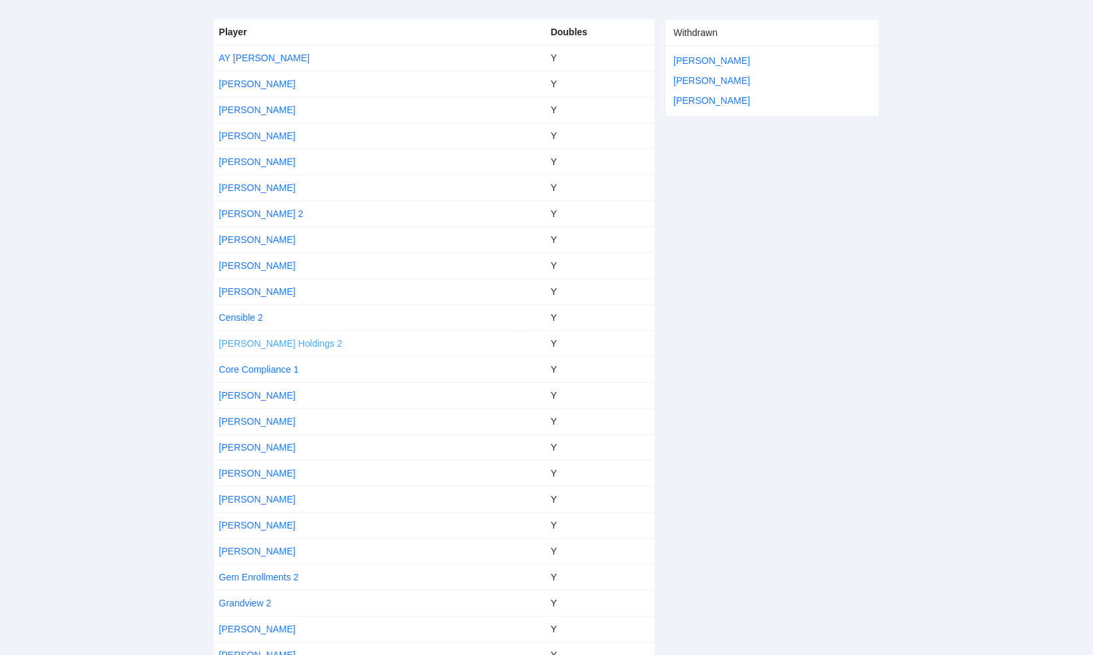
click at [257, 338] on link "[PERSON_NAME] Holdings 2" at bounding box center [280, 343] width 123 height 11
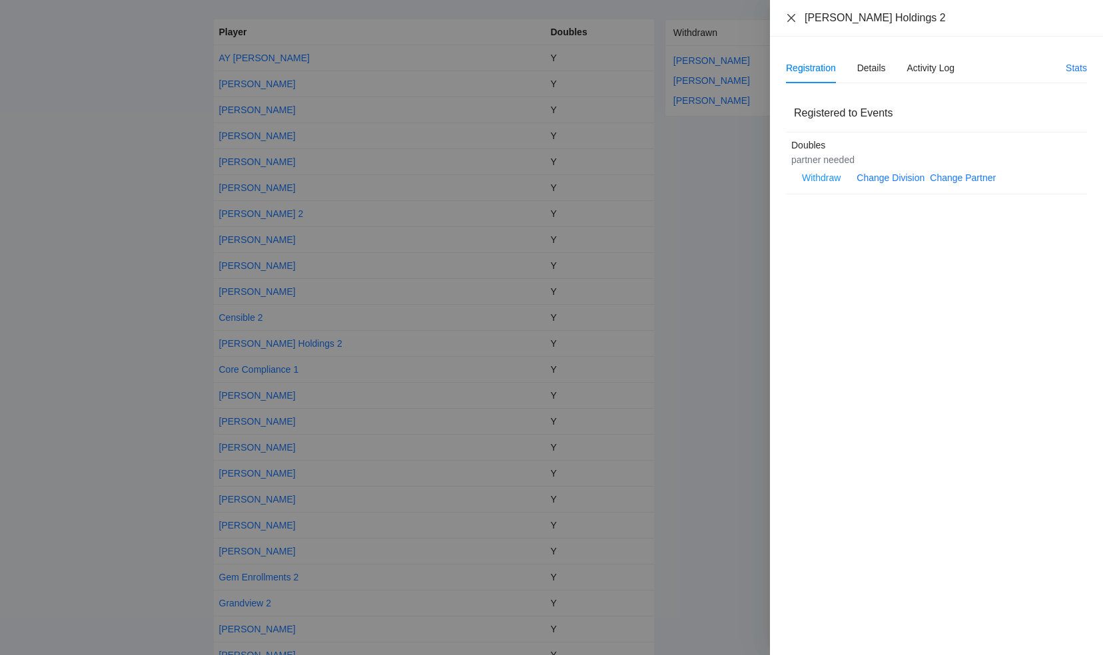
click at [790, 13] on icon "close" at bounding box center [791, 18] width 11 height 11
